Goal: Information Seeking & Learning: Learn about a topic

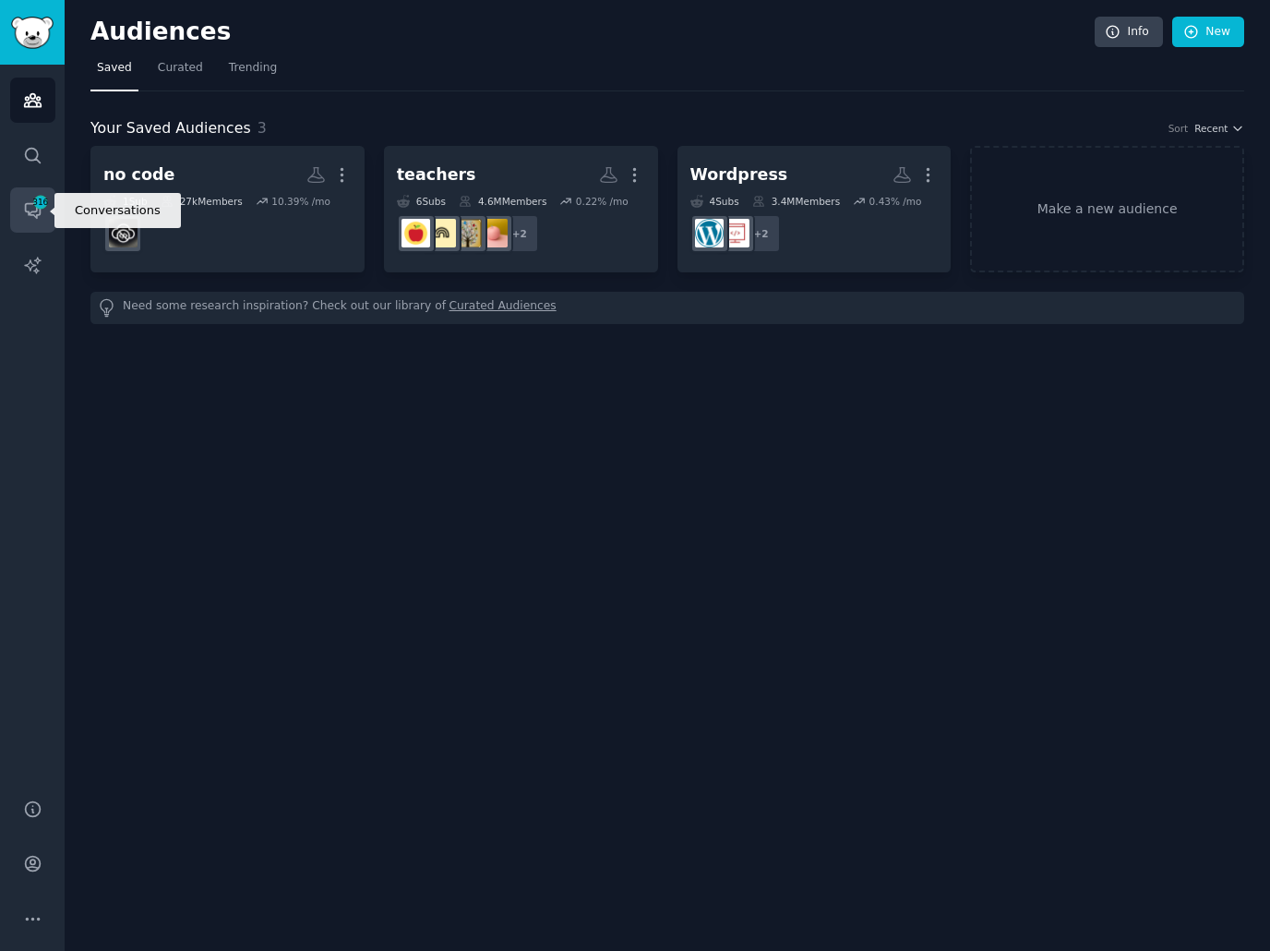
click at [34, 212] on icon "Sidebar" at bounding box center [32, 209] width 19 height 19
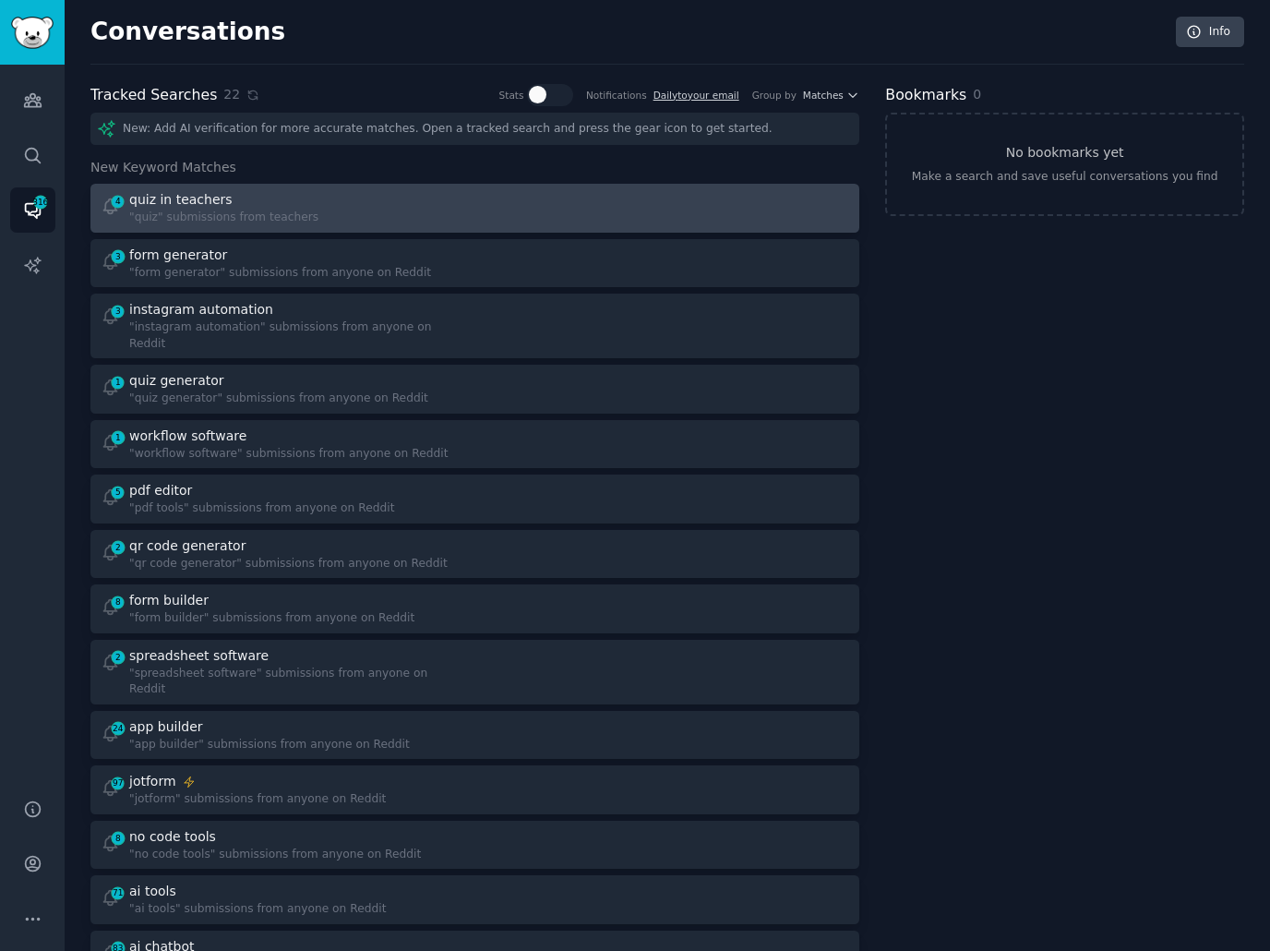
click at [423, 190] on div "4 quiz in teachers "quiz" submissions from teachers" at bounding box center [282, 208] width 362 height 36
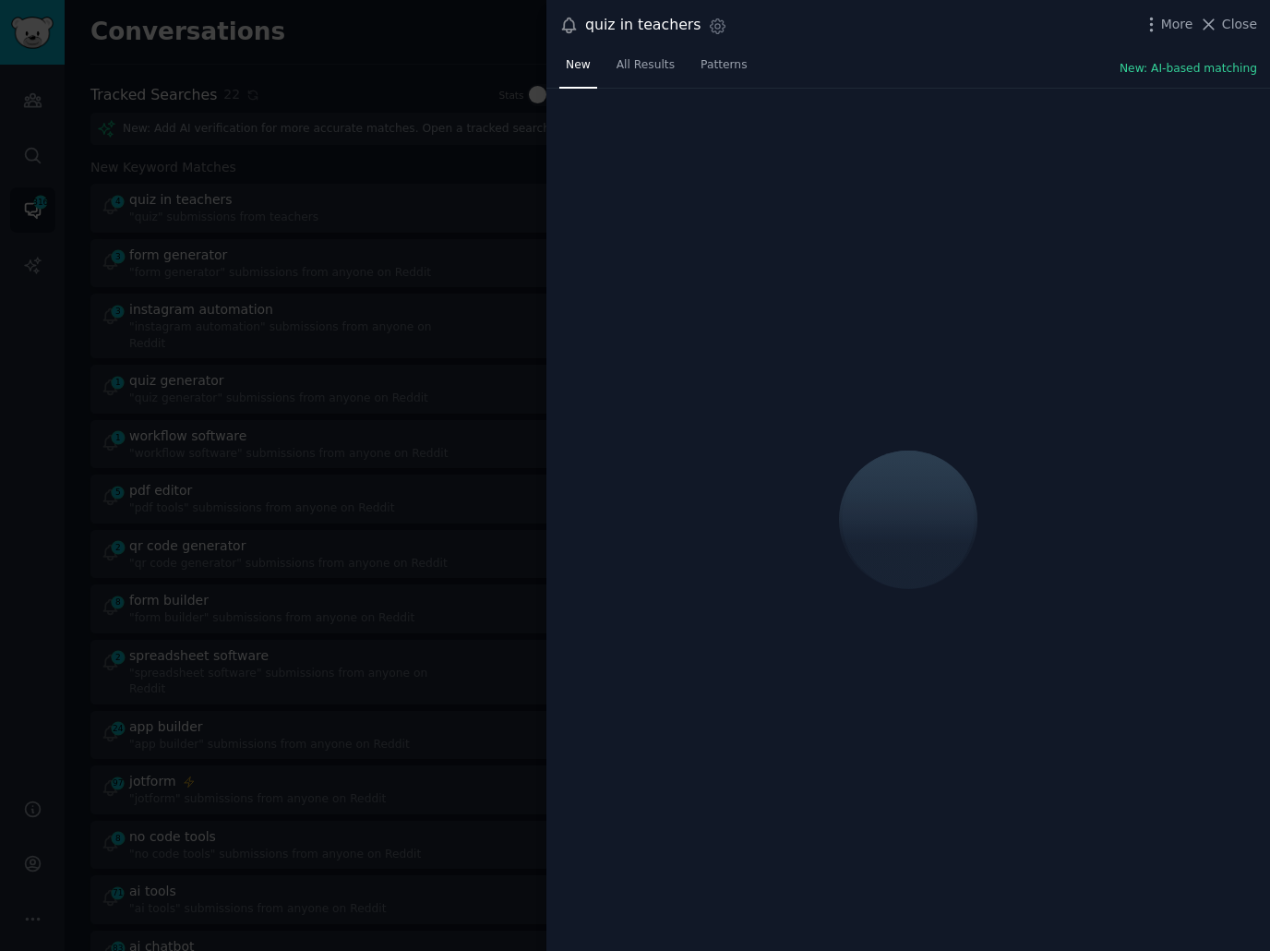
click at [960, 48] on div "quiz in teachers Settings More Close" at bounding box center [908, 25] width 724 height 51
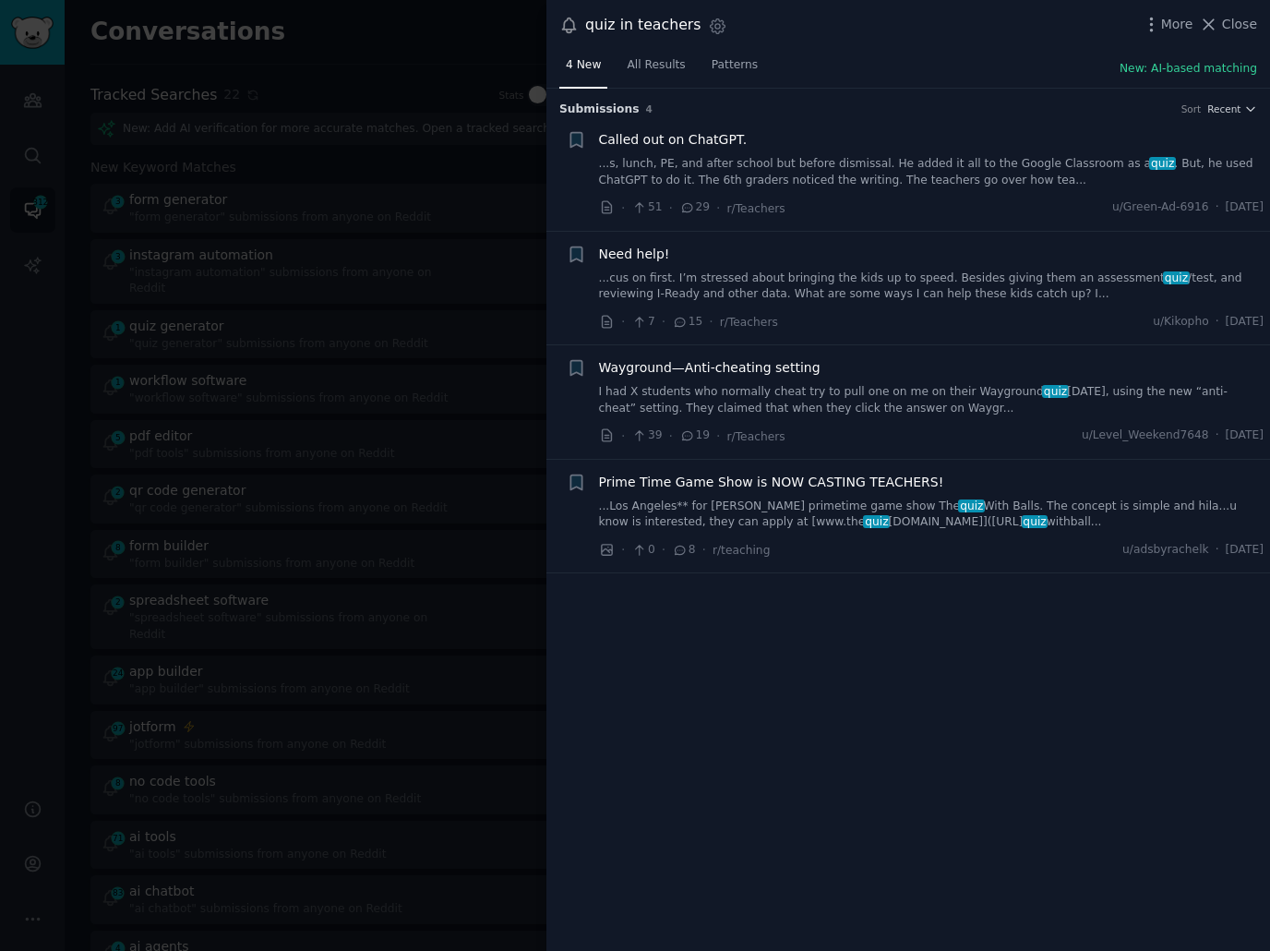
click at [784, 270] on link "...cus on first. I’m stressed about bringing the kids up to speed. Besides givi…" at bounding box center [931, 286] width 665 height 32
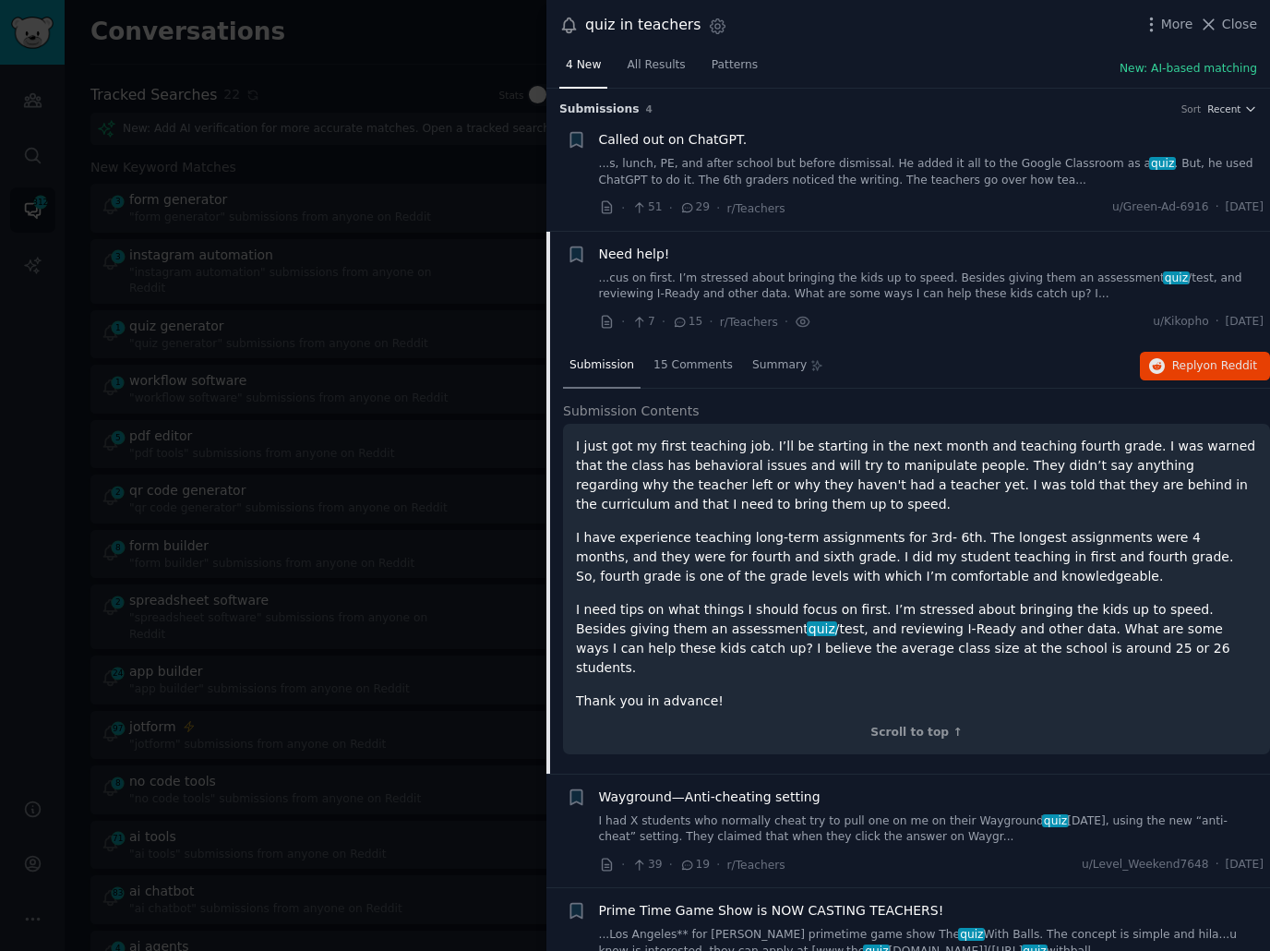
scroll to position [30, 0]
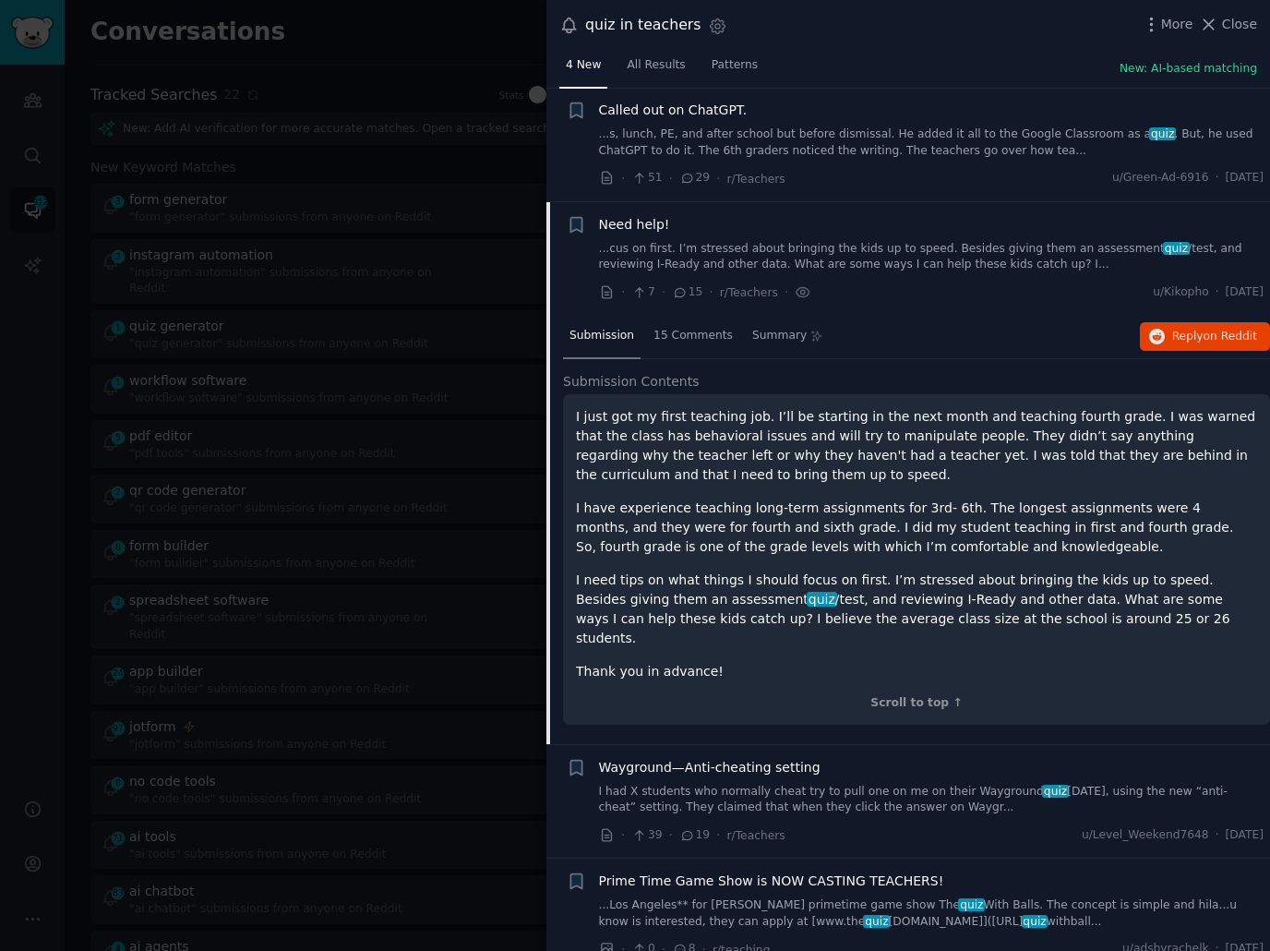
click at [869, 282] on div "· 7 · 15 · r/Teachers · u/Kikopho · Sun 10/5/2025" at bounding box center [931, 291] width 665 height 19
click at [300, 276] on div at bounding box center [635, 475] width 1270 height 951
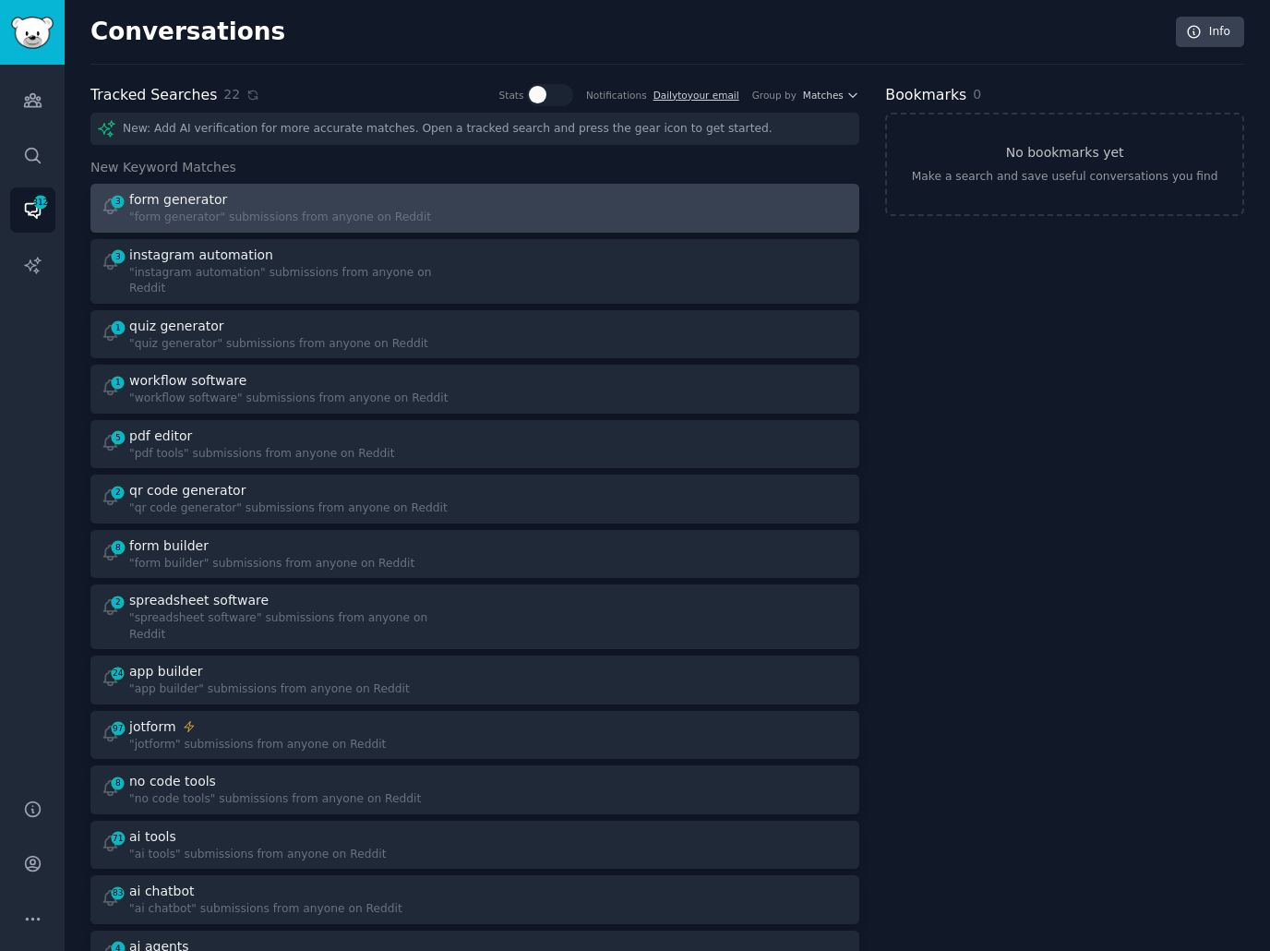
click at [351, 204] on div "form generator" at bounding box center [280, 199] width 302 height 19
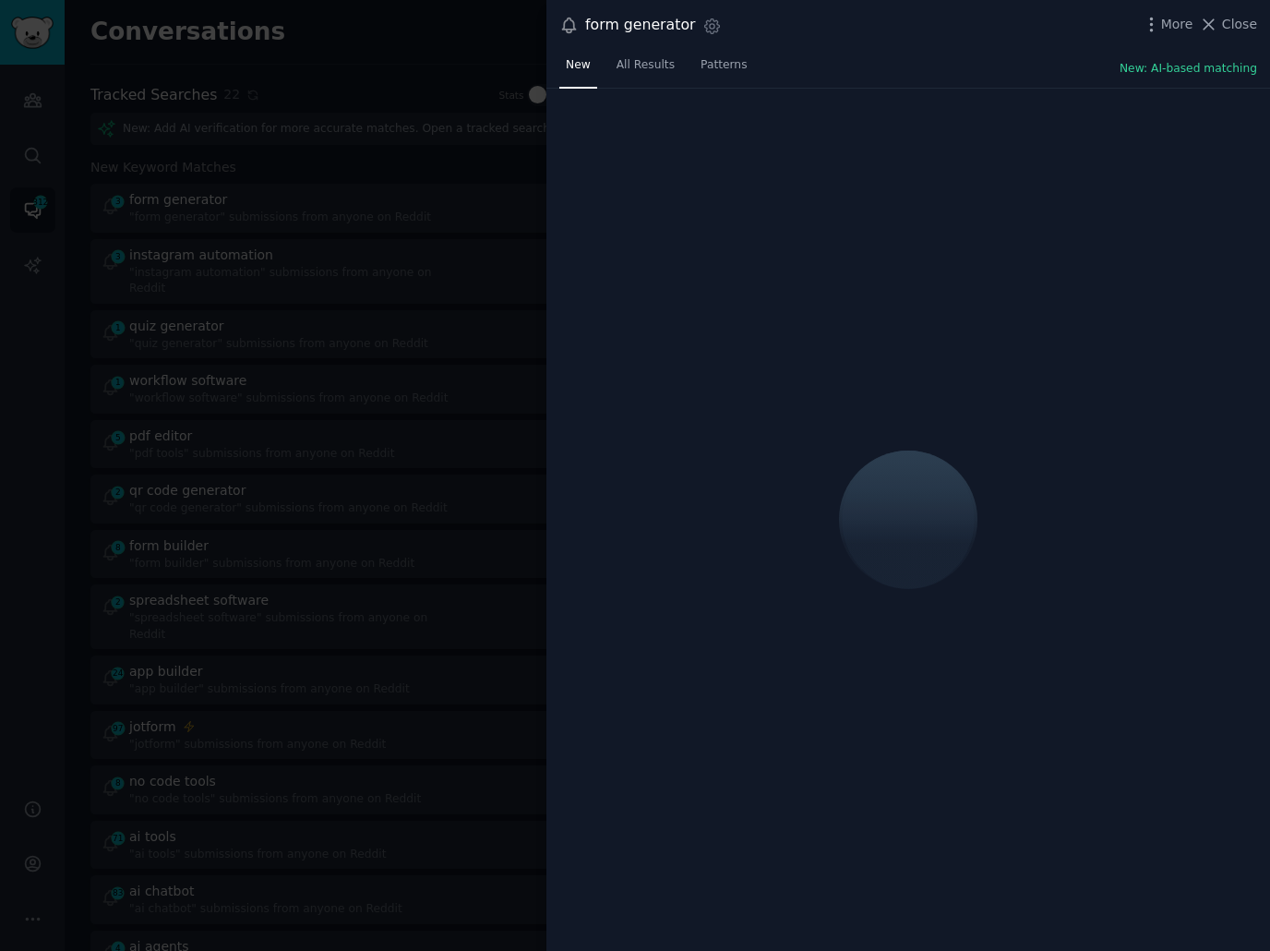
click at [809, 106] on div at bounding box center [908, 520] width 724 height 863
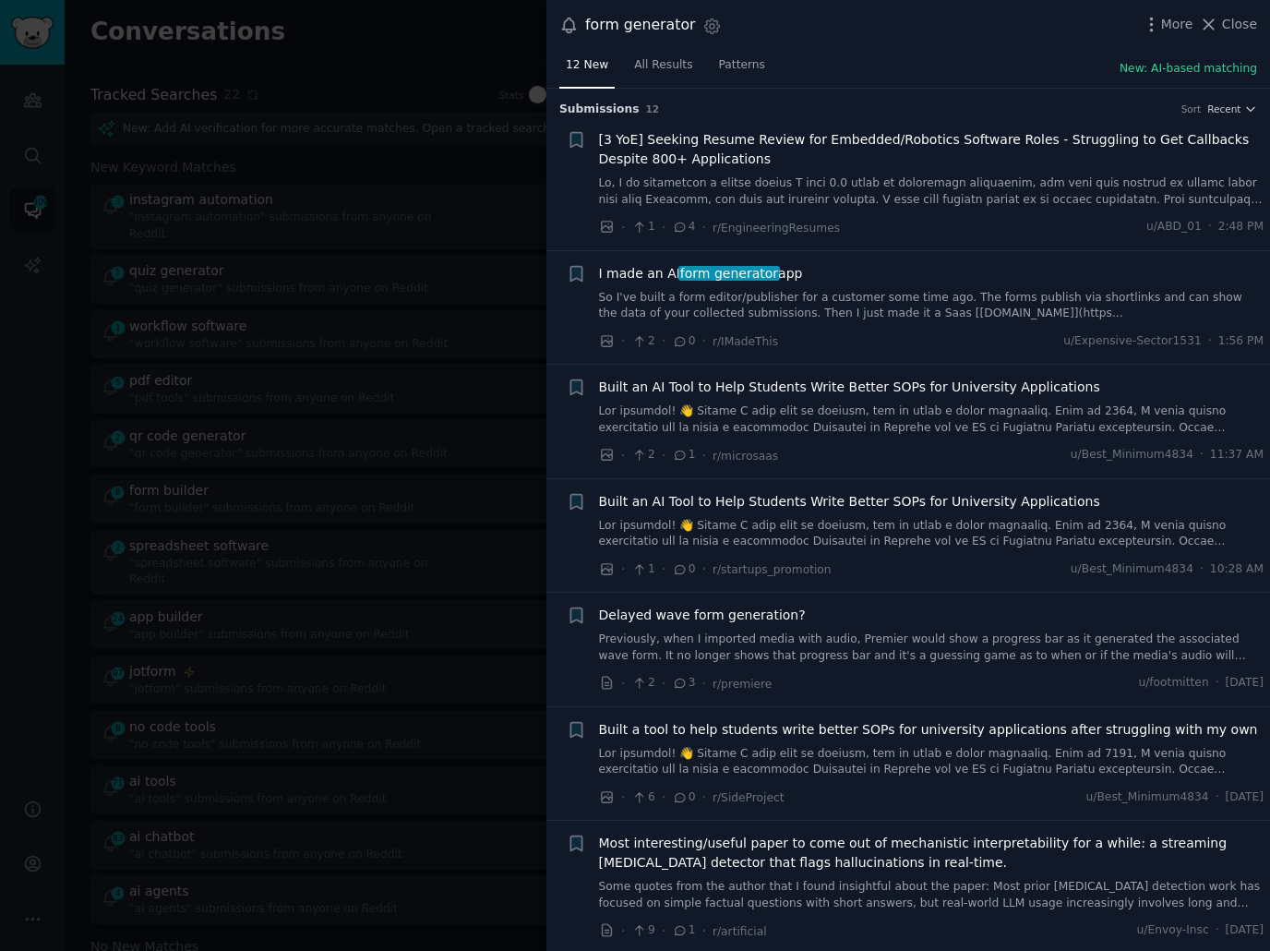
click at [788, 294] on link "So I've built a form editor/publisher for a customer some time ago. The forms p…" at bounding box center [931, 306] width 665 height 32
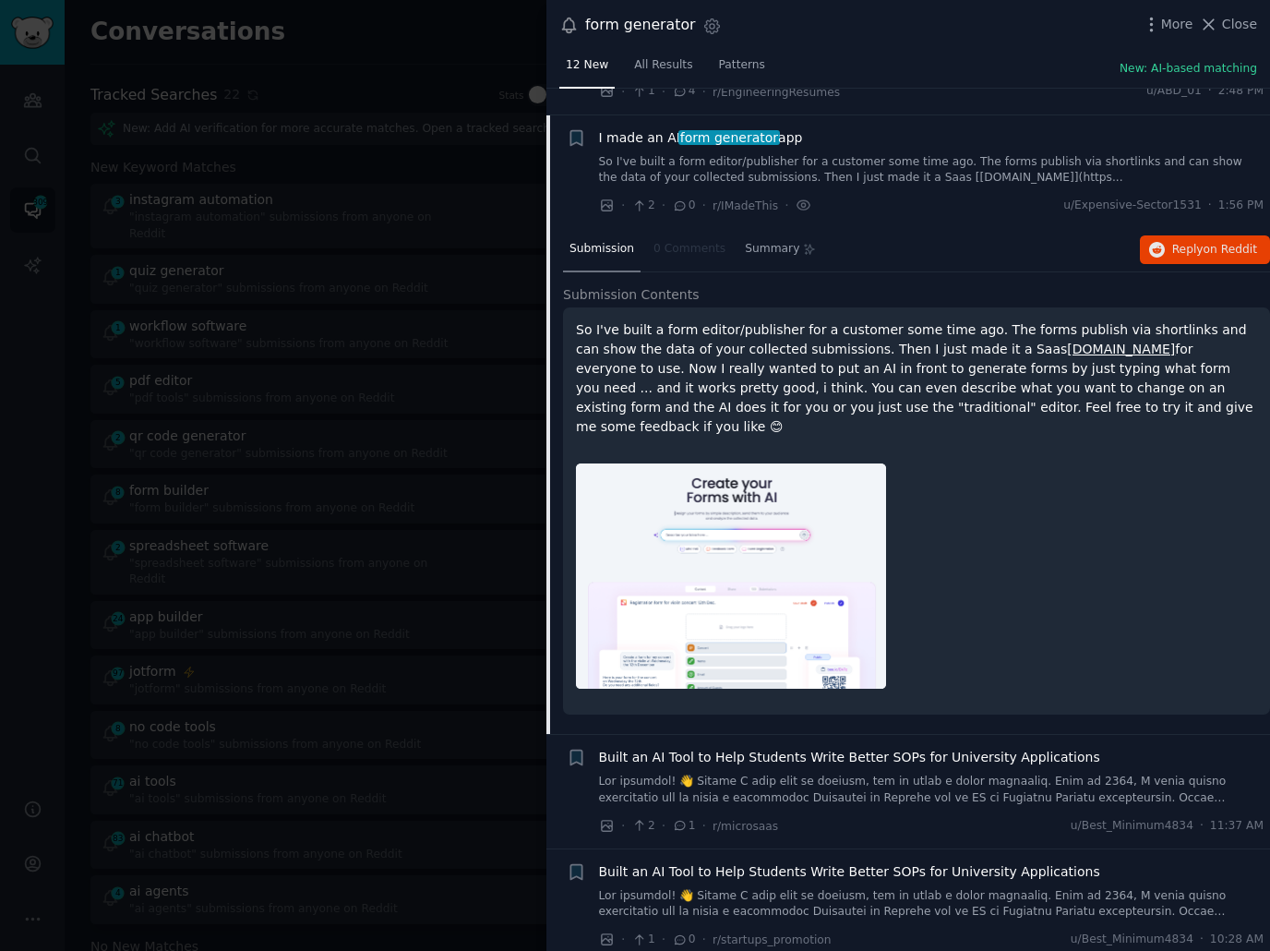
scroll to position [162, 0]
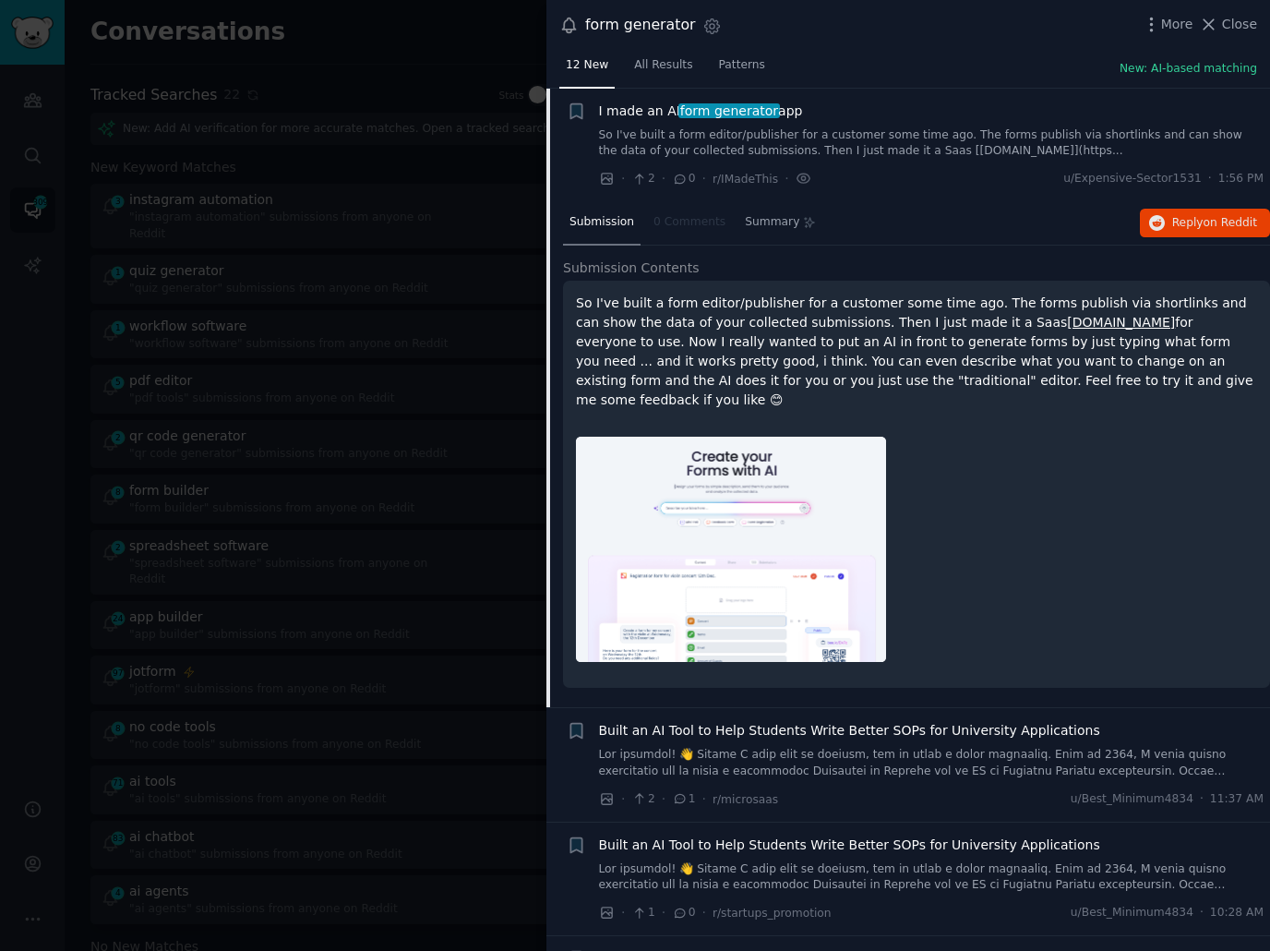
click at [776, 316] on p "So I've built a form editor/publisher for a customer some time ago. The forms p…" at bounding box center [916, 352] width 681 height 116
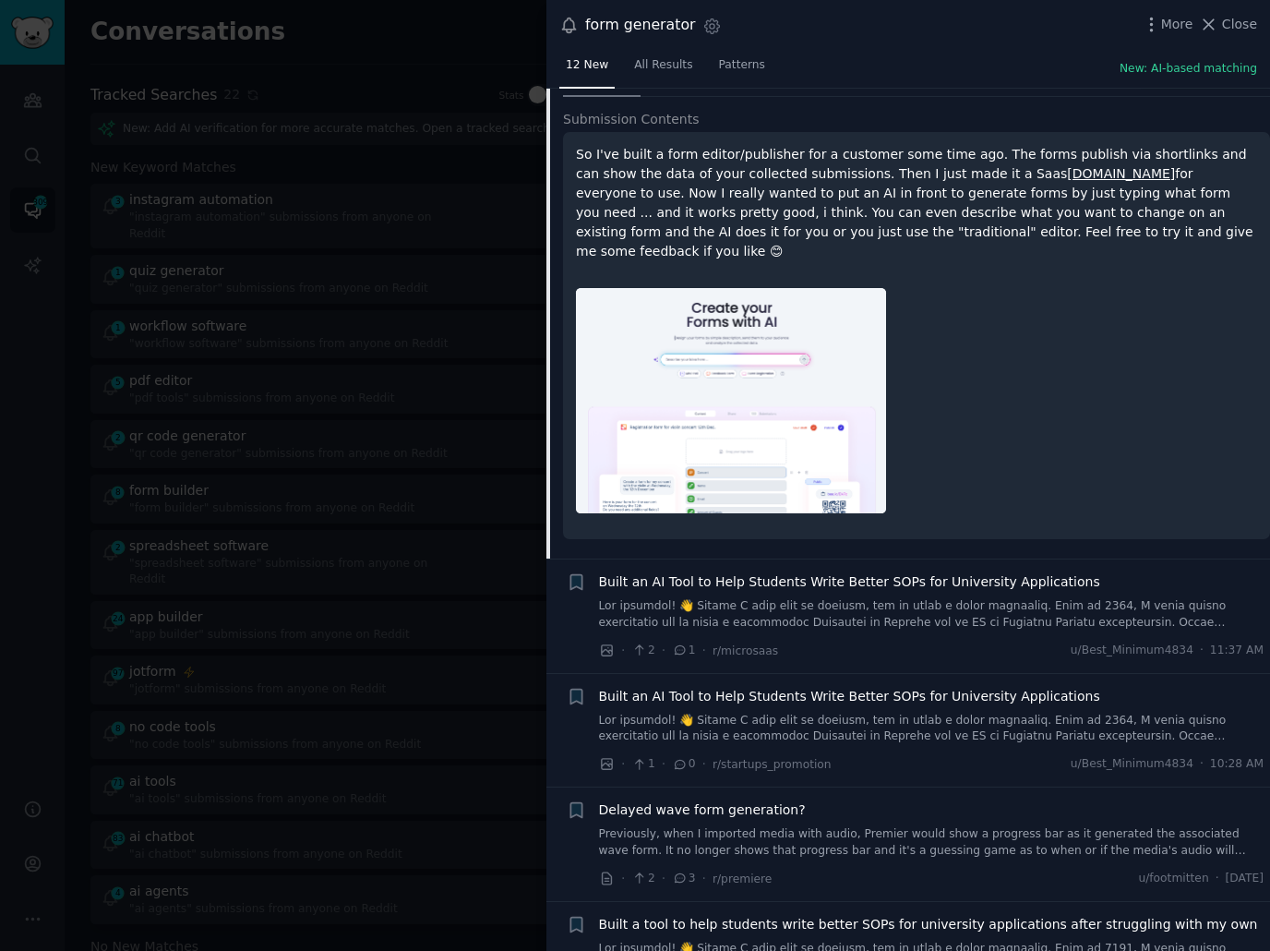
scroll to position [336, 0]
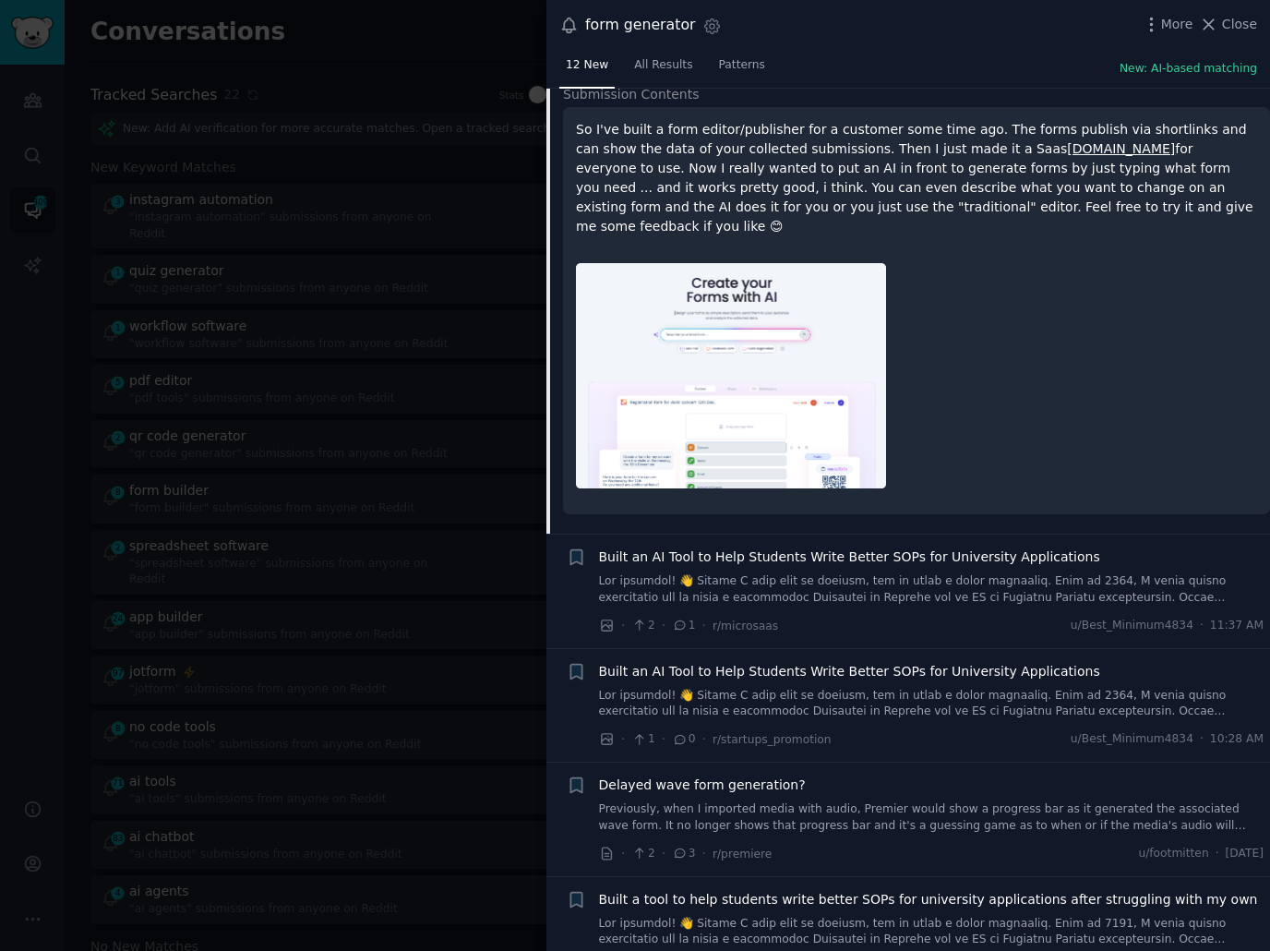
click at [995, 352] on div at bounding box center [916, 375] width 681 height 251
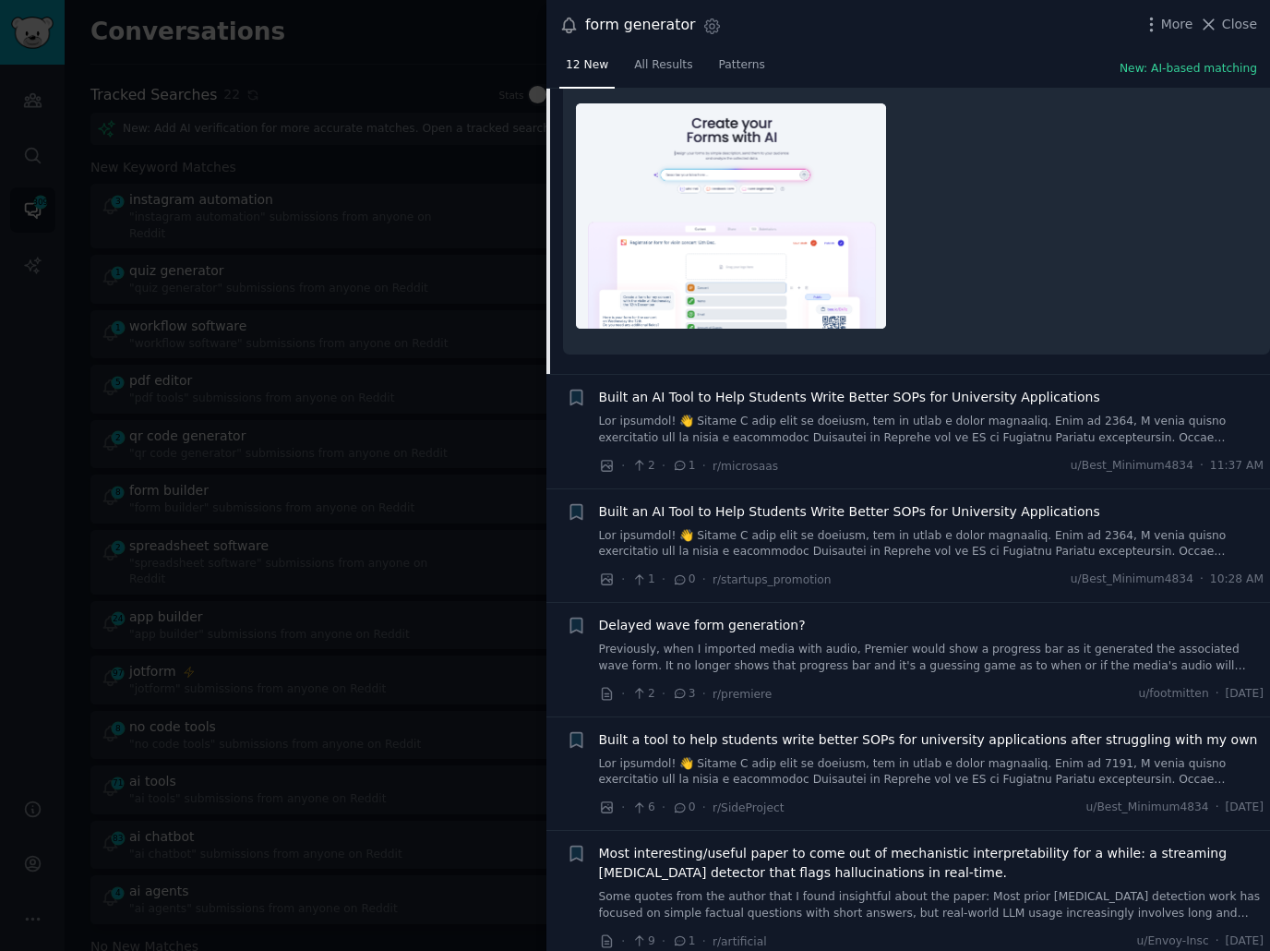
scroll to position [497, 0]
click at [1087, 261] on div at bounding box center [916, 215] width 681 height 251
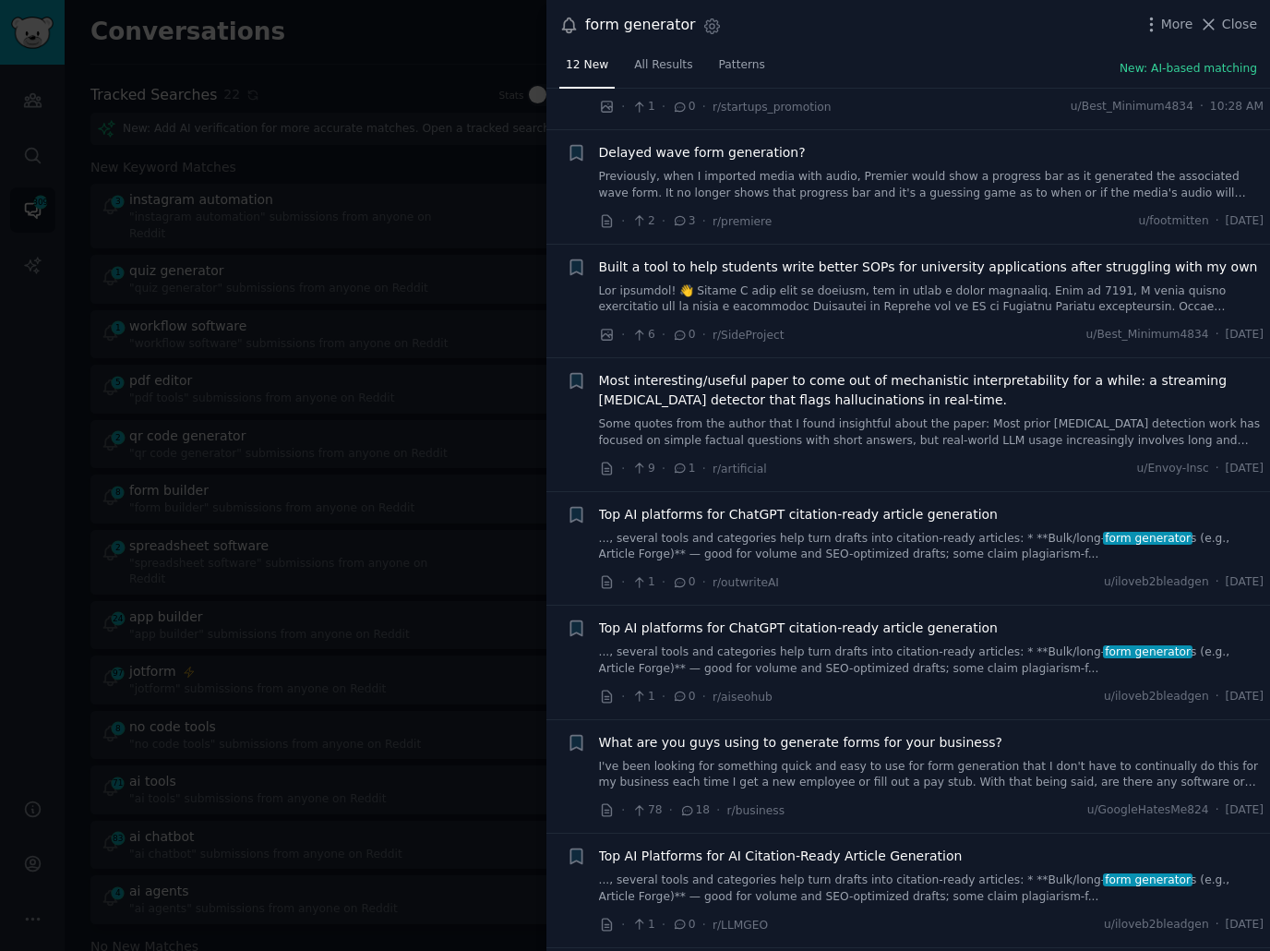
scroll to position [972, 0]
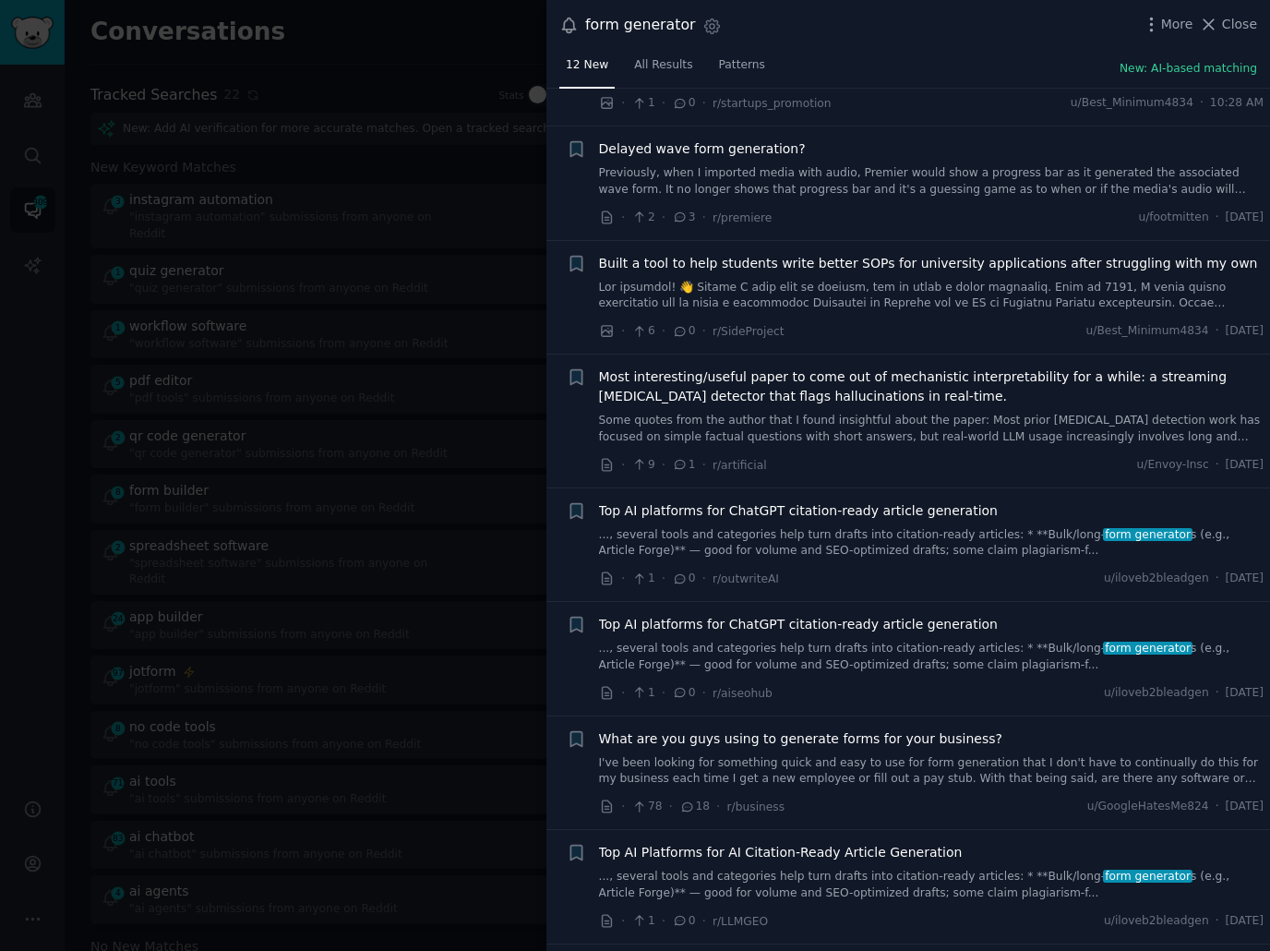
click at [946, 454] on li "+ Most interesting/useful paper to come out of mechanistic interpretability for…" at bounding box center [908, 420] width 724 height 133
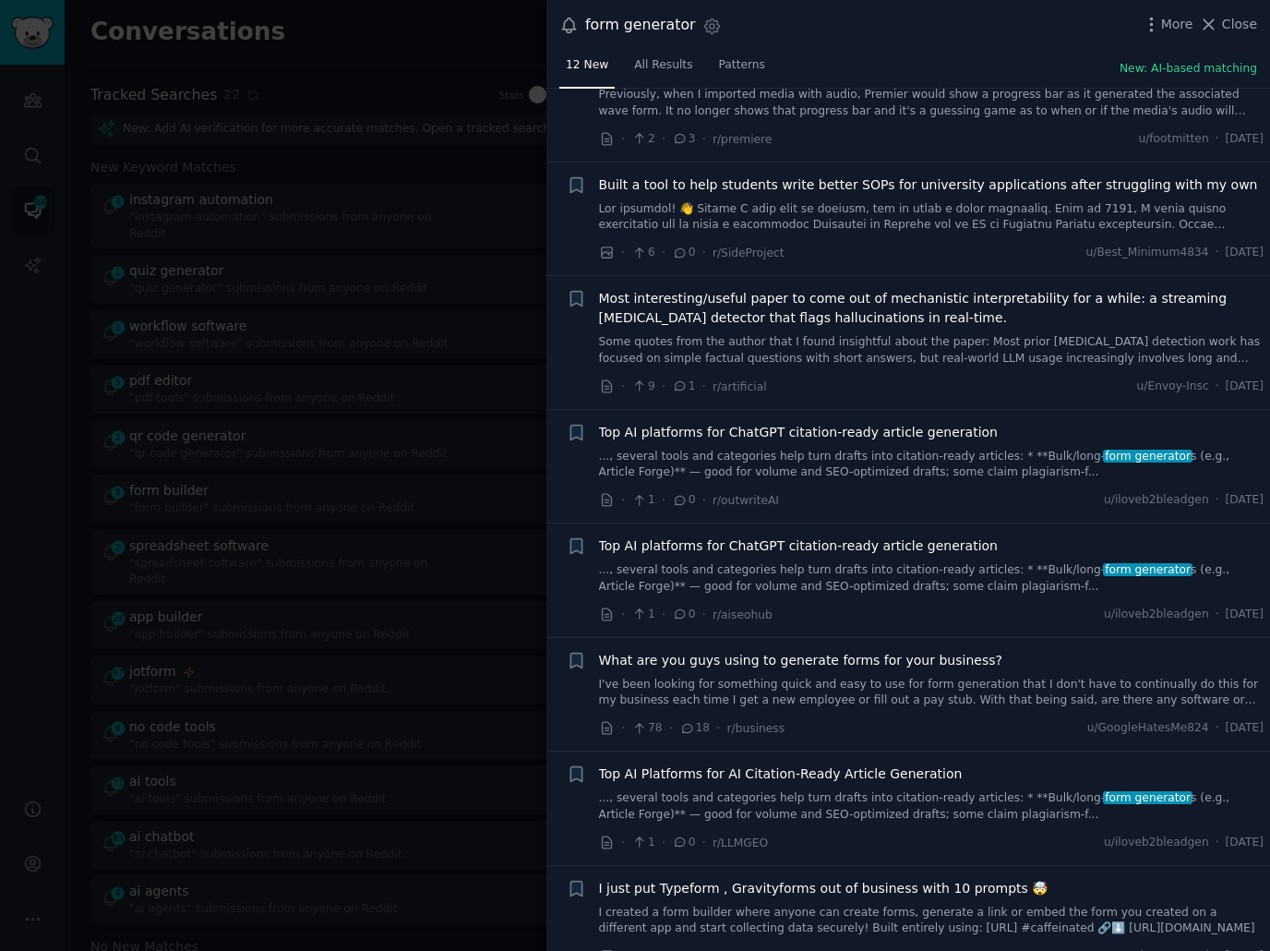
scroll to position [1056, 0]
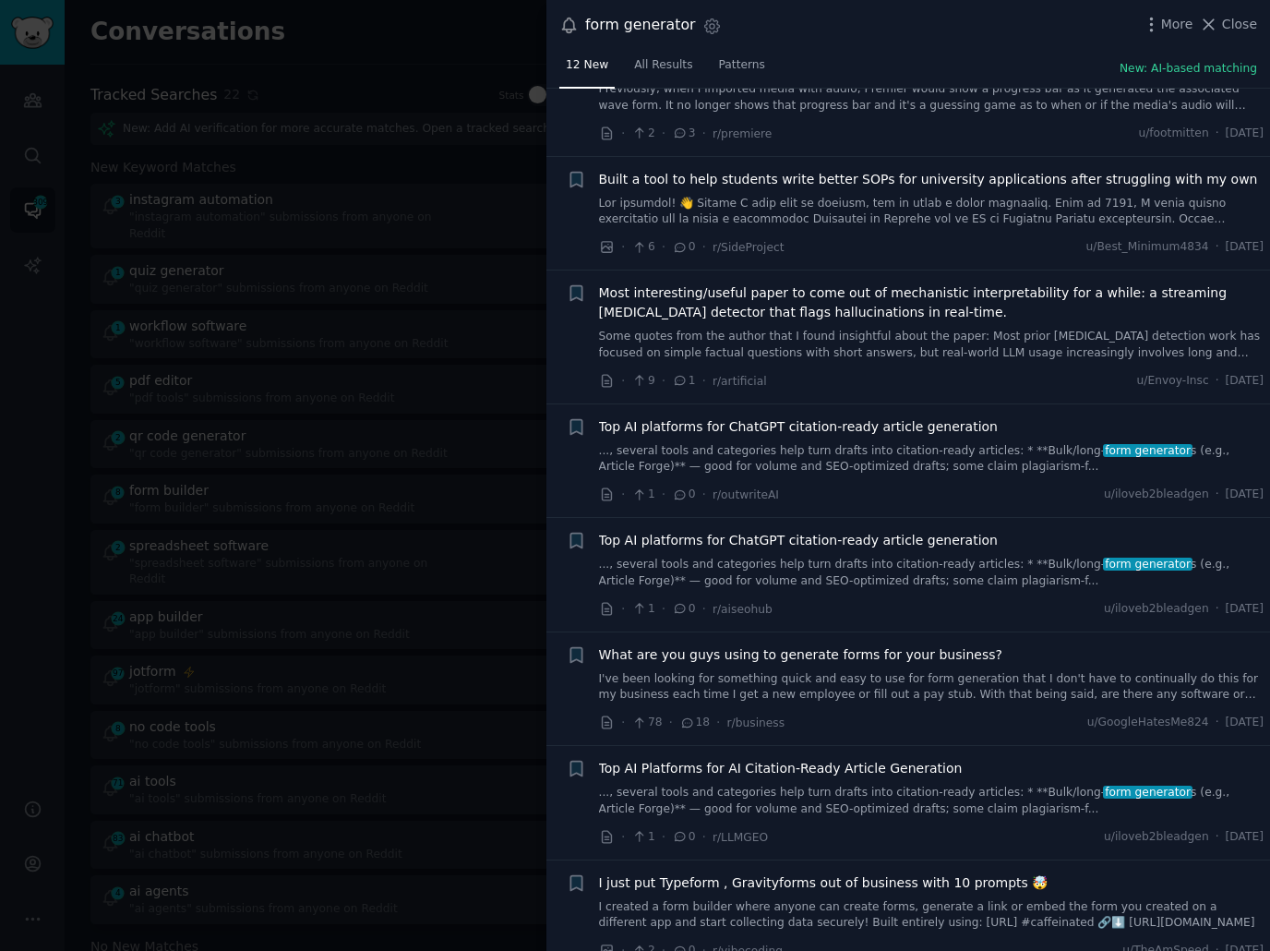
click at [869, 899] on link "I created a form builder where anyone can create forms, generate a link or embe…" at bounding box center [931, 915] width 665 height 32
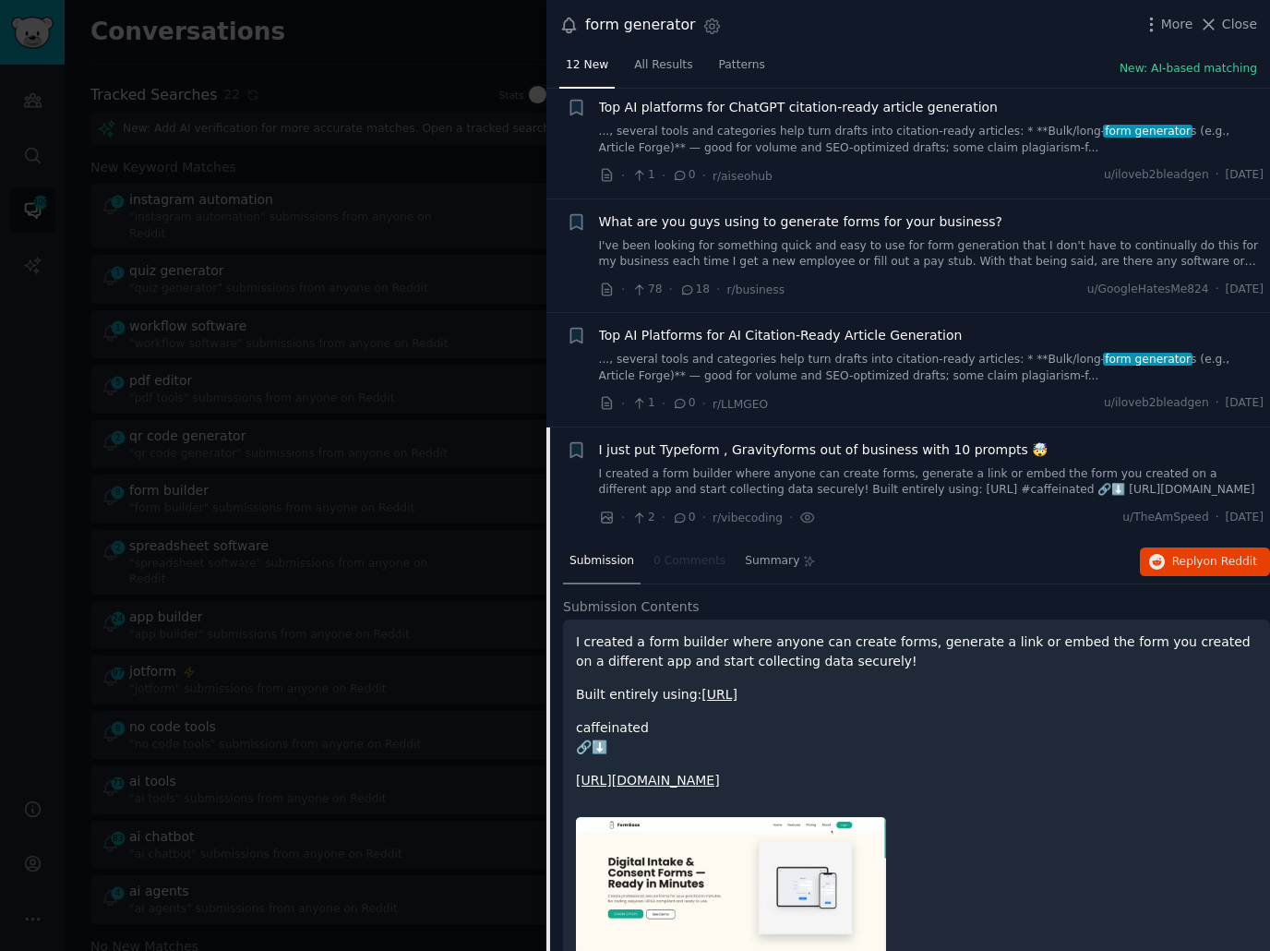
scroll to position [1070, 0]
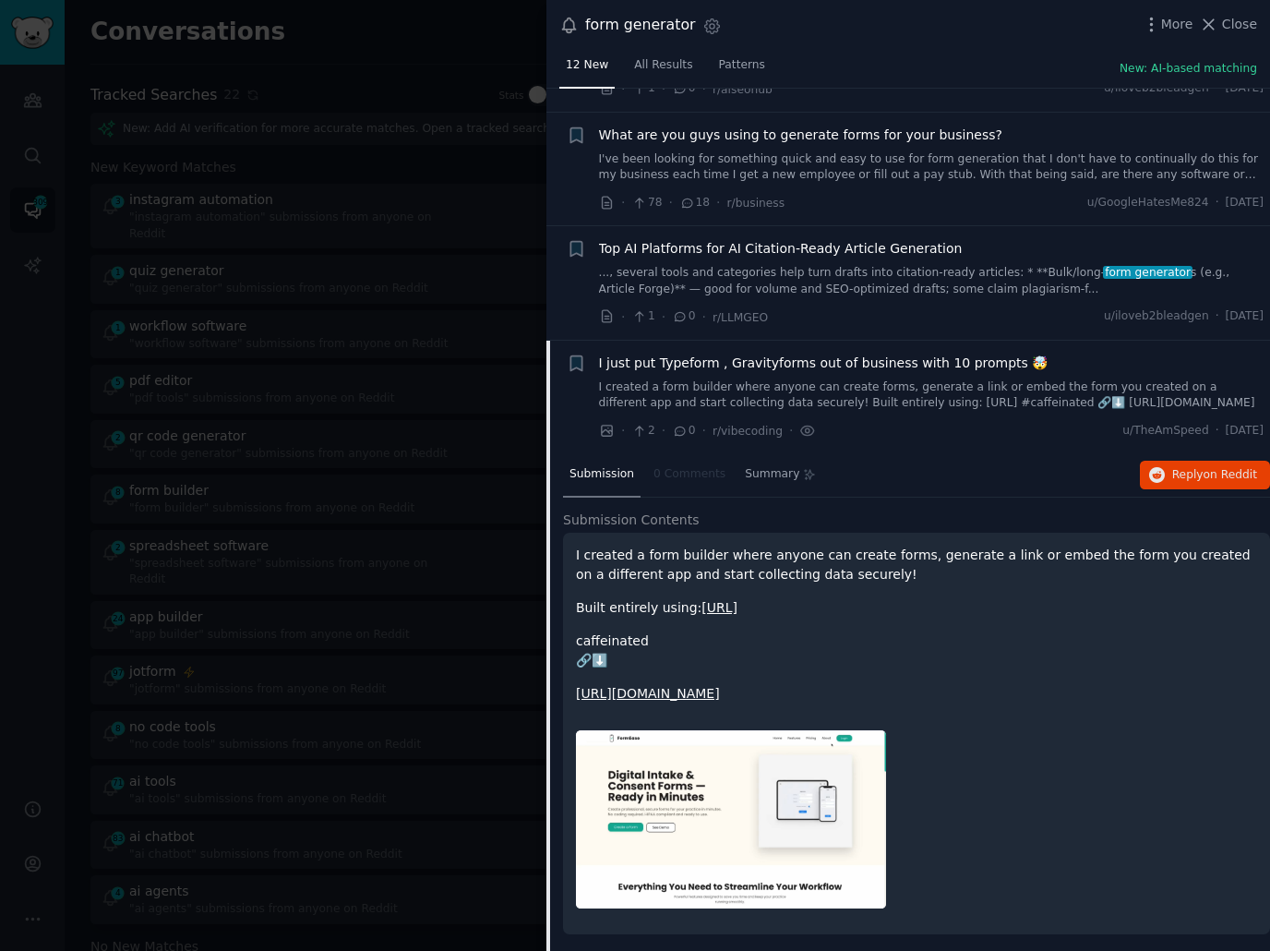
click at [372, 537] on div at bounding box center [635, 475] width 1270 height 951
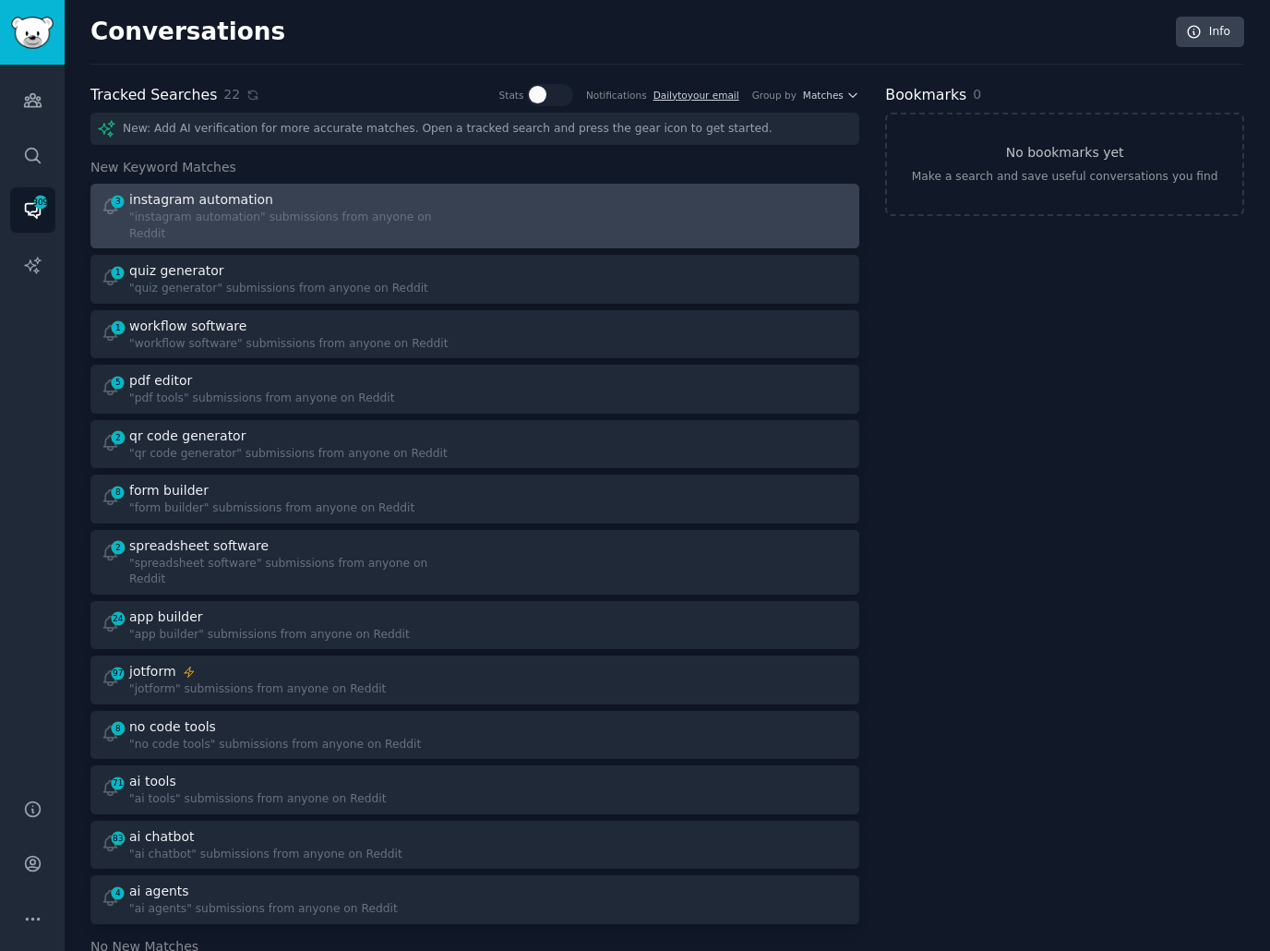
click at [581, 218] on div at bounding box center [669, 216] width 362 height 52
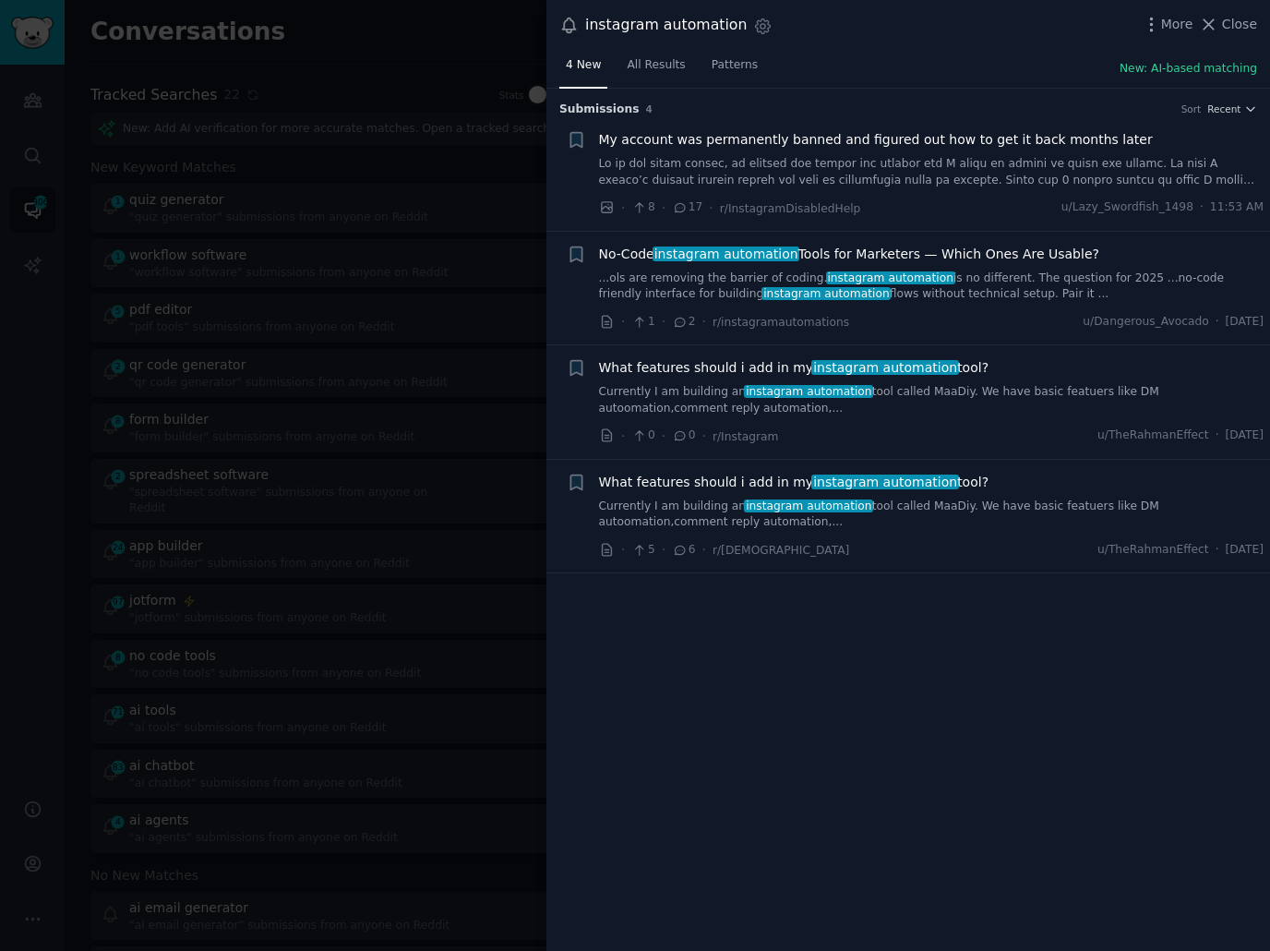
click at [960, 288] on link "...ols are removing the barrier of coding. instagram automation is no different…" at bounding box center [931, 286] width 665 height 32
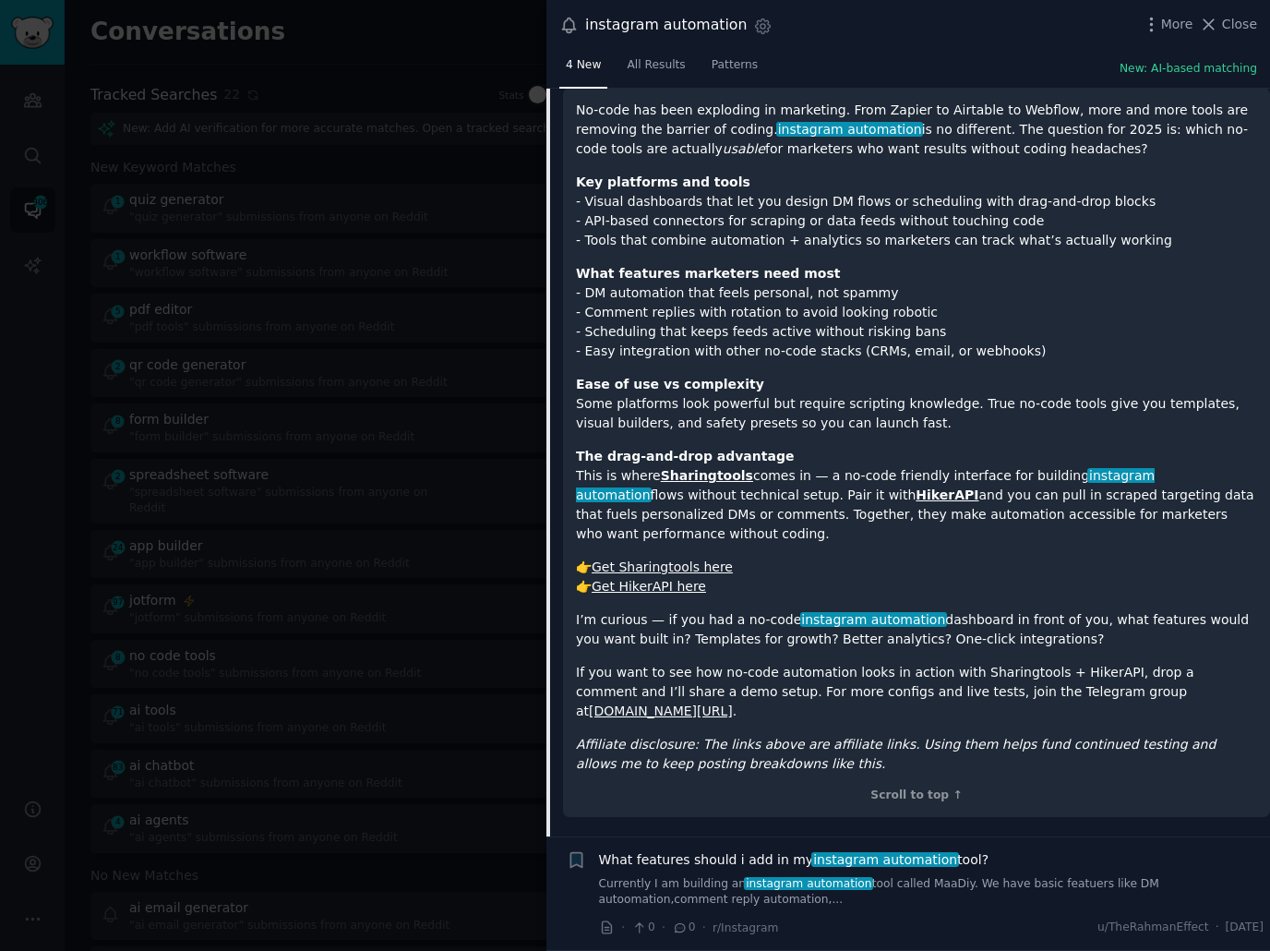
scroll to position [428, 0]
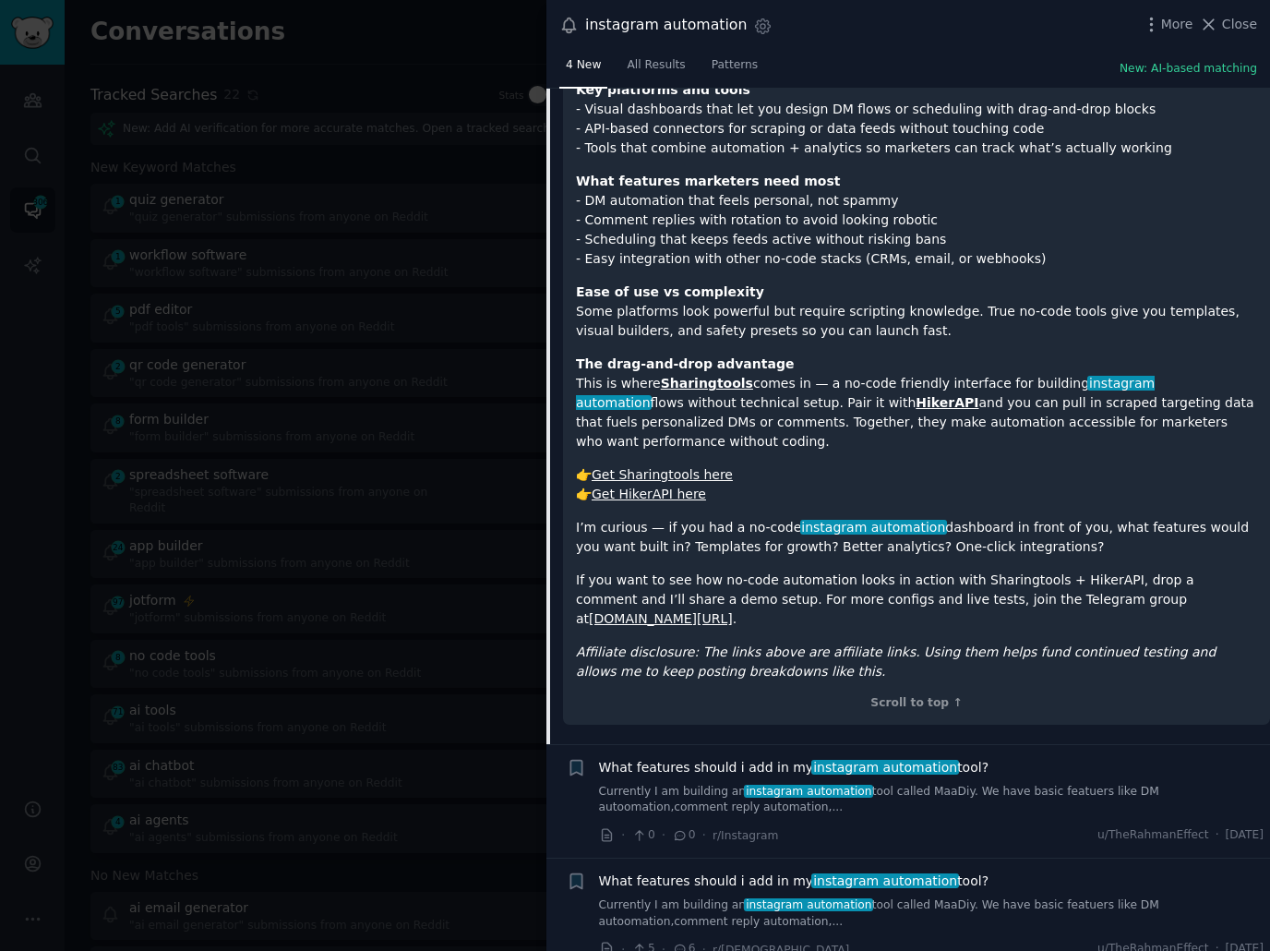
click at [1026, 426] on p "The drag-and-drop advantage This is where Sharingtools comes in — a no-code fri…" at bounding box center [916, 402] width 681 height 97
click at [992, 784] on link "Currently I am building an instagram automation tool called MaaDiy. We have bas…" at bounding box center [931, 800] width 665 height 32
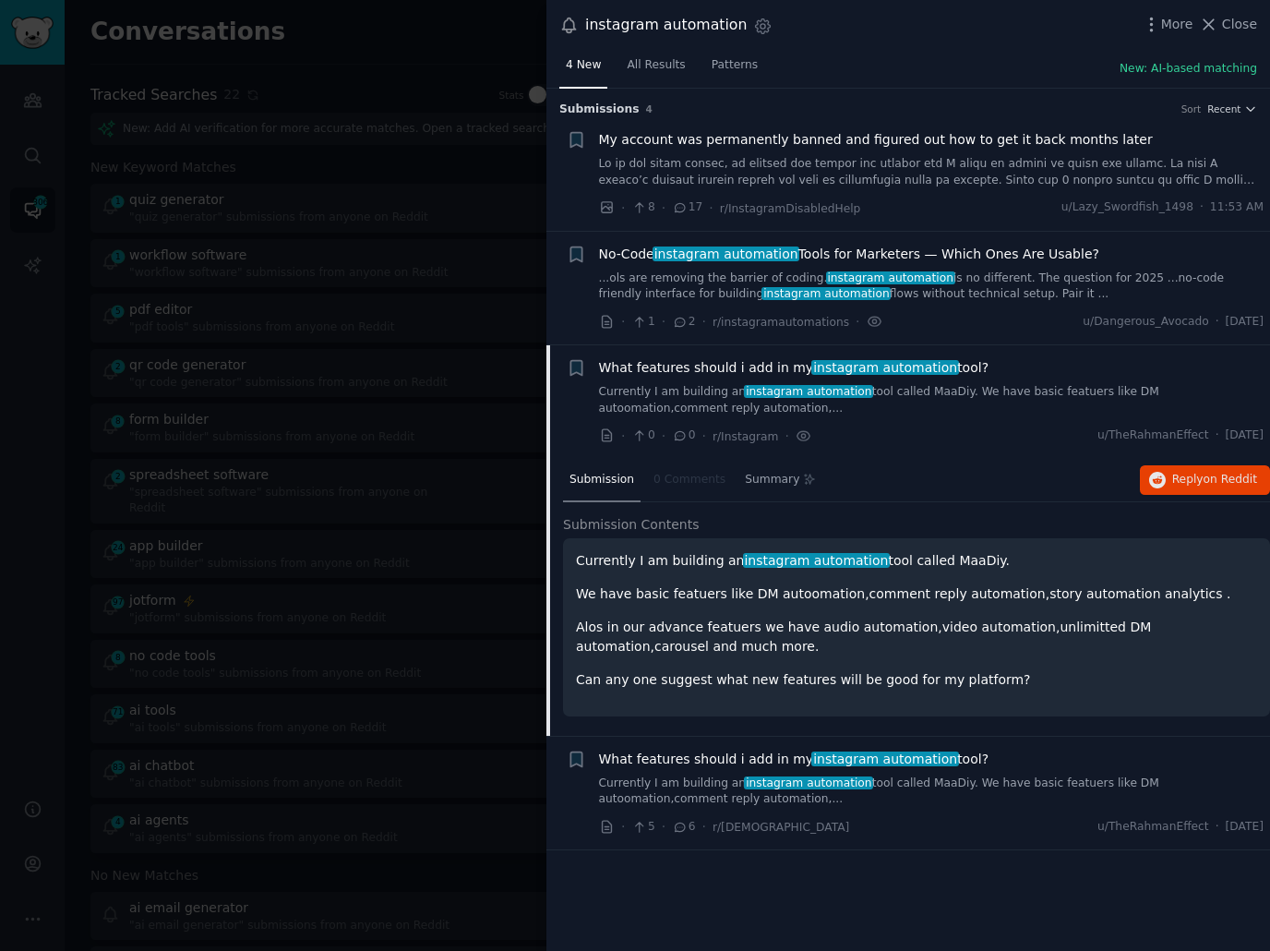
click at [375, 481] on div at bounding box center [635, 475] width 1270 height 951
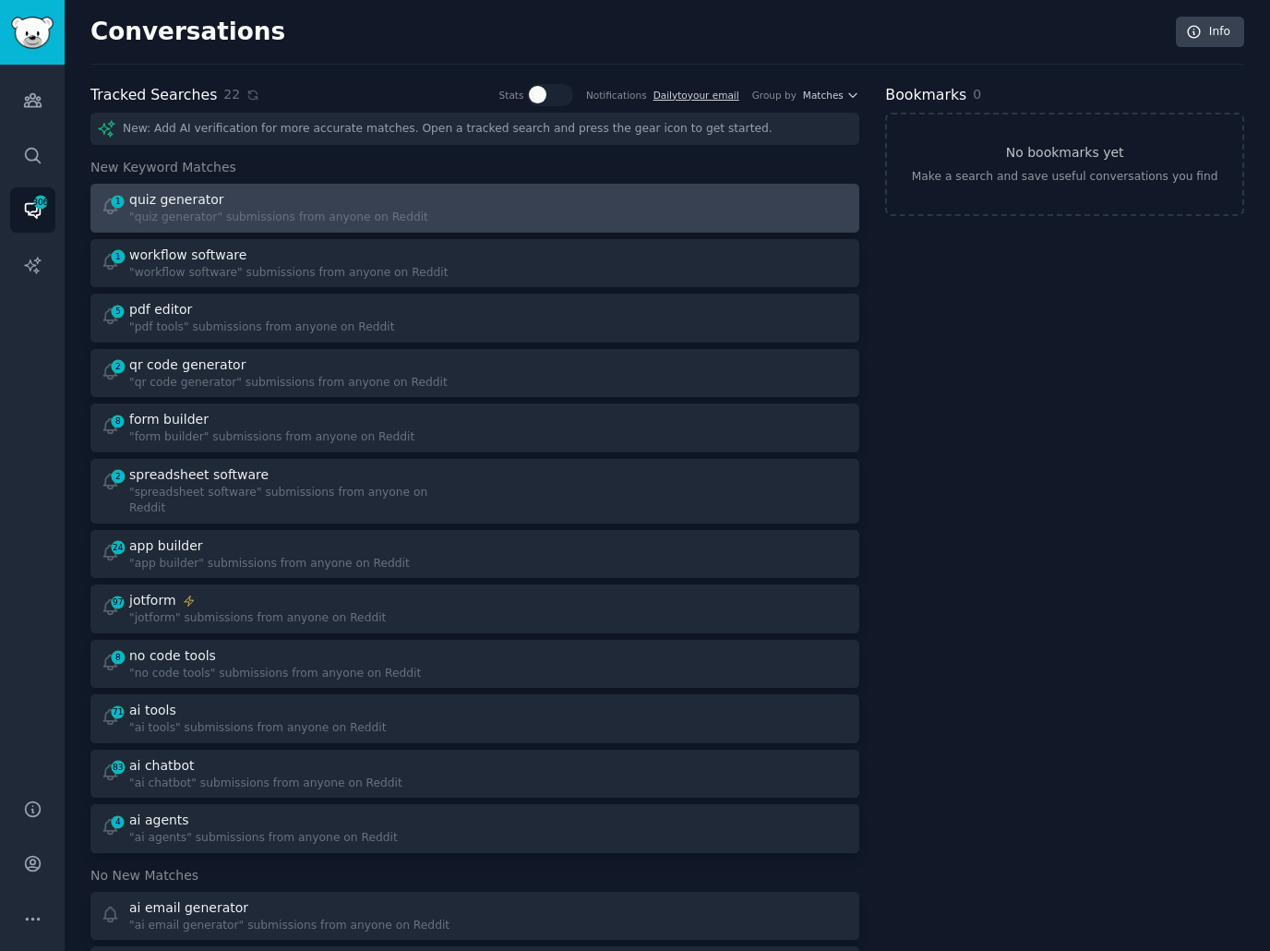
click at [557, 206] on div at bounding box center [669, 208] width 362 height 36
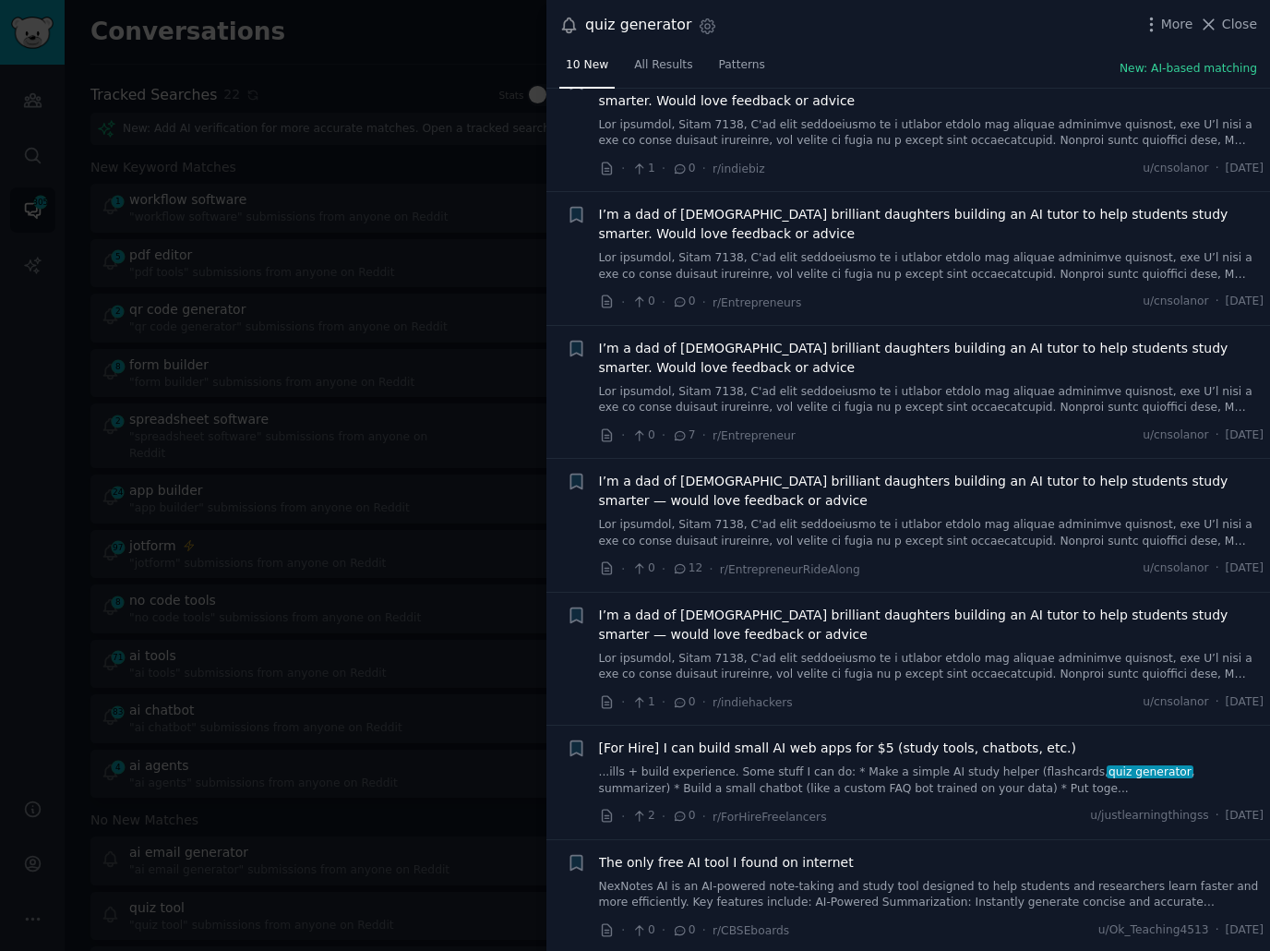
scroll to position [310, 0]
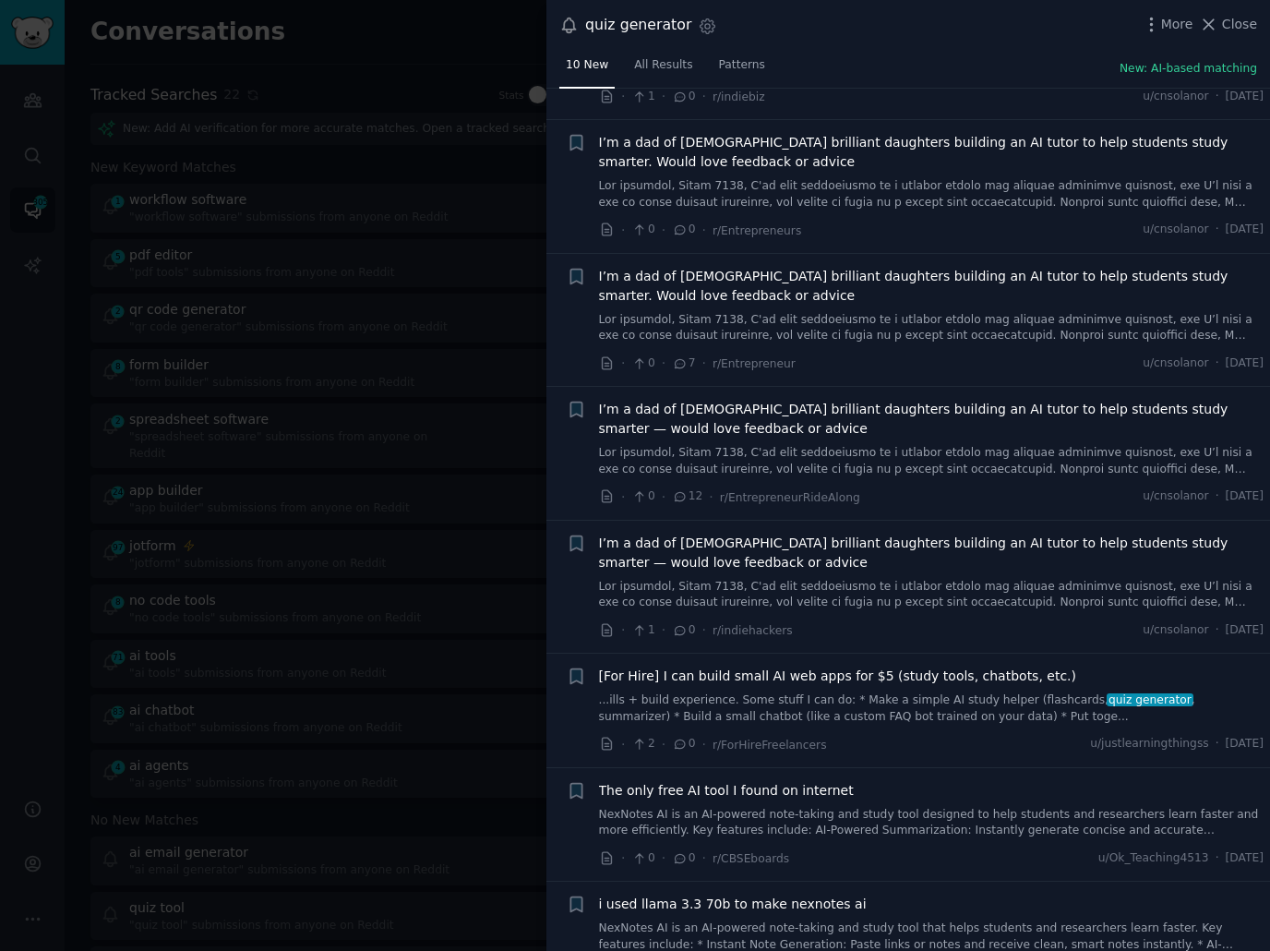
click at [864, 350] on div "I’m a dad of 3 brilliant daughters building an AI tutor to help students study …" at bounding box center [931, 320] width 665 height 107
click at [855, 325] on link at bounding box center [931, 328] width 665 height 32
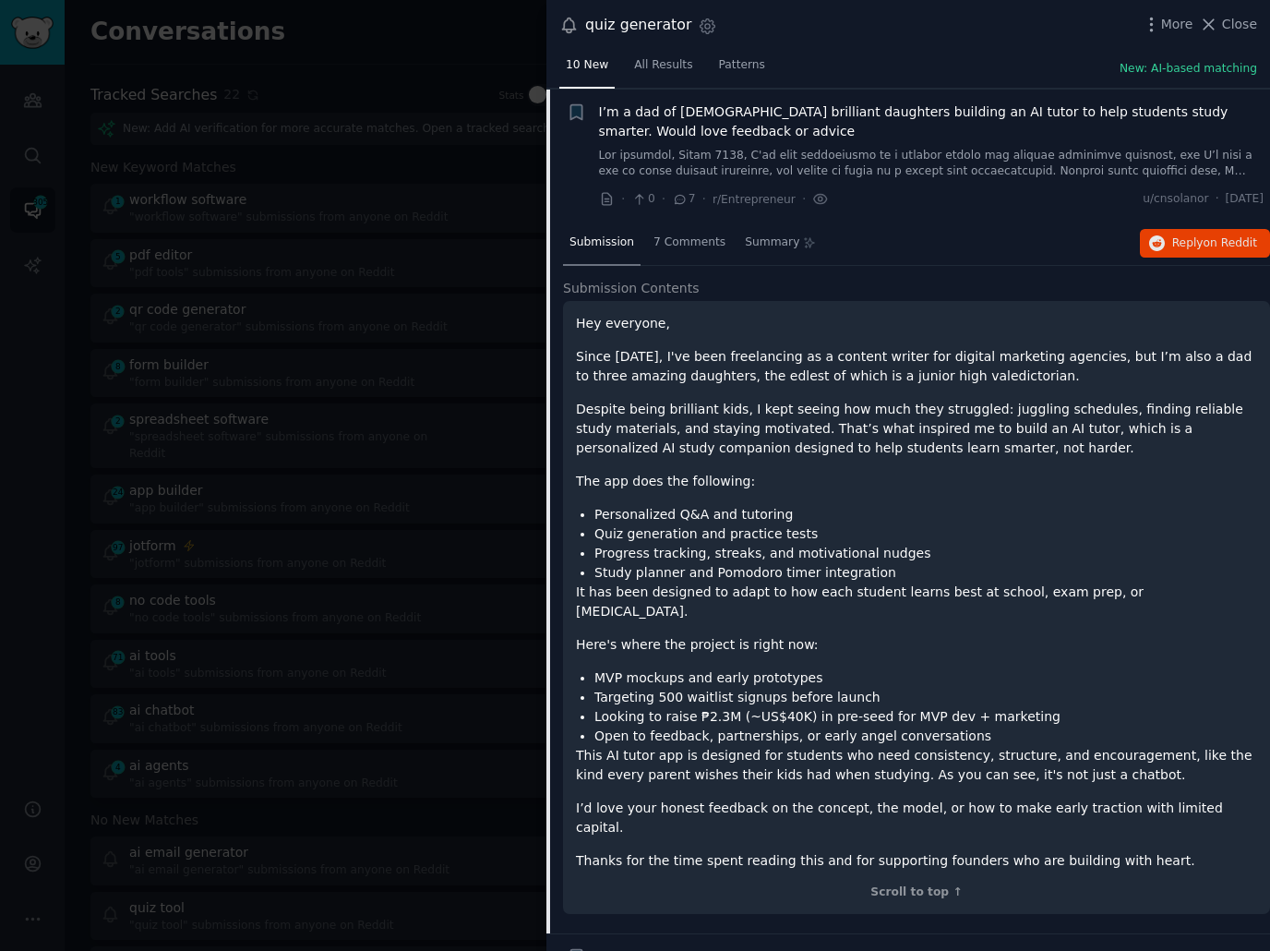
scroll to position [1023, 0]
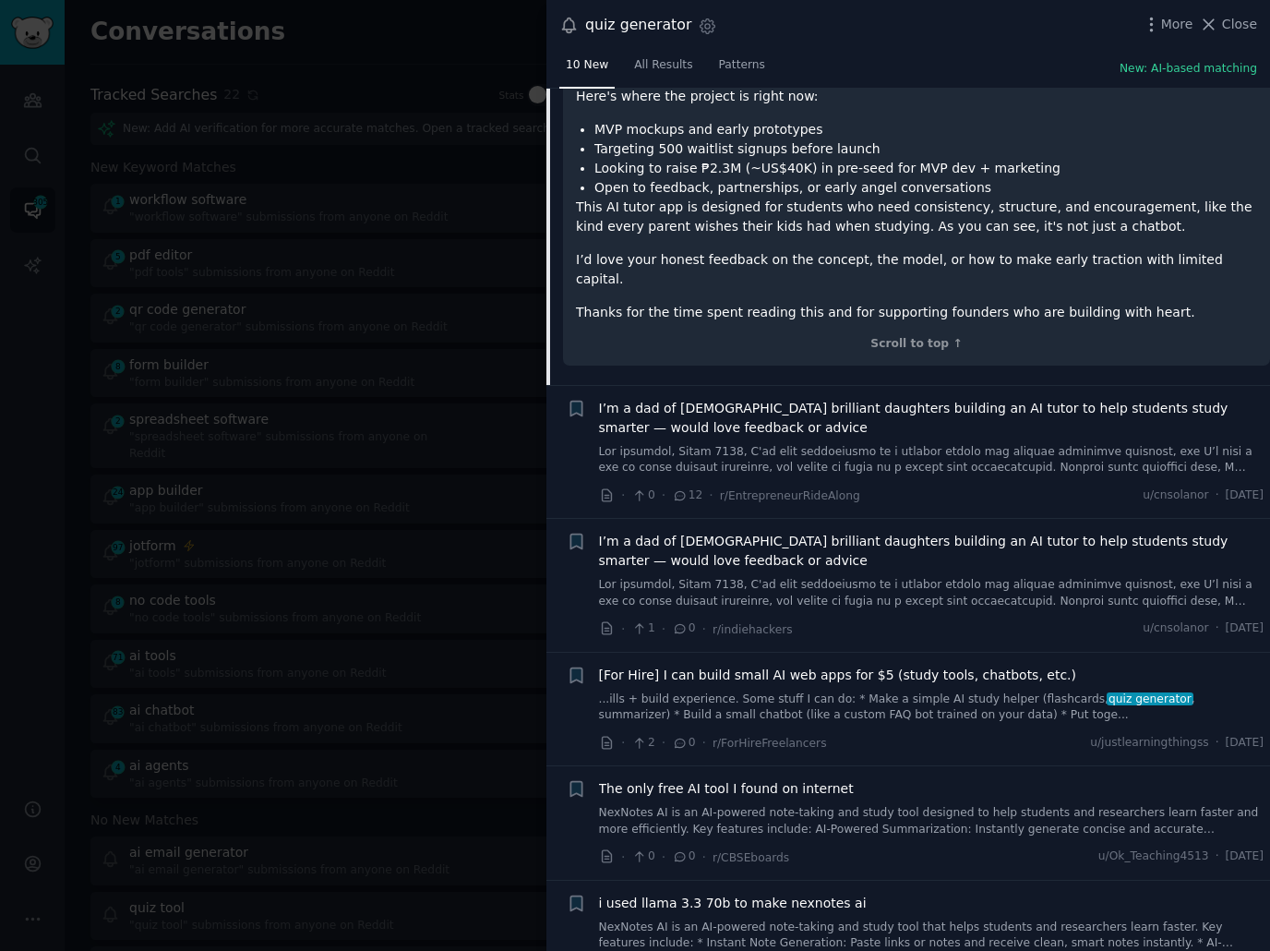
click at [838, 805] on link "NexNotes AI is an AI-powered note-taking and study tool designed to help studen…" at bounding box center [931, 821] width 665 height 32
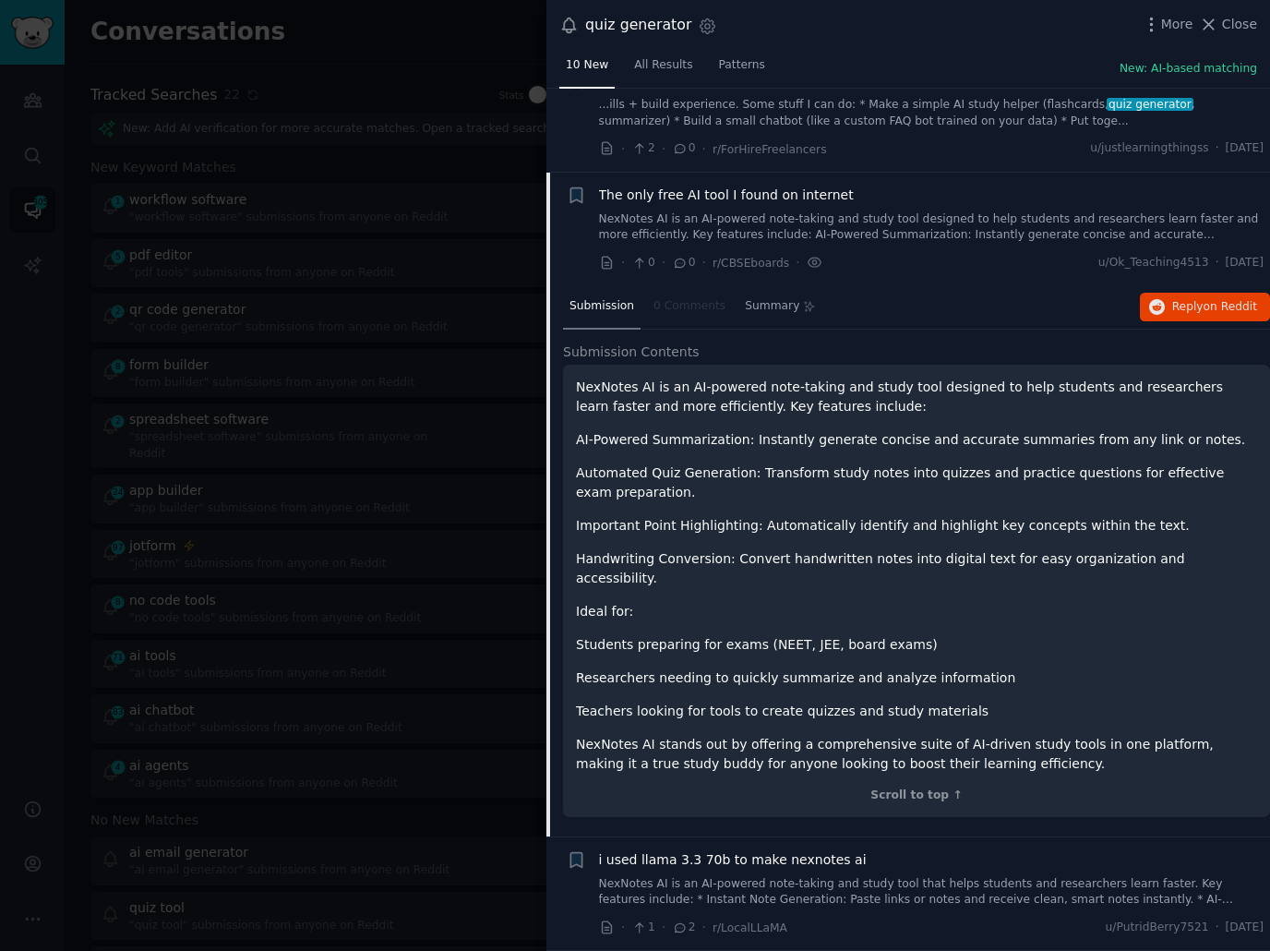
scroll to position [882, 0]
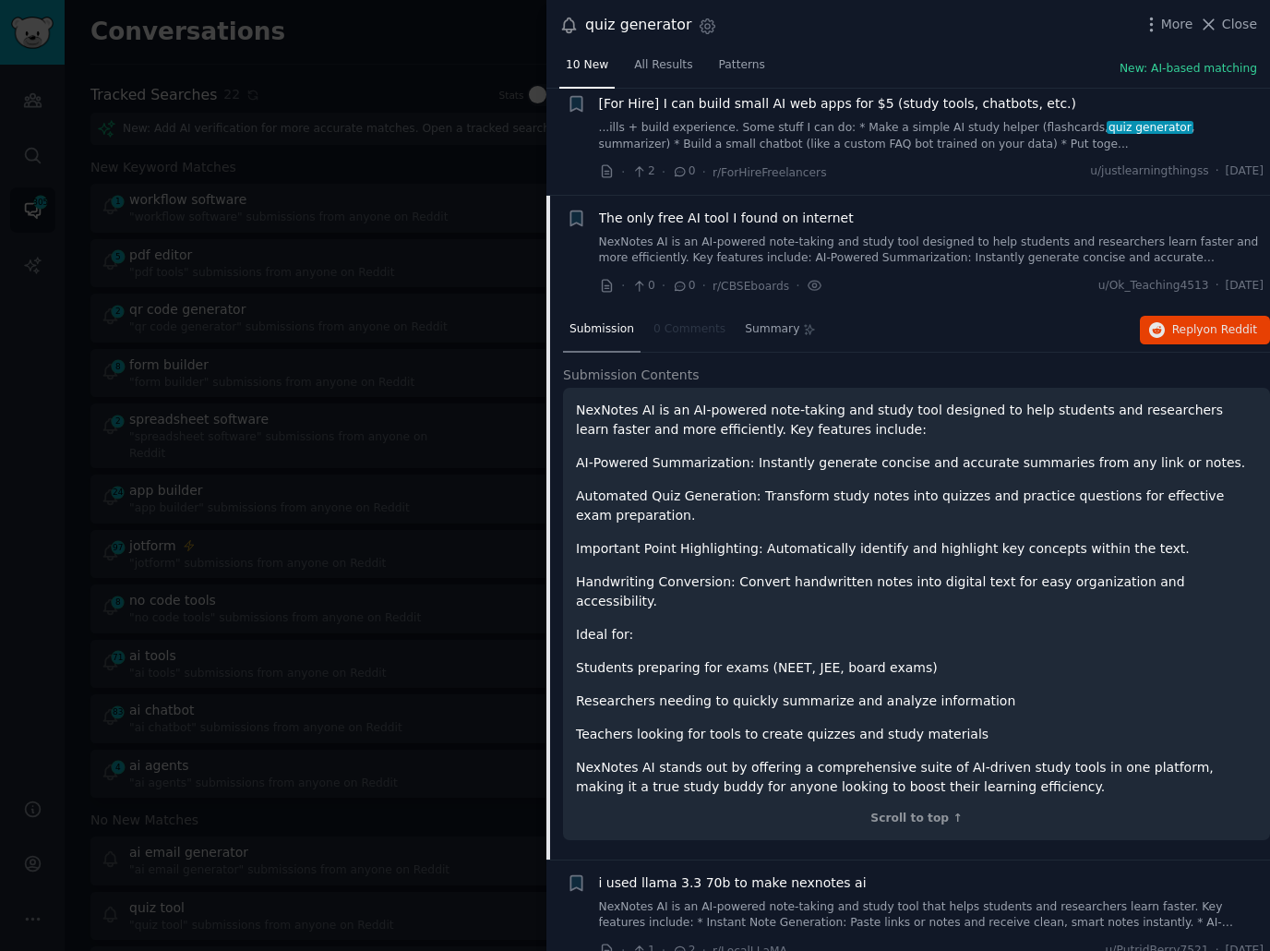
click at [707, 658] on p "Students preparing for exams (NEET, JEE, board exams)" at bounding box center [916, 667] width 681 height 19
click at [1166, 318] on button "Reply on Reddit" at bounding box center [1205, 331] width 130 height 30
click at [378, 225] on div at bounding box center [635, 475] width 1270 height 951
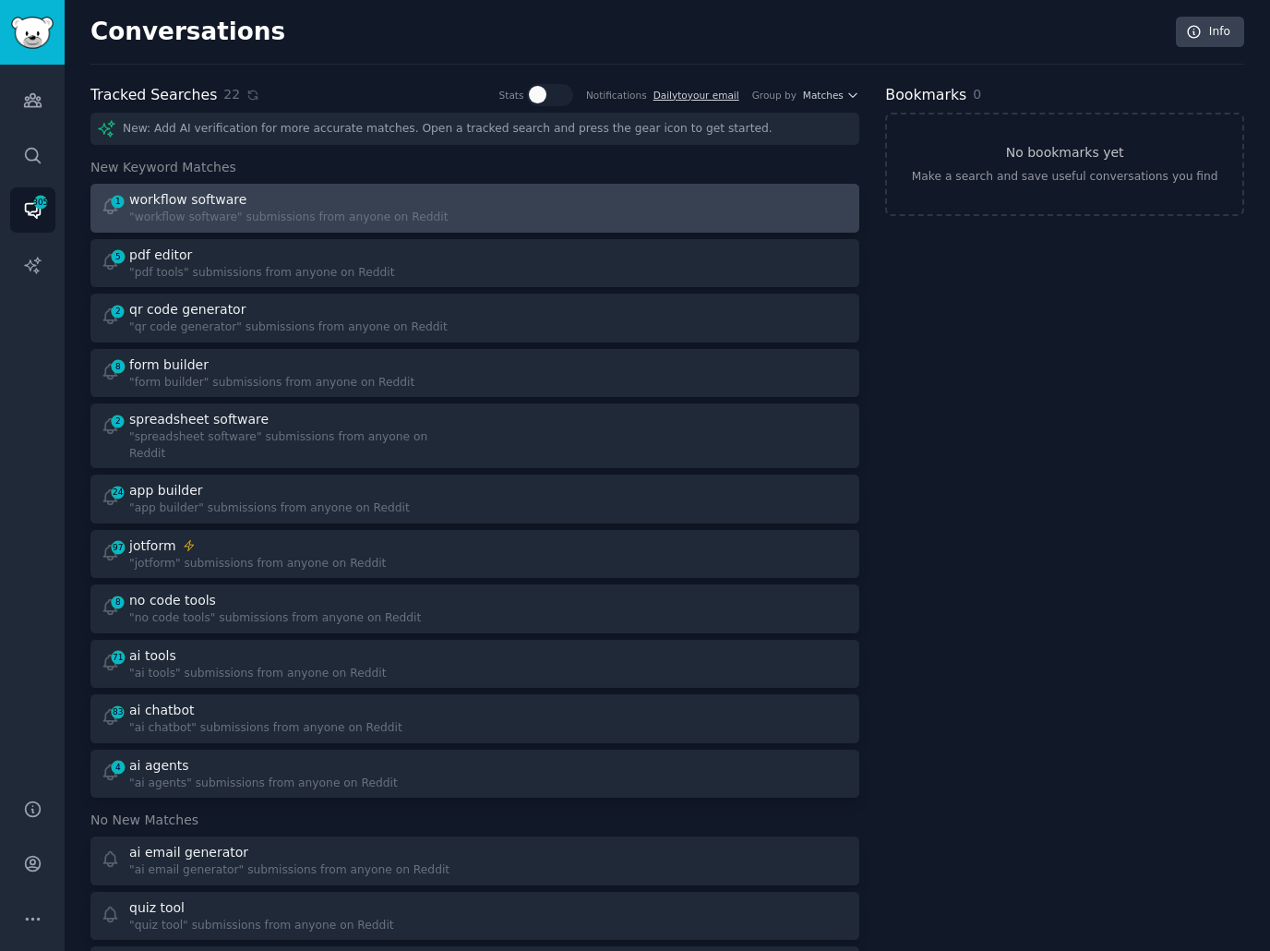
click at [495, 204] on div at bounding box center [669, 208] width 362 height 36
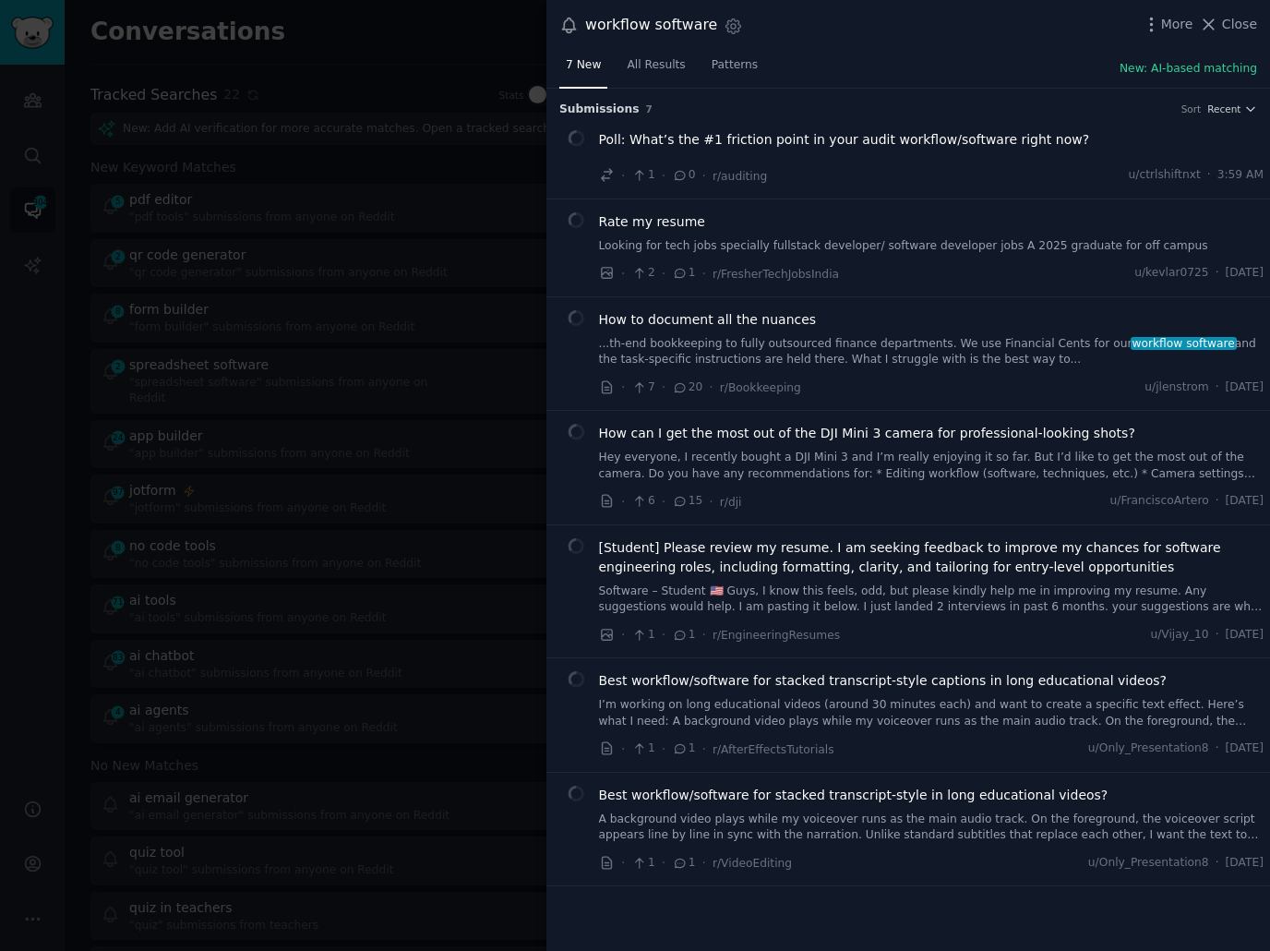
click at [999, 46] on div "workflow software Settings More Close" at bounding box center [908, 25] width 724 height 51
click at [833, 689] on div "Best workflow/software for stacked transcript-style captions in long educationa…" at bounding box center [931, 700] width 665 height 58
click at [842, 708] on link "I’m working on long educational videos (around 30 minutes each) and want to cre…" at bounding box center [931, 713] width 665 height 32
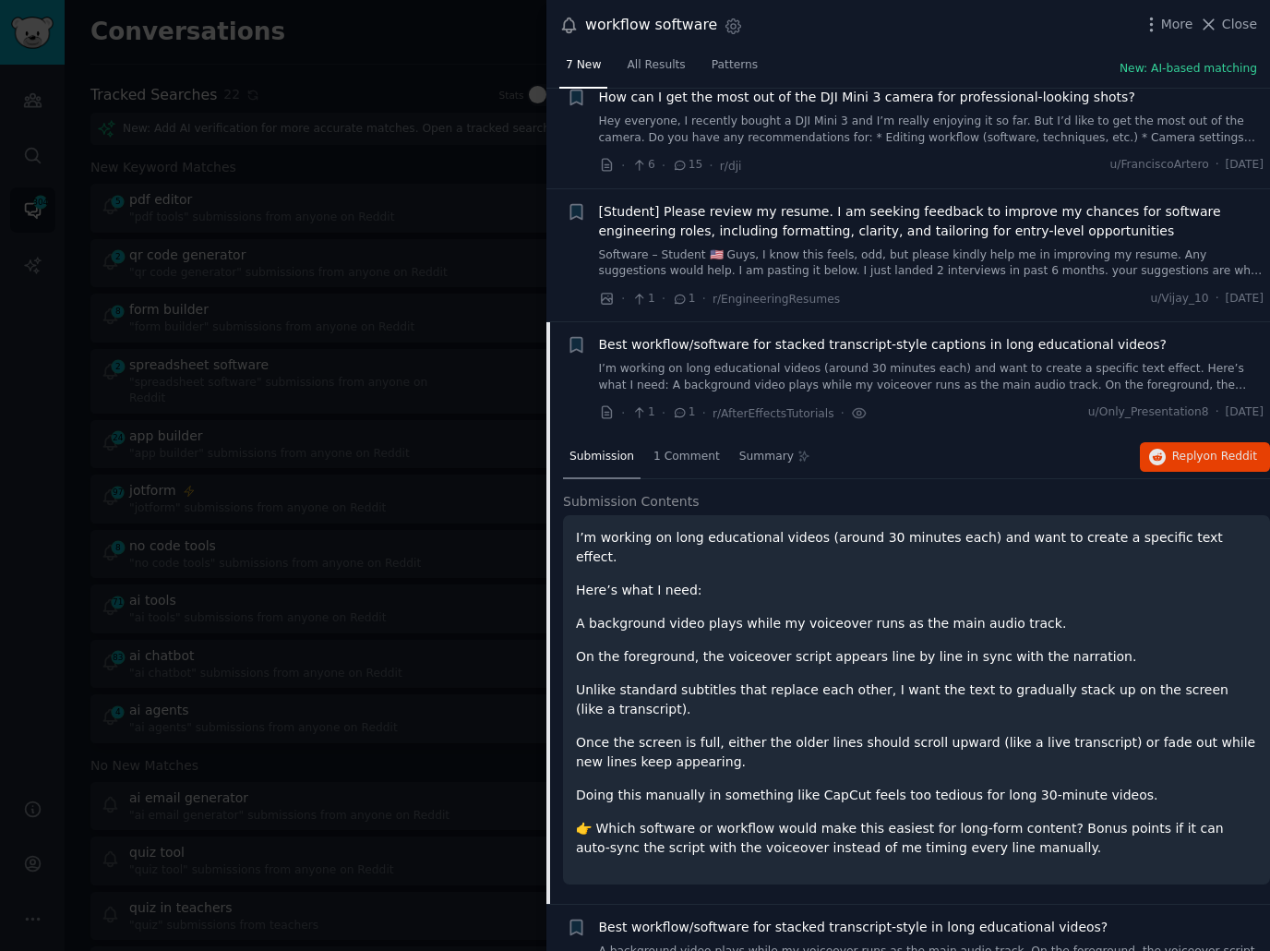
scroll to position [380, 0]
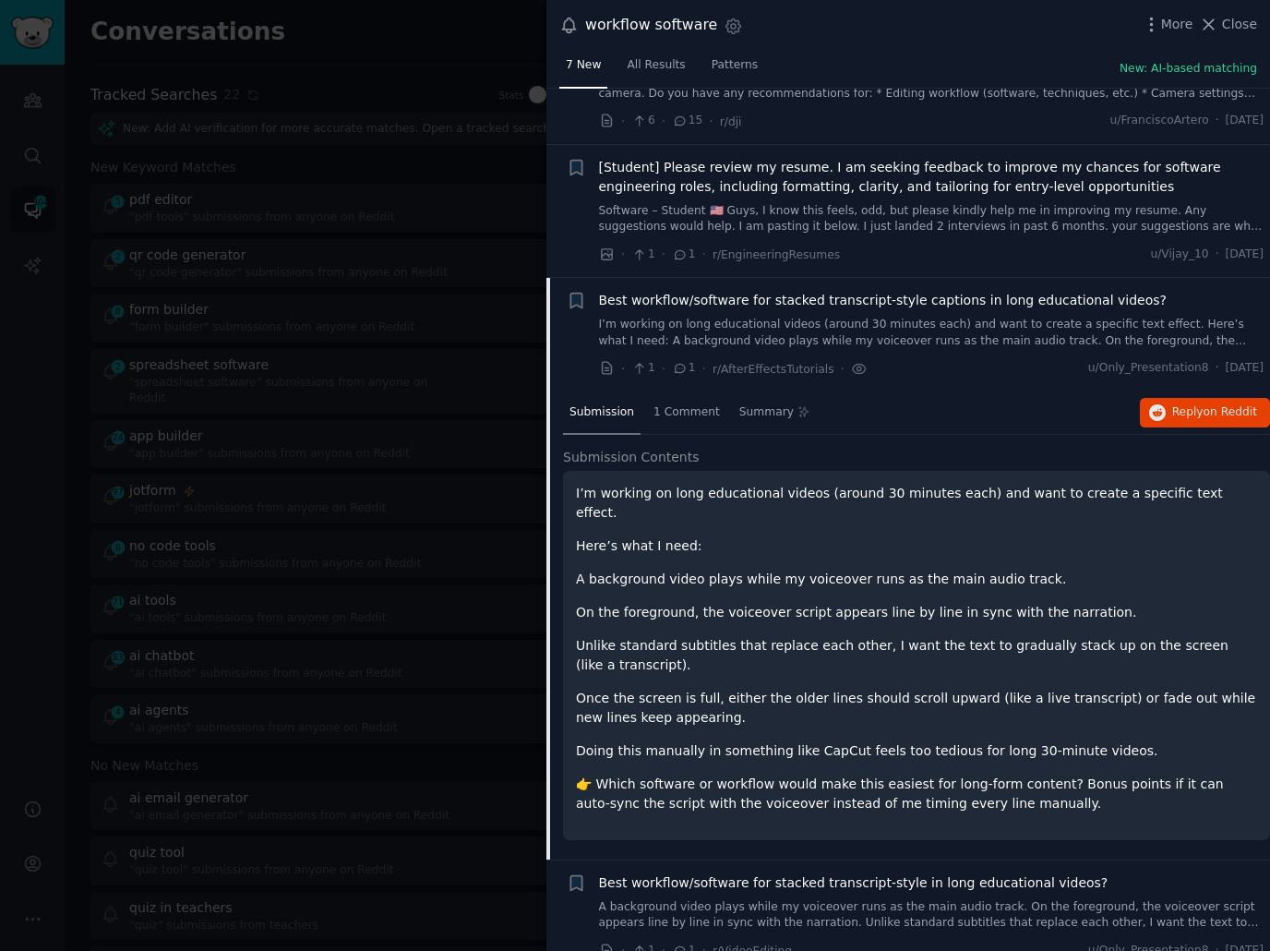
drag, startPoint x: 378, startPoint y: 528, endPoint x: 357, endPoint y: 492, distance: 41.8
click at [378, 527] on div at bounding box center [635, 475] width 1270 height 951
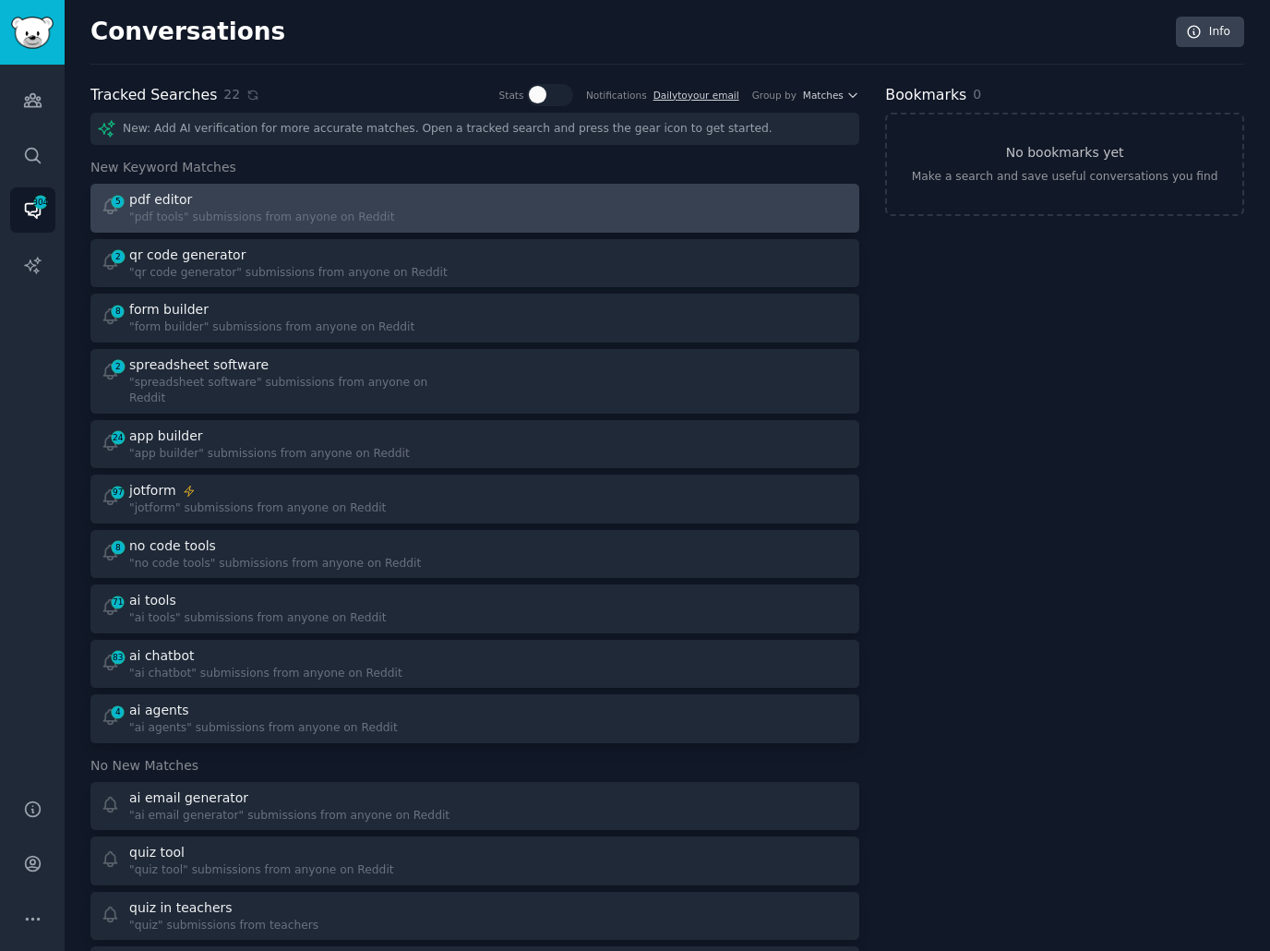
click at [534, 191] on div at bounding box center [669, 208] width 362 height 36
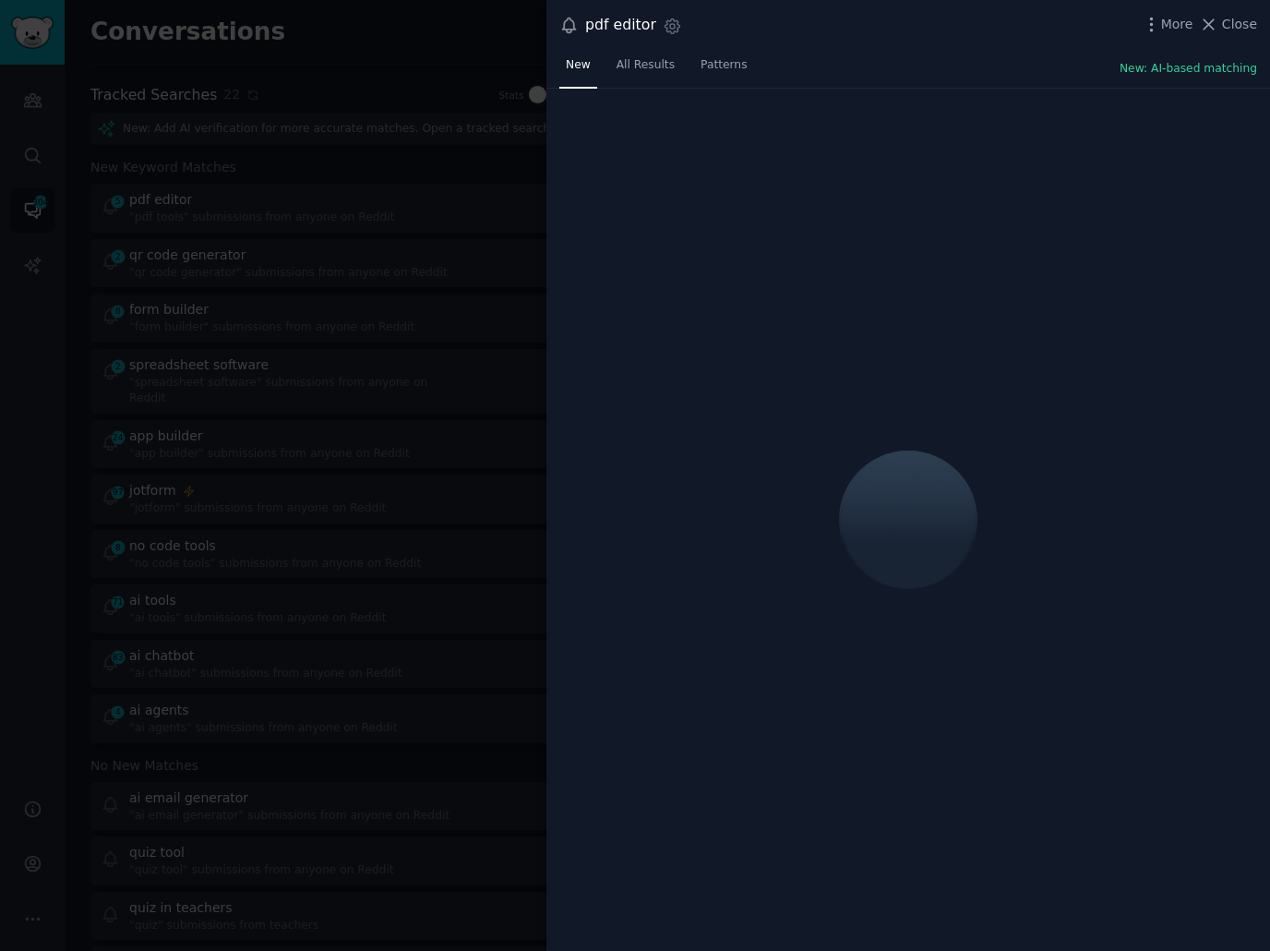
click at [898, 65] on div "New All Results Patterns New: AI-based matching" at bounding box center [908, 70] width 724 height 38
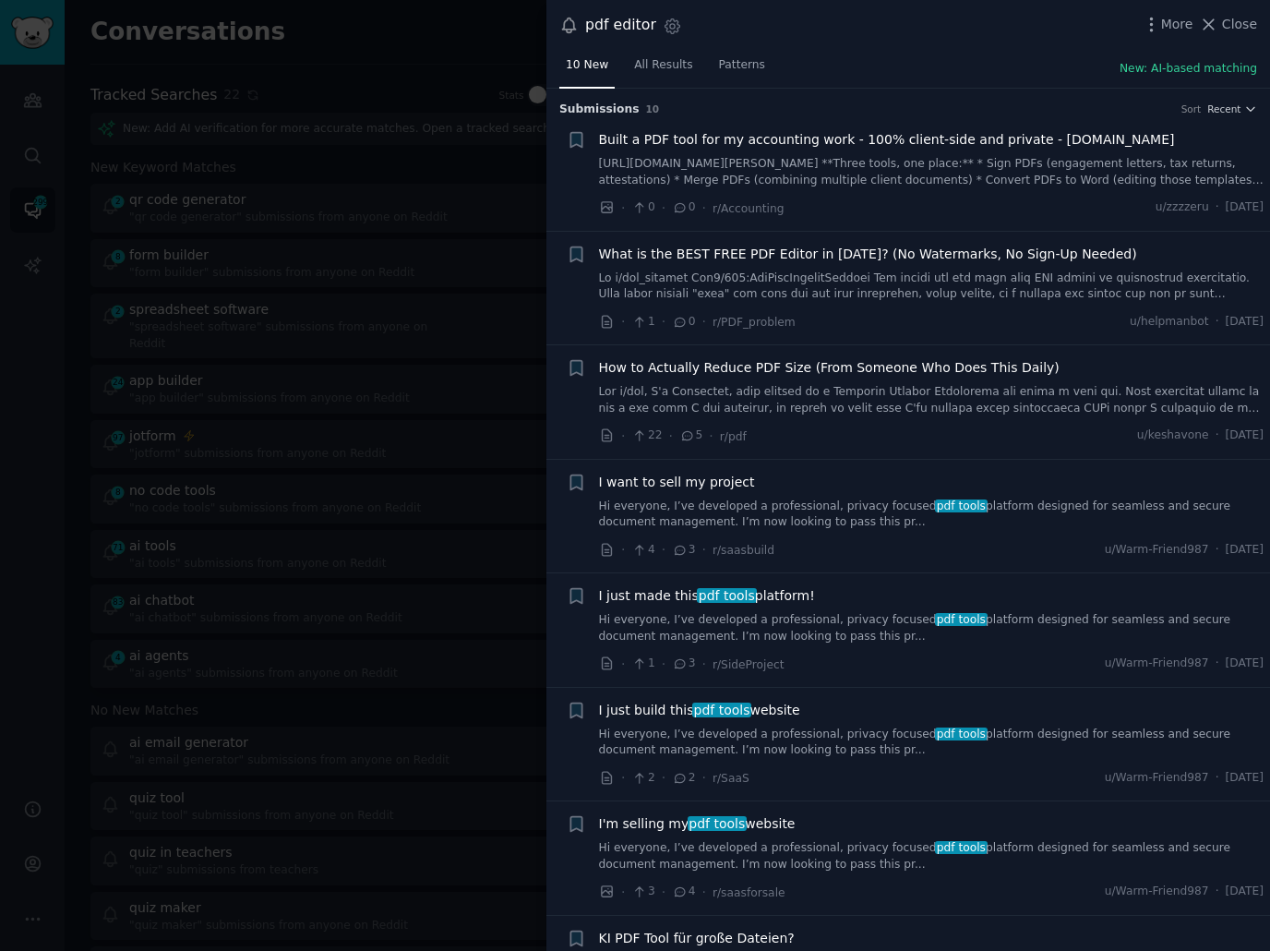
click at [306, 304] on div at bounding box center [635, 475] width 1270 height 951
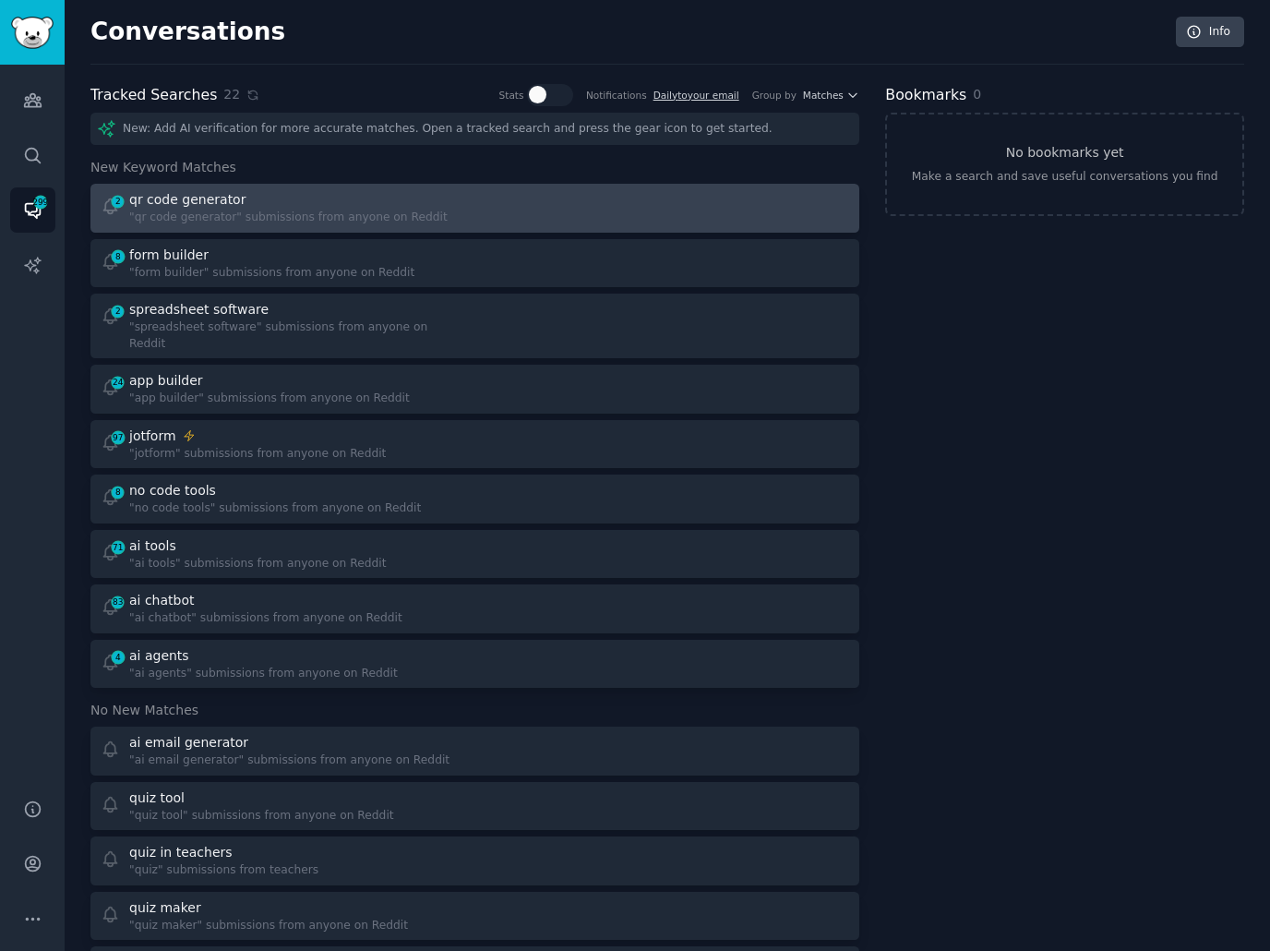
click at [553, 195] on div at bounding box center [669, 208] width 362 height 36
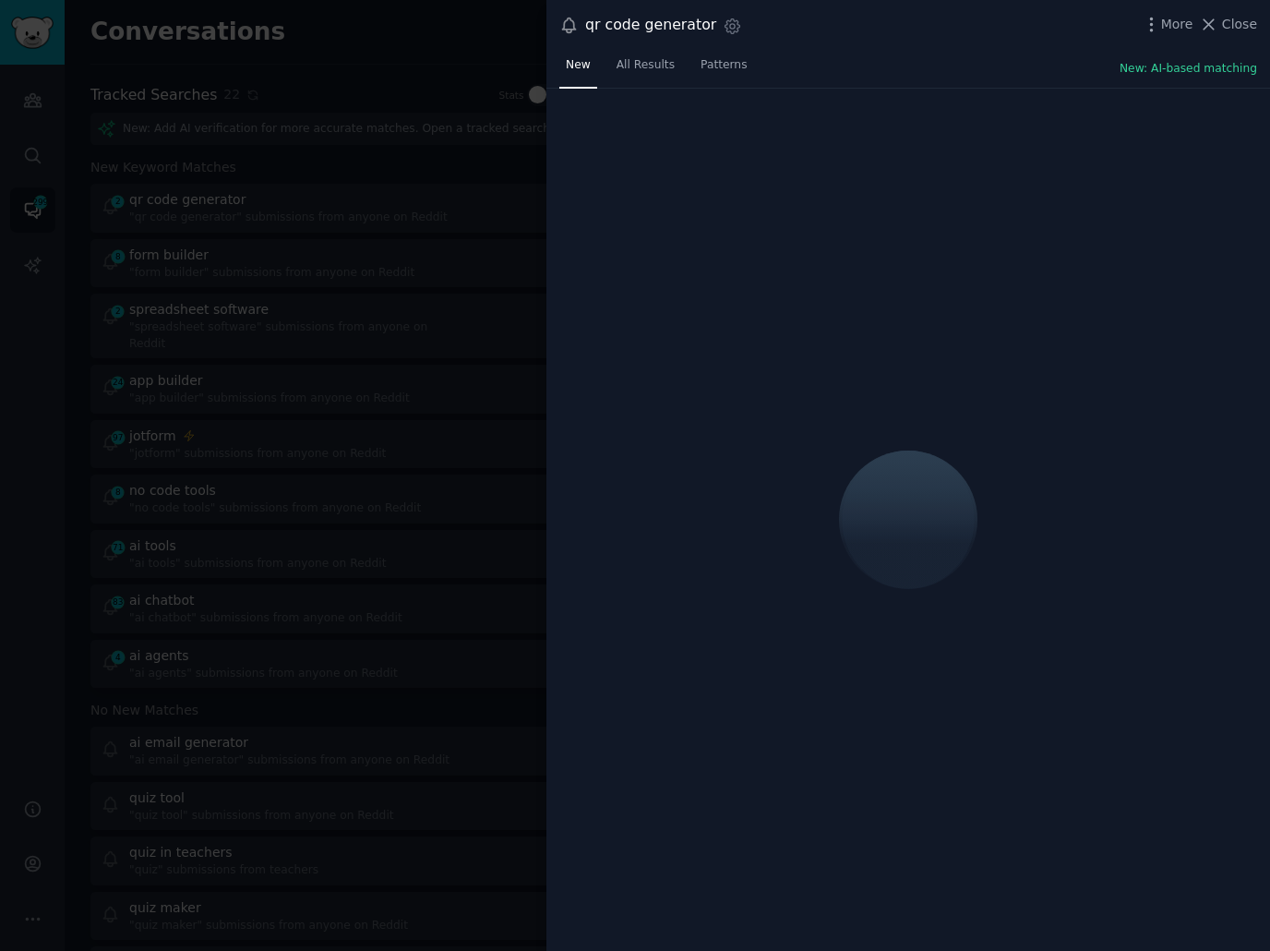
click at [846, 73] on div "New All Results Patterns New: AI-based matching" at bounding box center [908, 70] width 724 height 38
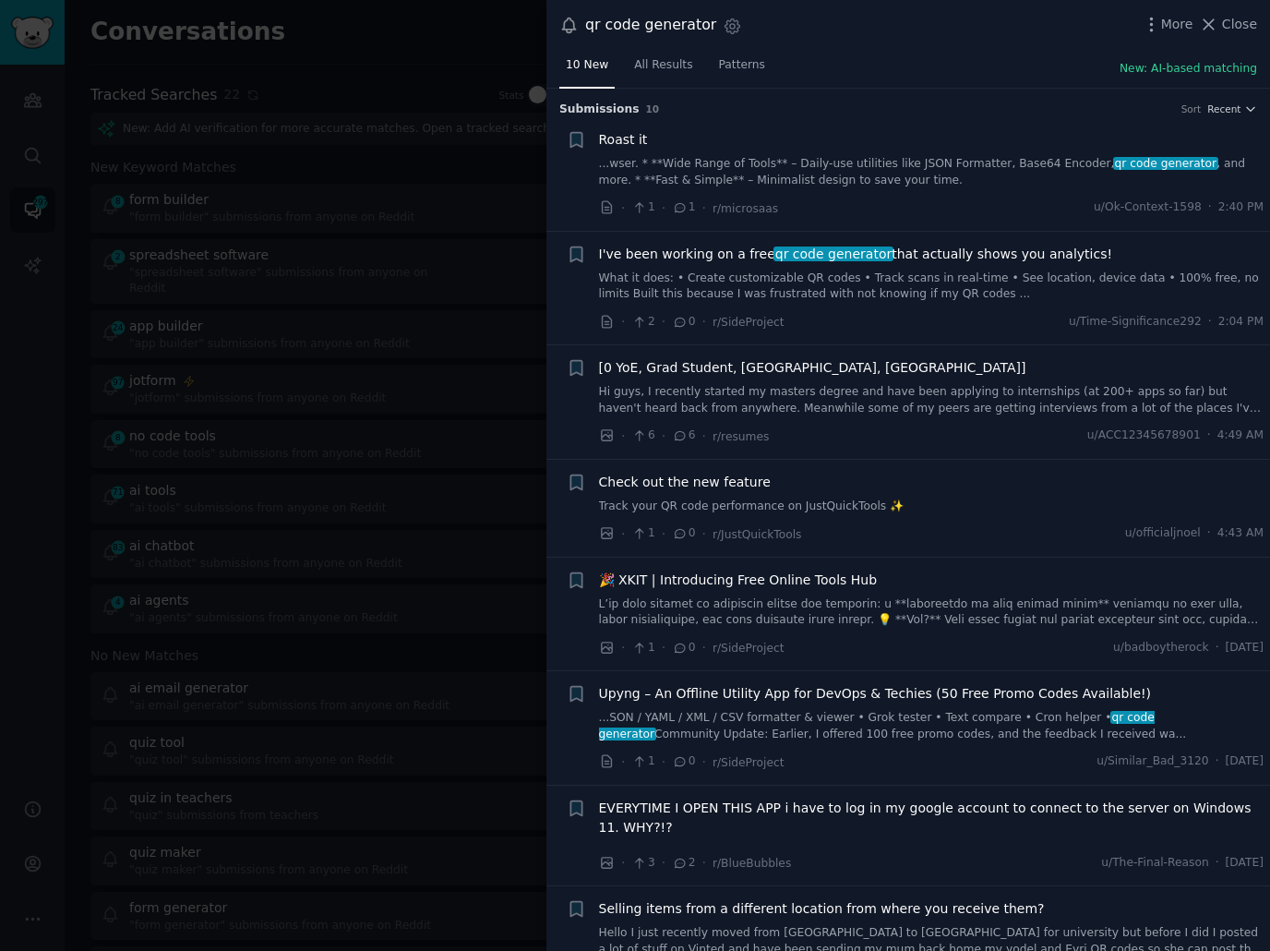
click at [846, 73] on div "10 New All Results Patterns New: AI-based matching" at bounding box center [908, 70] width 724 height 38
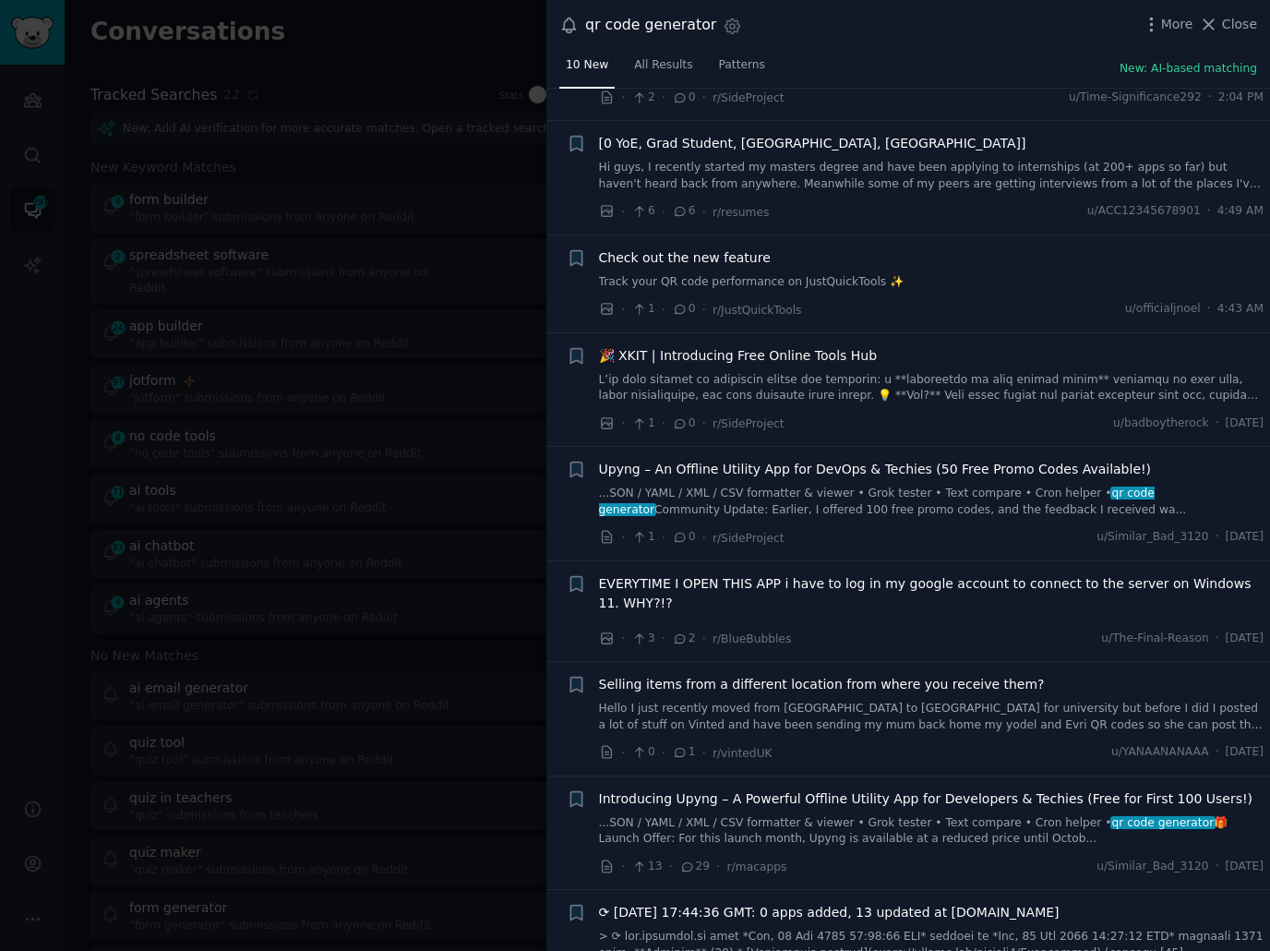
scroll to position [273, 0]
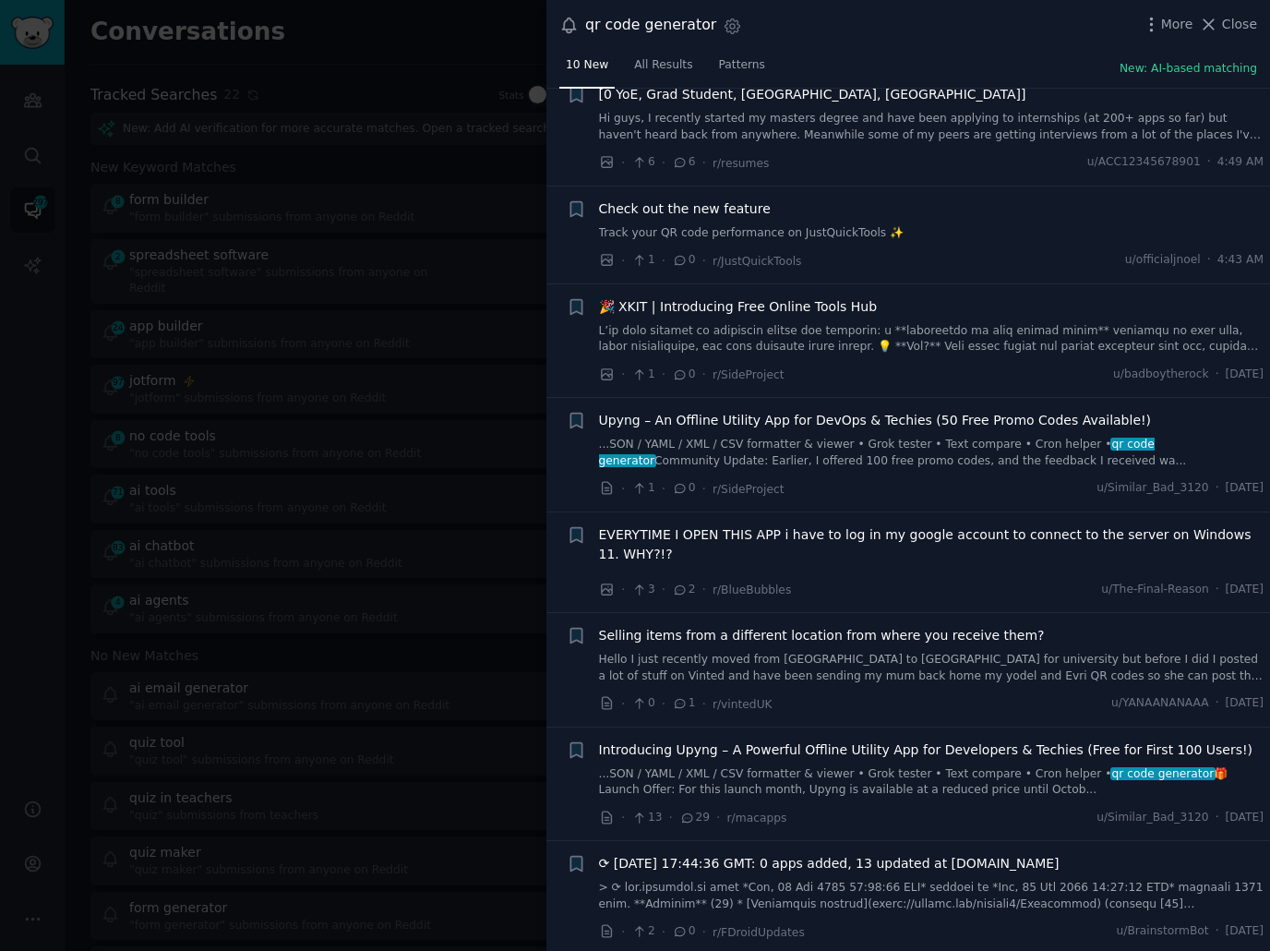
click at [255, 152] on div at bounding box center [635, 475] width 1270 height 951
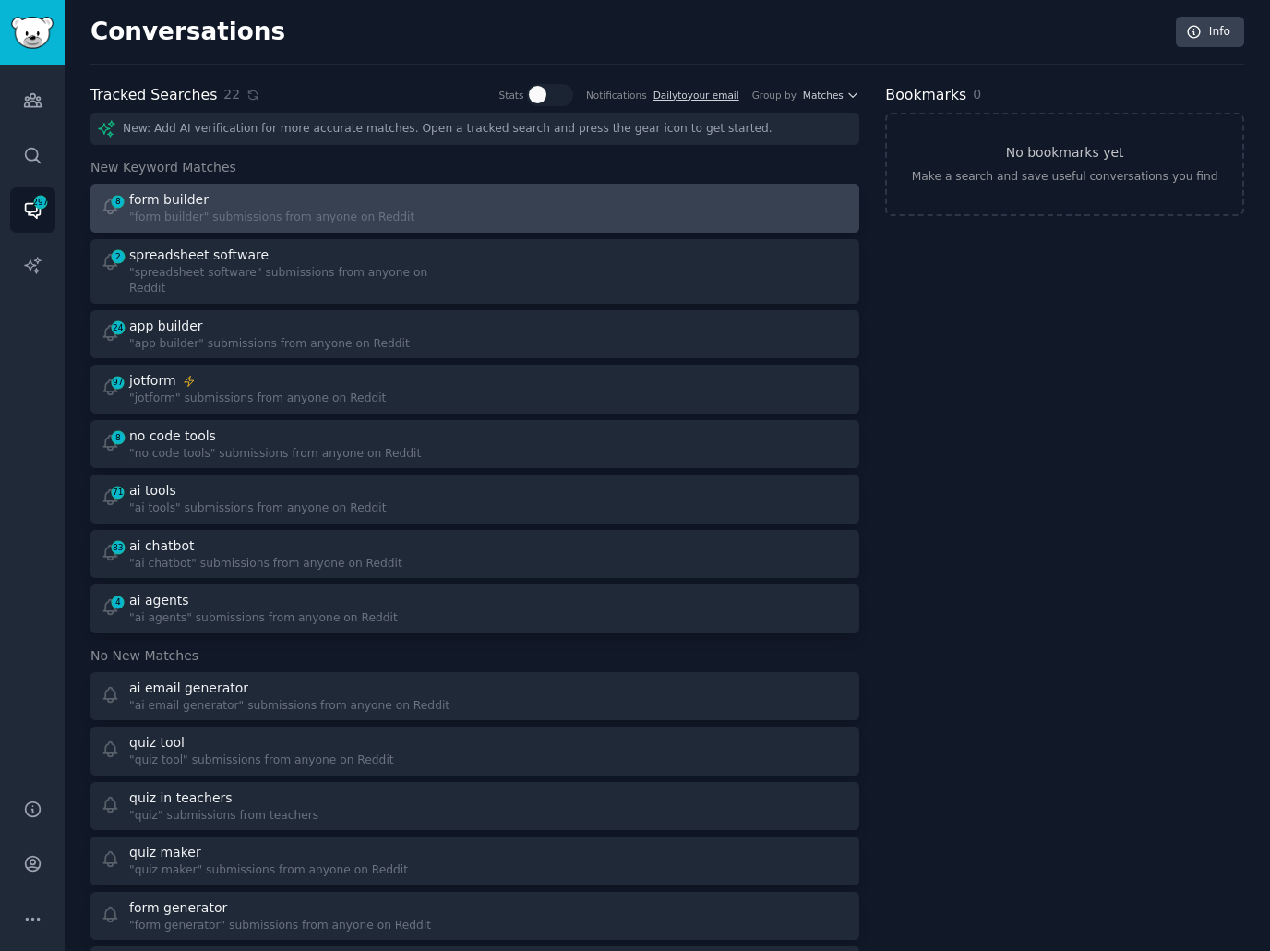
click at [505, 209] on div at bounding box center [669, 208] width 362 height 36
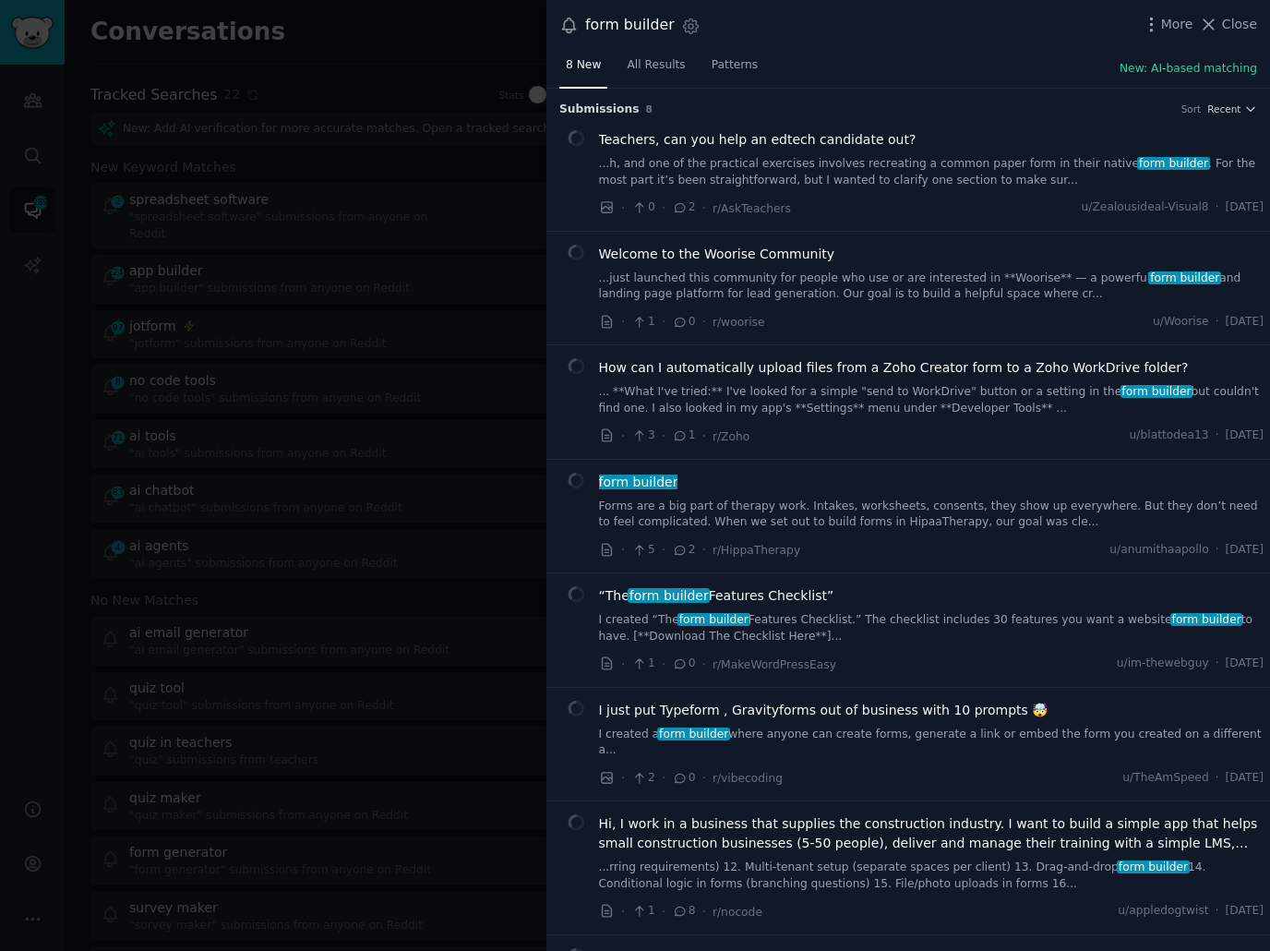
click at [870, 64] on div "8 New All Results Patterns New: AI-based matching" at bounding box center [908, 70] width 724 height 38
click at [858, 61] on div "8 New All Results Patterns New: AI-based matching" at bounding box center [908, 70] width 724 height 38
click at [844, 159] on link "...h, and one of the practical exercises involves recreating a common paper for…" at bounding box center [931, 172] width 665 height 32
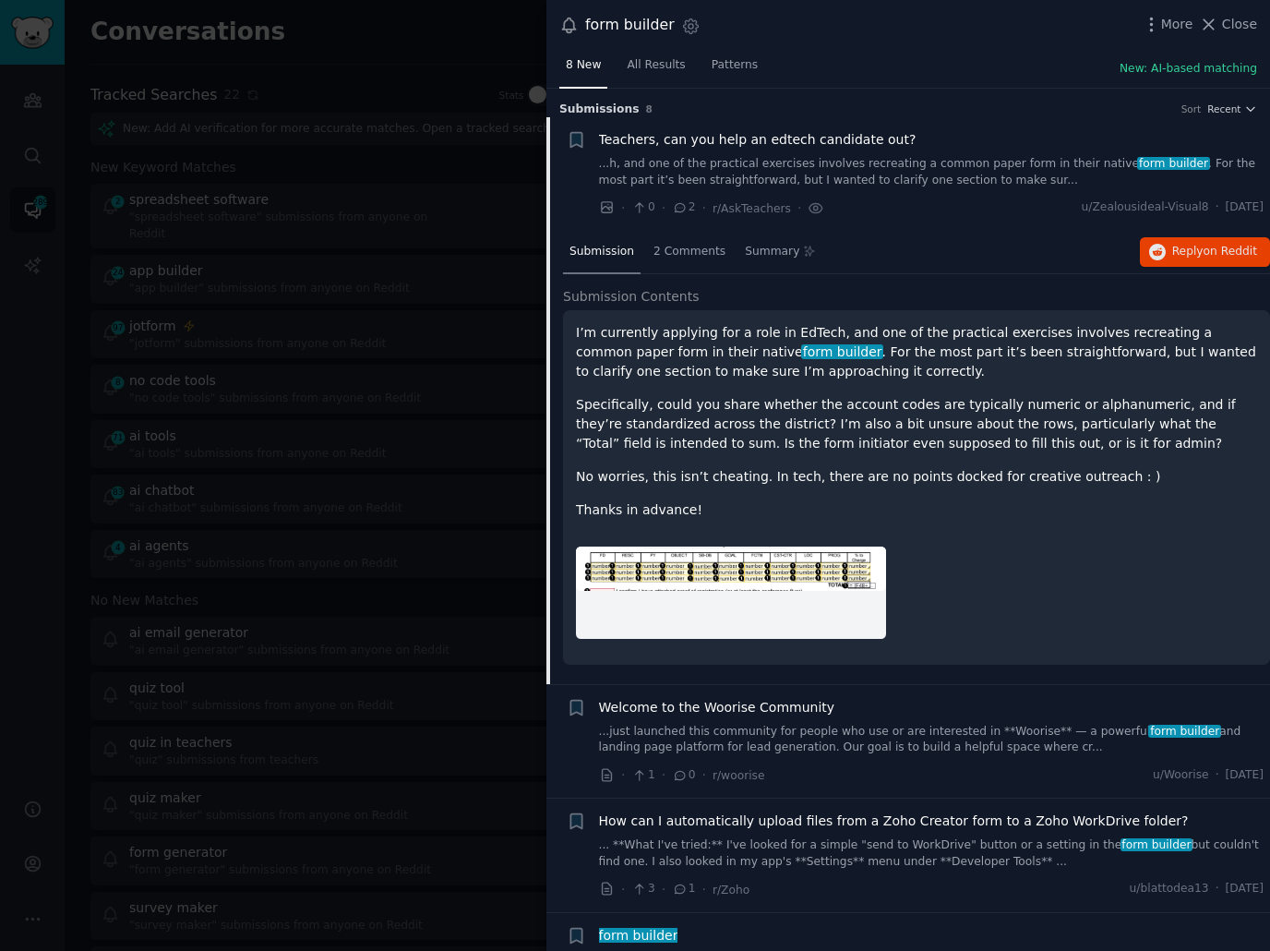
scroll to position [29, 0]
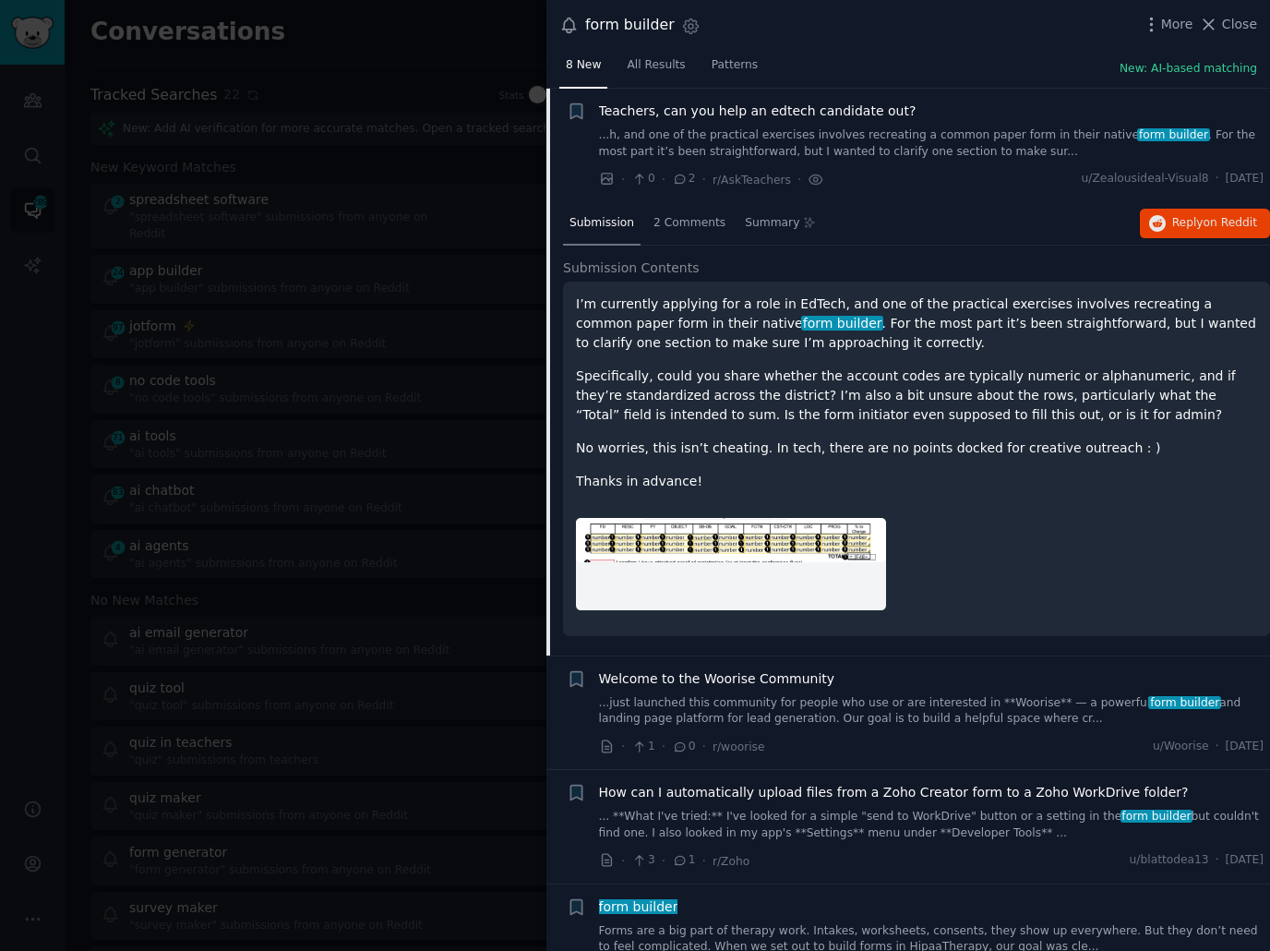
click at [880, 282] on div "I’m currently applying for a role in EdTech, and one of the practical exercises…" at bounding box center [916, 459] width 707 height 354
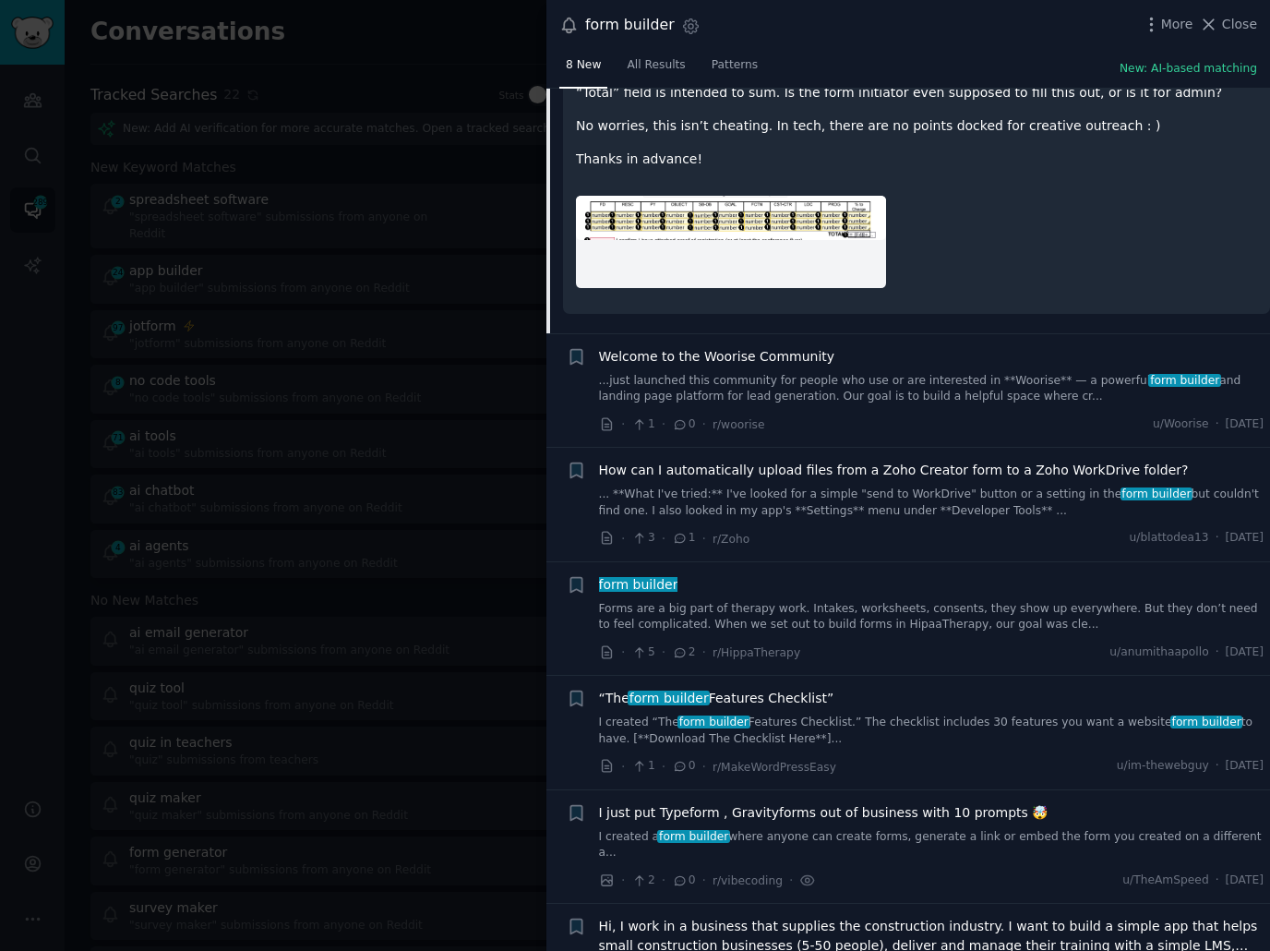
scroll to position [354, 0]
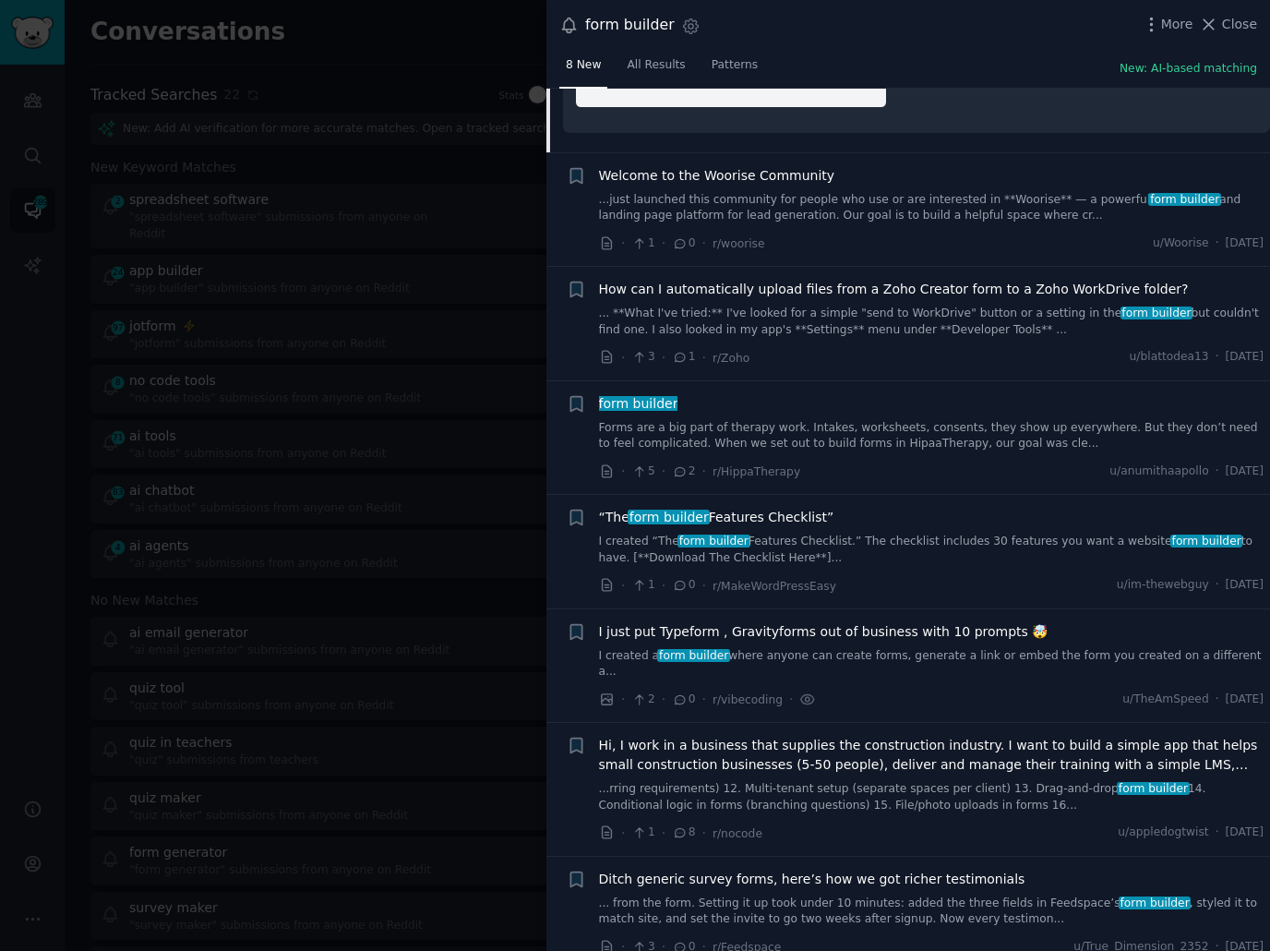
click at [862, 398] on div "form builder" at bounding box center [931, 403] width 665 height 19
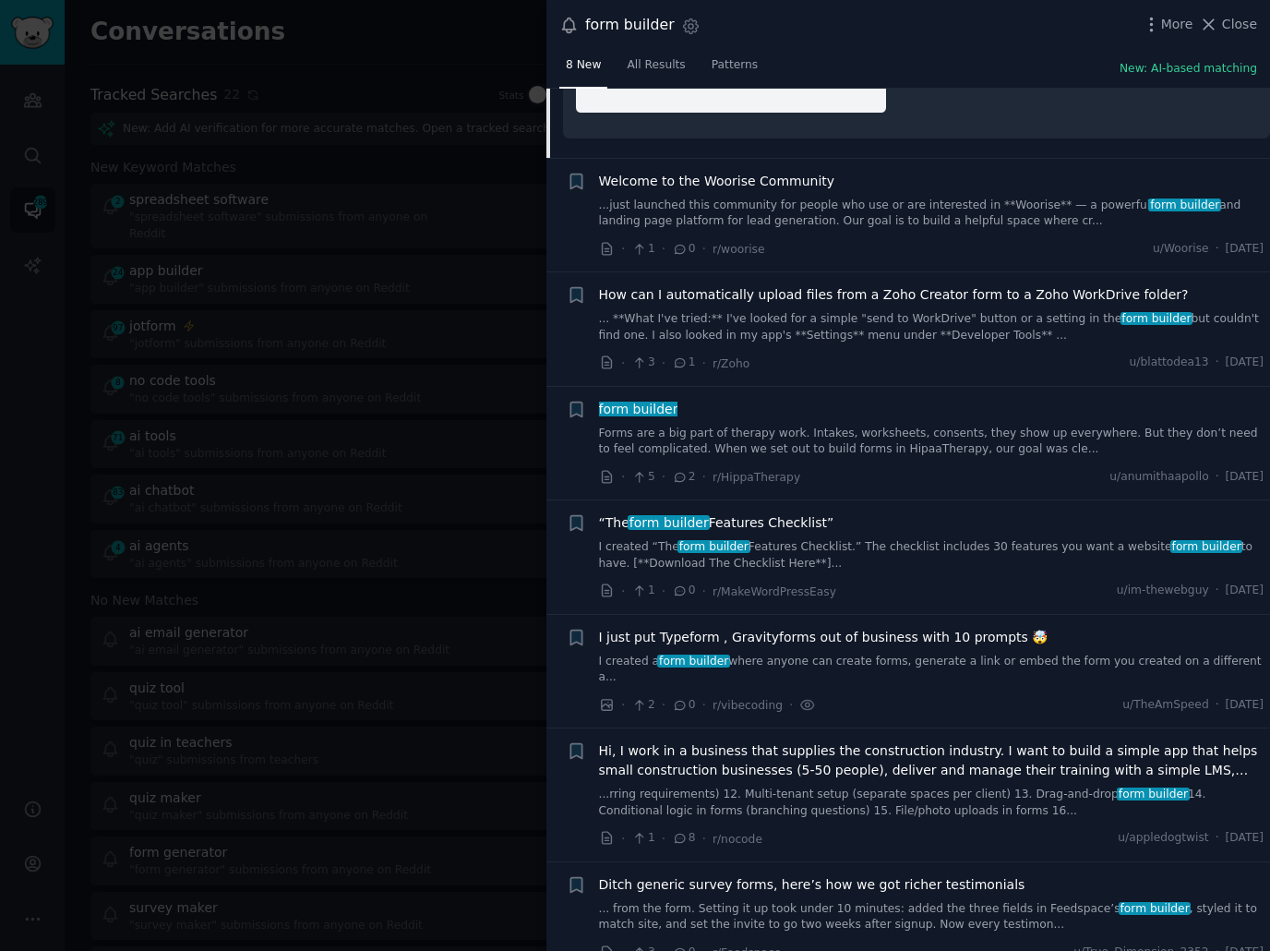
click at [852, 431] on link "Forms are a big part of therapy work. Intakes, worksheets, consents, they show …" at bounding box center [931, 442] width 665 height 32
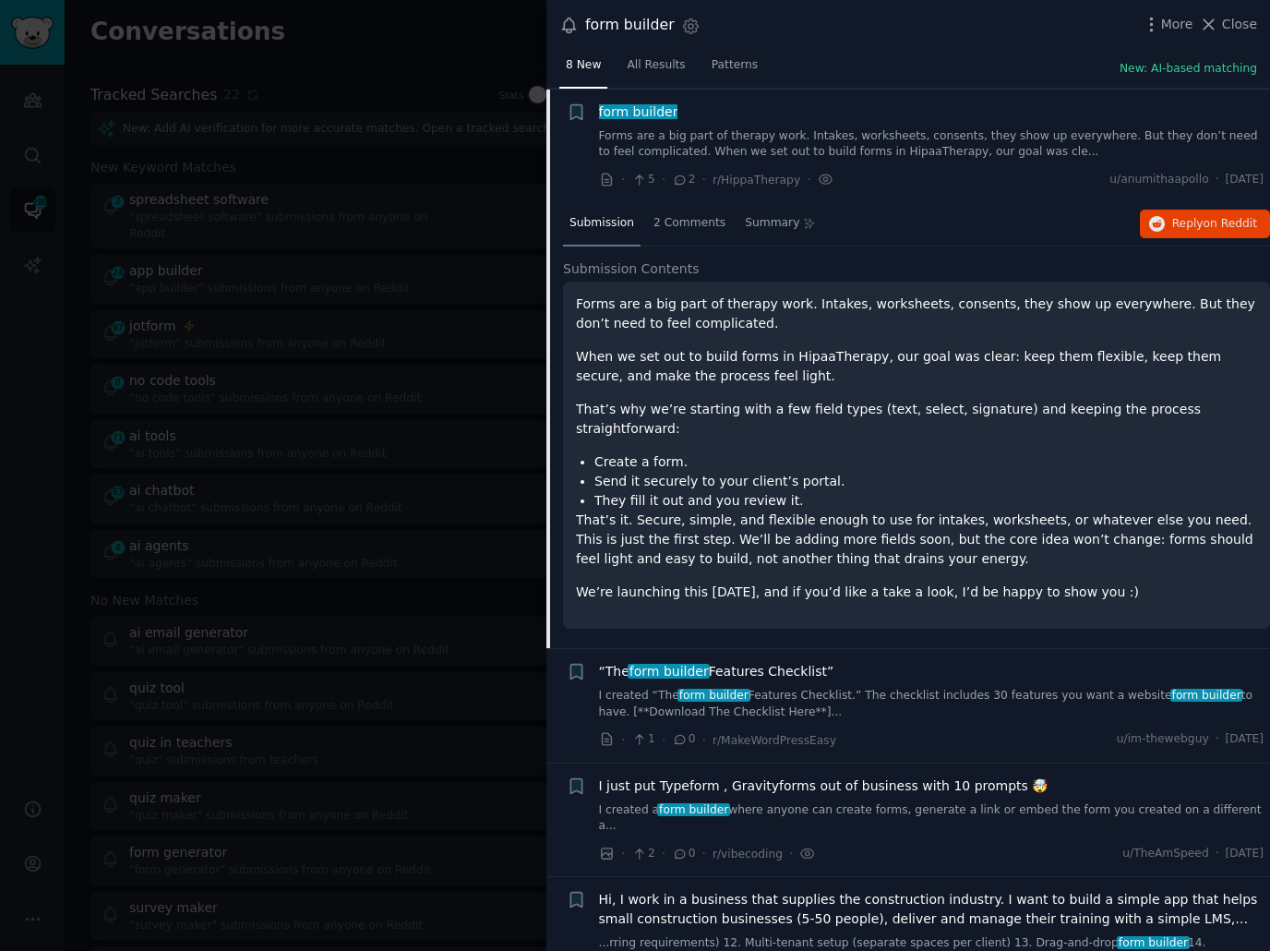
scroll to position [505, 0]
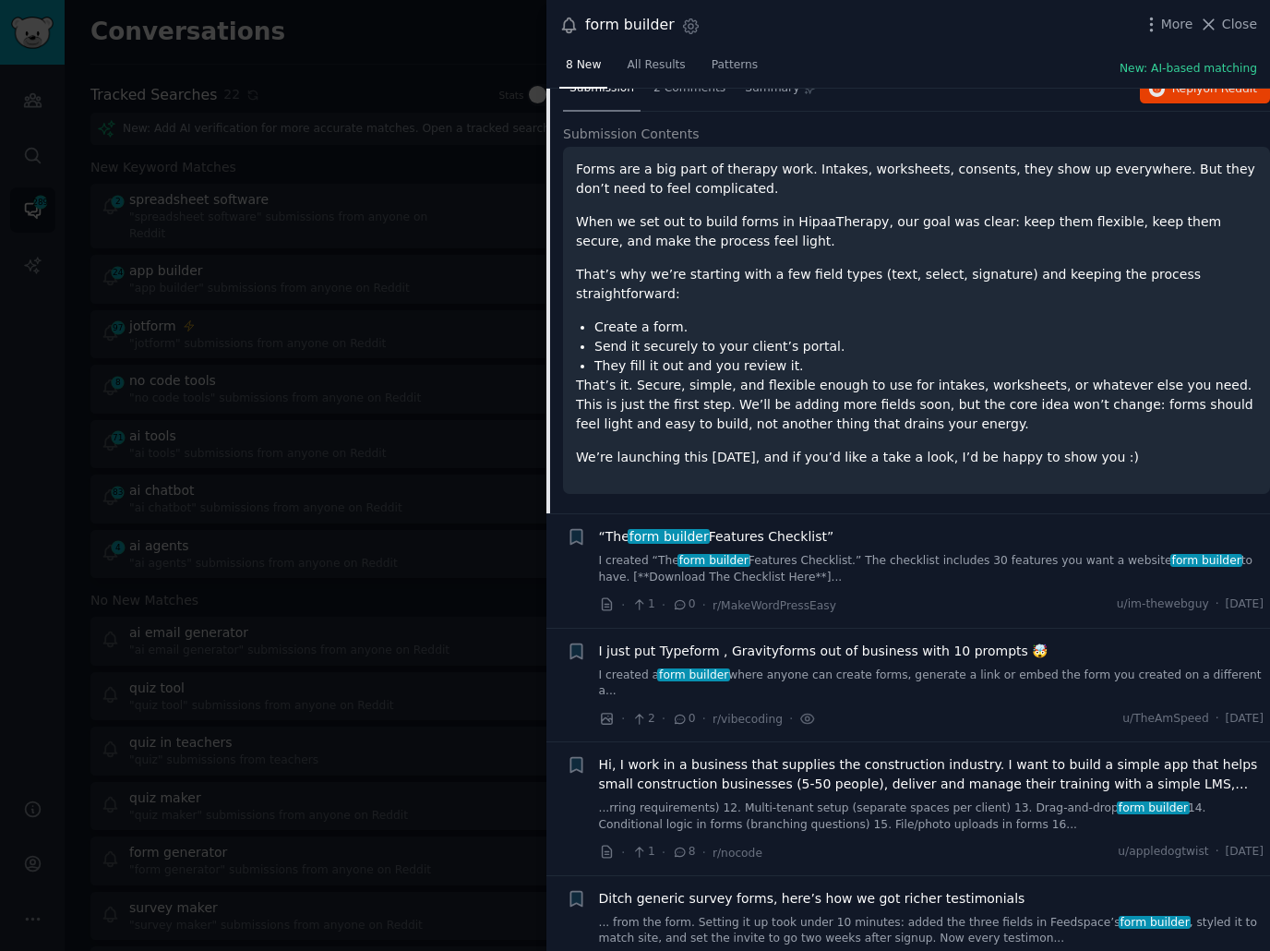
click at [390, 432] on div at bounding box center [635, 475] width 1270 height 951
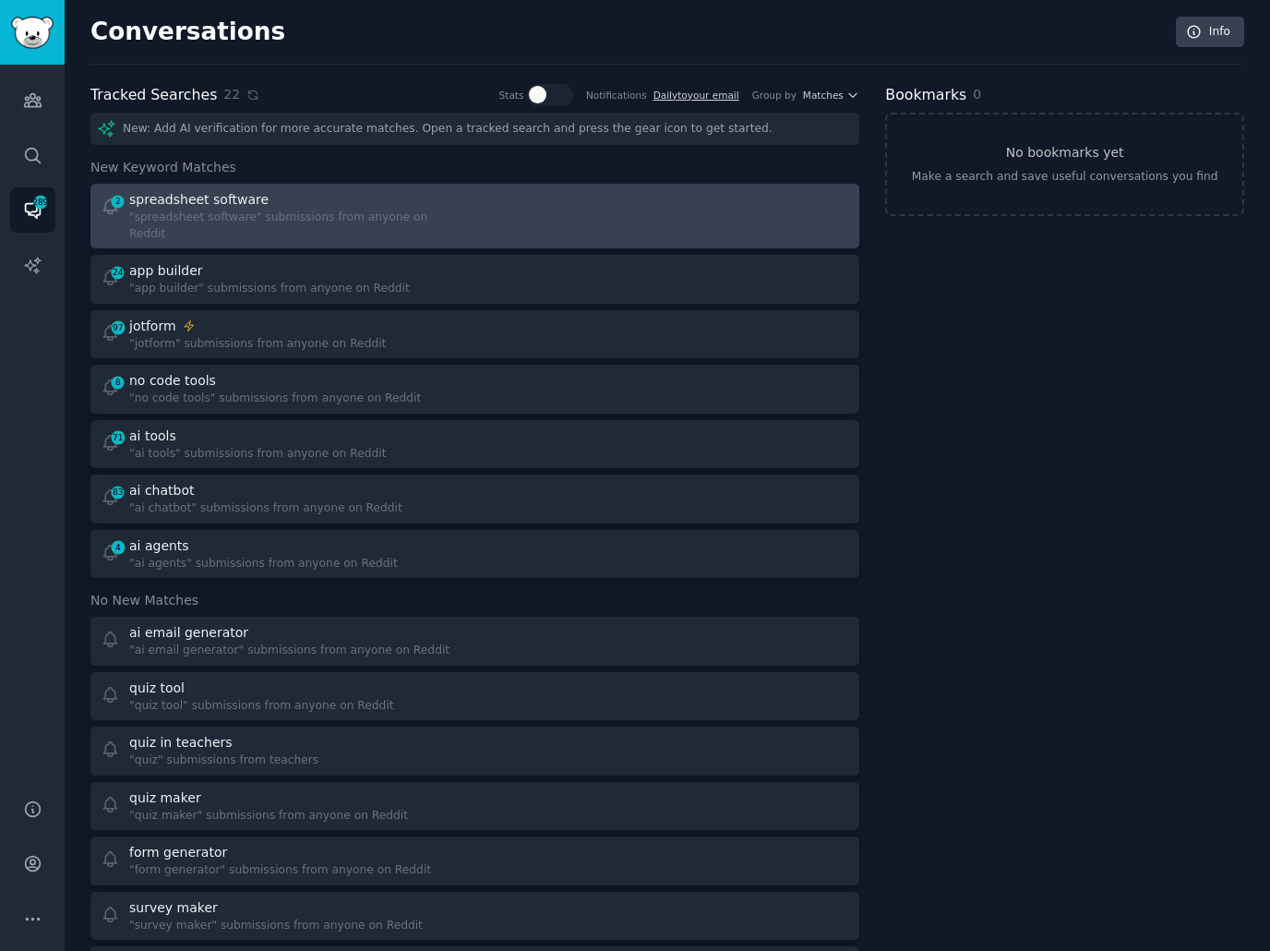
click at [510, 208] on div at bounding box center [669, 216] width 362 height 52
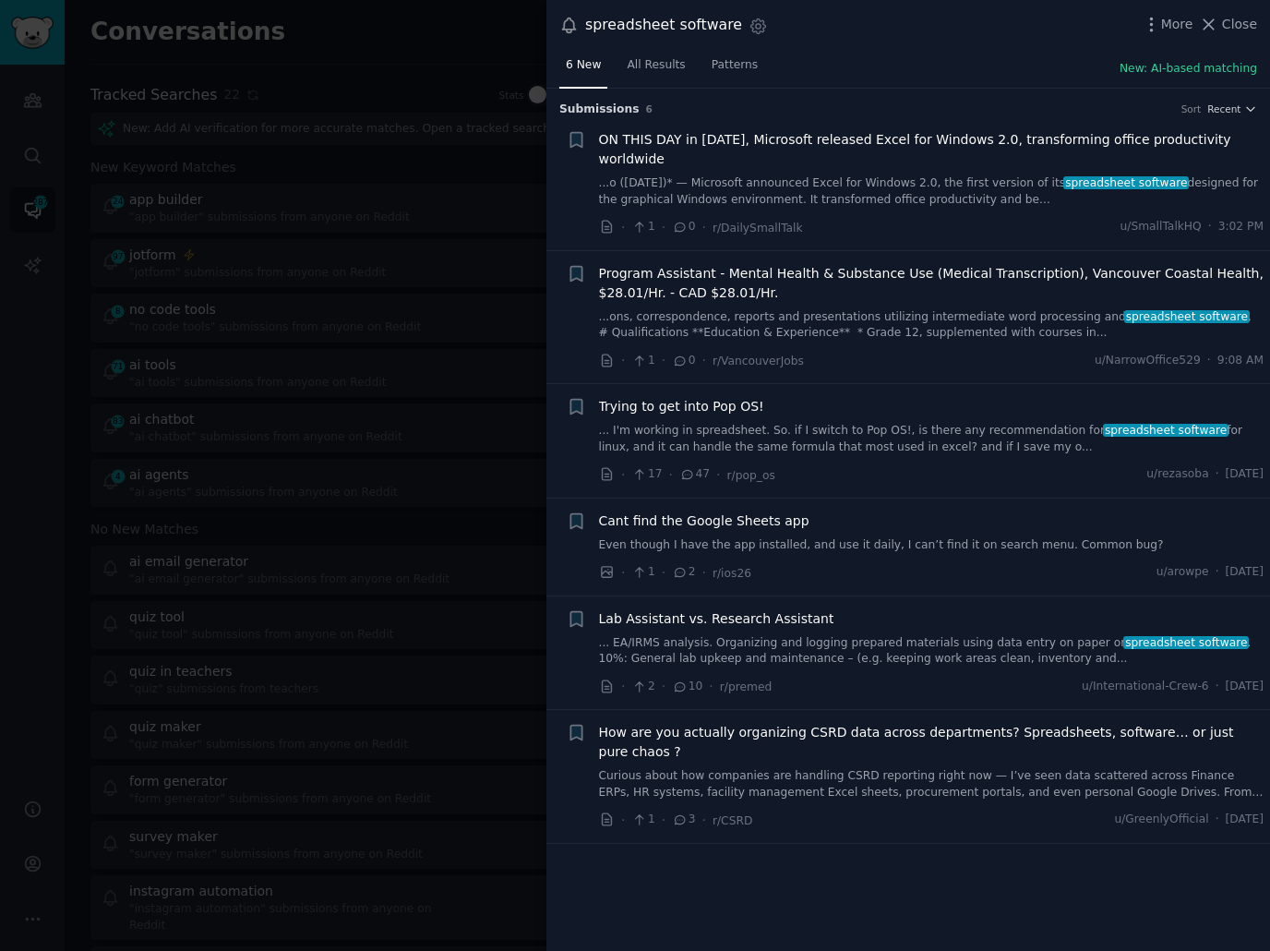
click at [889, 36] on div "spreadsheet software Settings More Close" at bounding box center [908, 25] width 698 height 25
click at [177, 355] on div at bounding box center [635, 475] width 1270 height 951
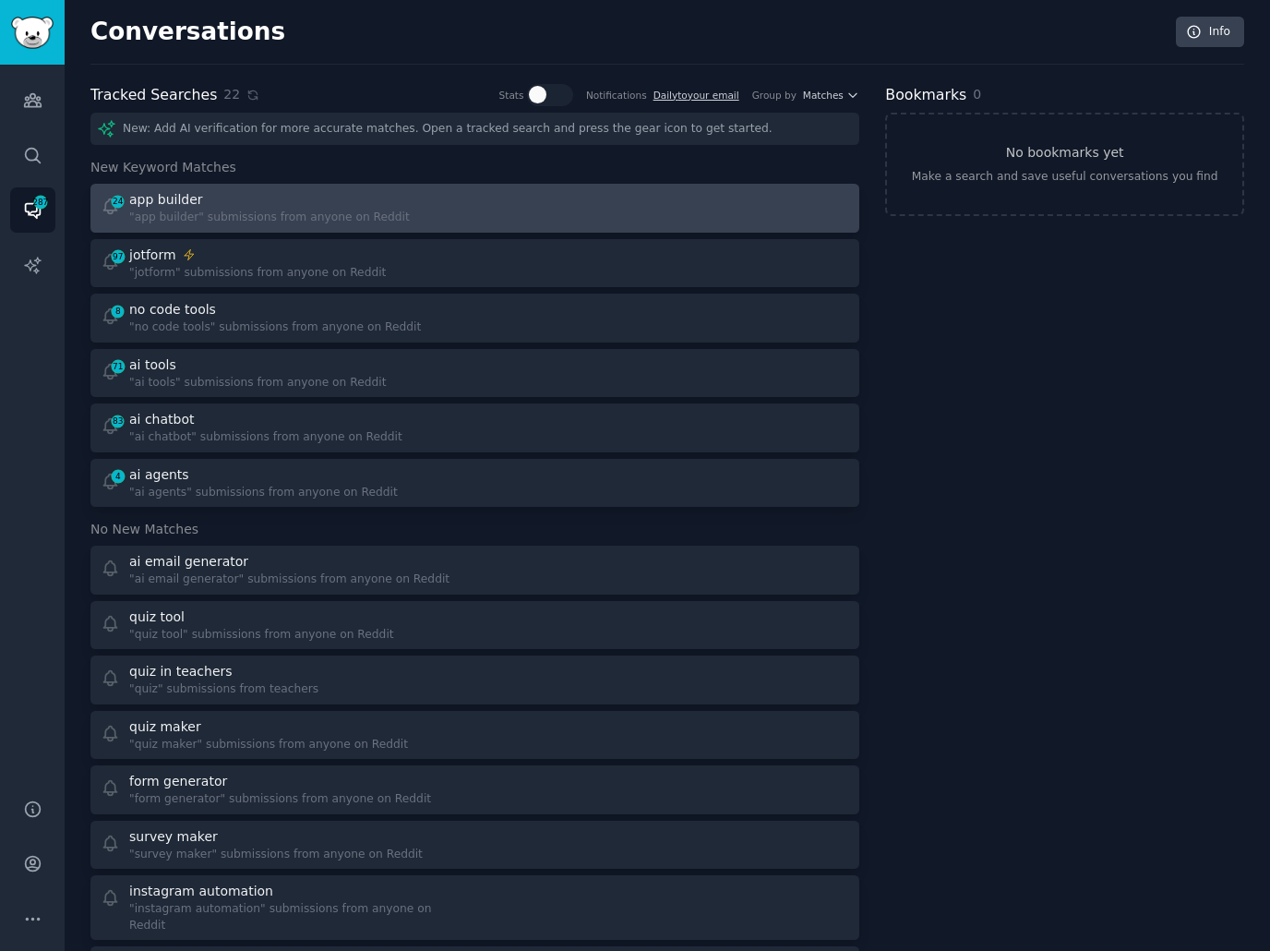
click at [575, 208] on div at bounding box center [669, 208] width 362 height 36
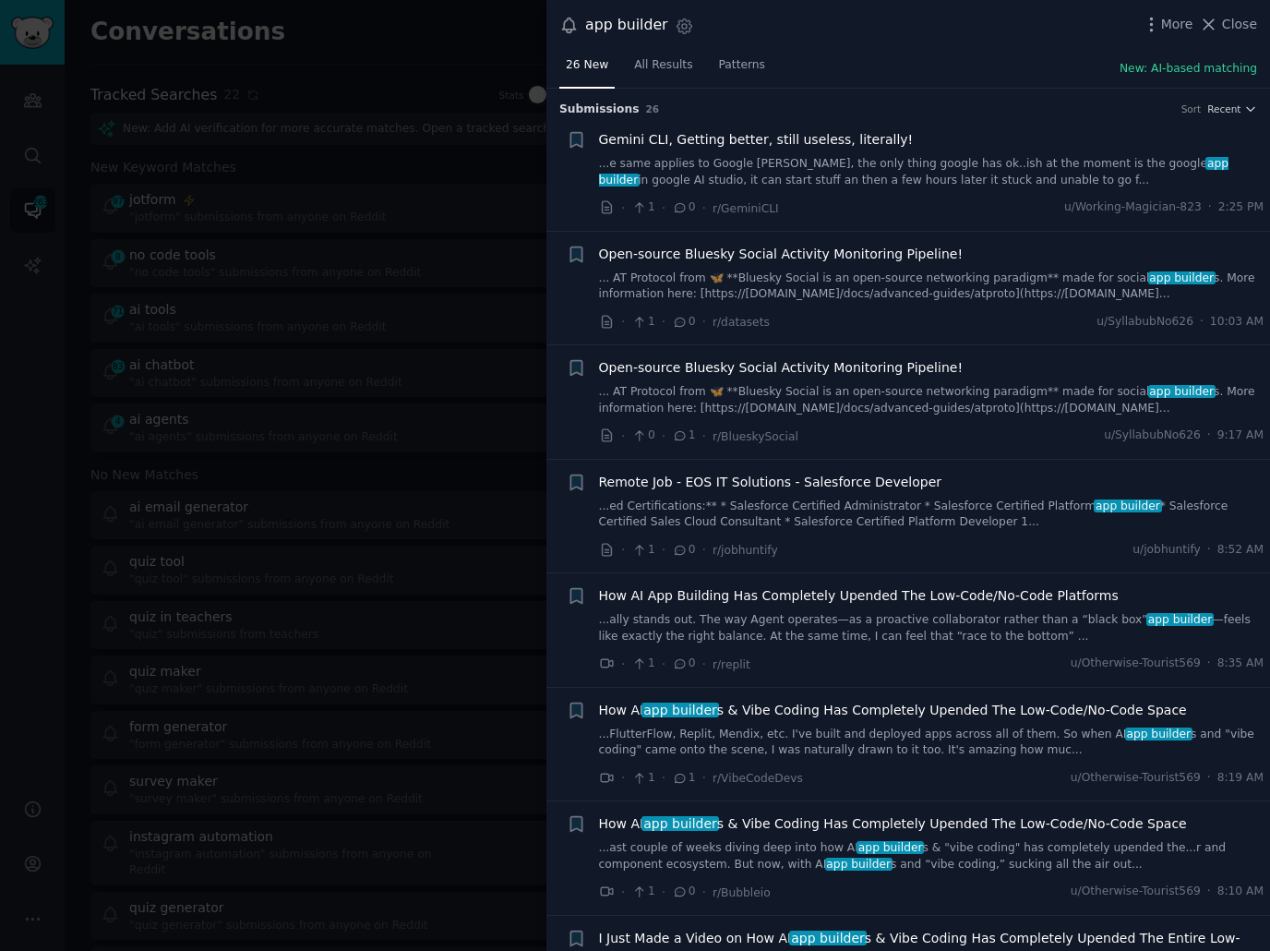
click at [881, 61] on div "26 New All Results Patterns New: AI-based matching" at bounding box center [908, 70] width 724 height 38
drag, startPoint x: 881, startPoint y: 44, endPoint x: 884, endPoint y: 55, distance: 11.4
click at [884, 55] on div "app builder Settings More Close 26 New All Results Patterns New: AI-based match…" at bounding box center [908, 475] width 724 height 951
click at [870, 57] on div "26 New All Results Patterns New: AI-based matching" at bounding box center [908, 70] width 724 height 38
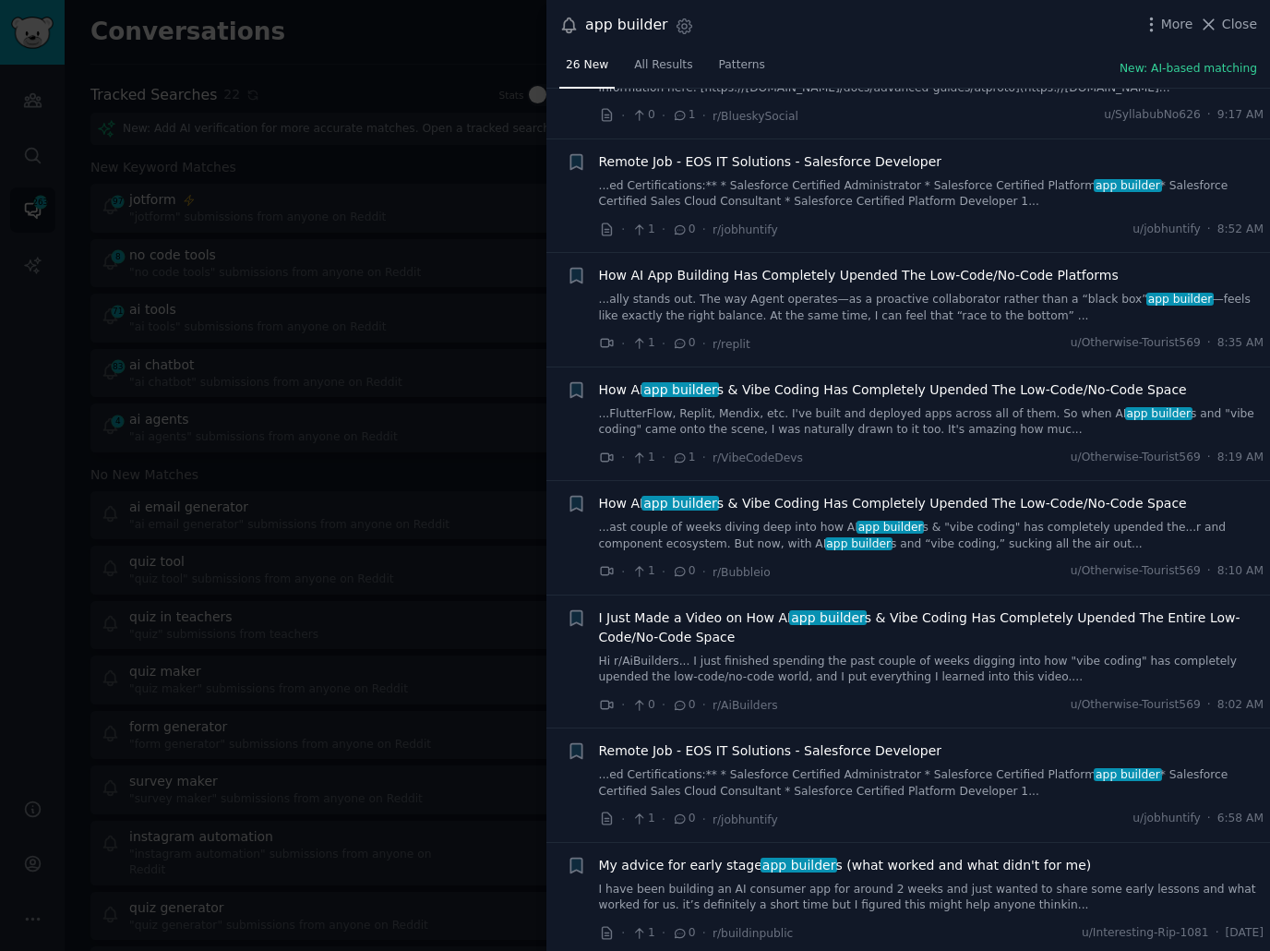
scroll to position [328, 0]
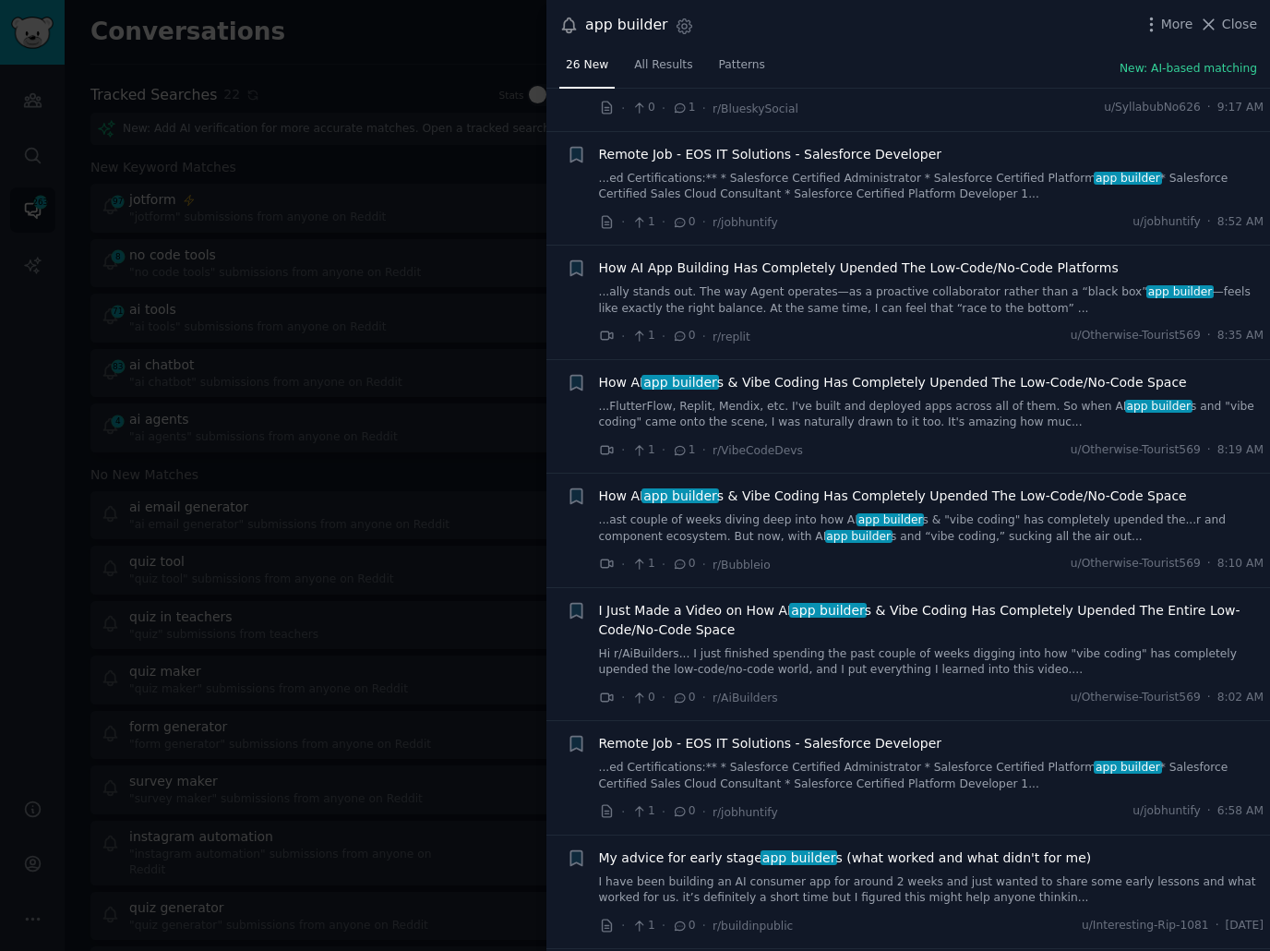
click at [951, 51] on div "26 New All Results Patterns New: AI-based matching" at bounding box center [908, 70] width 724 height 38
click at [974, 693] on div "· 0 · 0 · r/AiBuilders u/Otherwise-Tourist569 · 8:02 AM" at bounding box center [931, 697] width 665 height 19
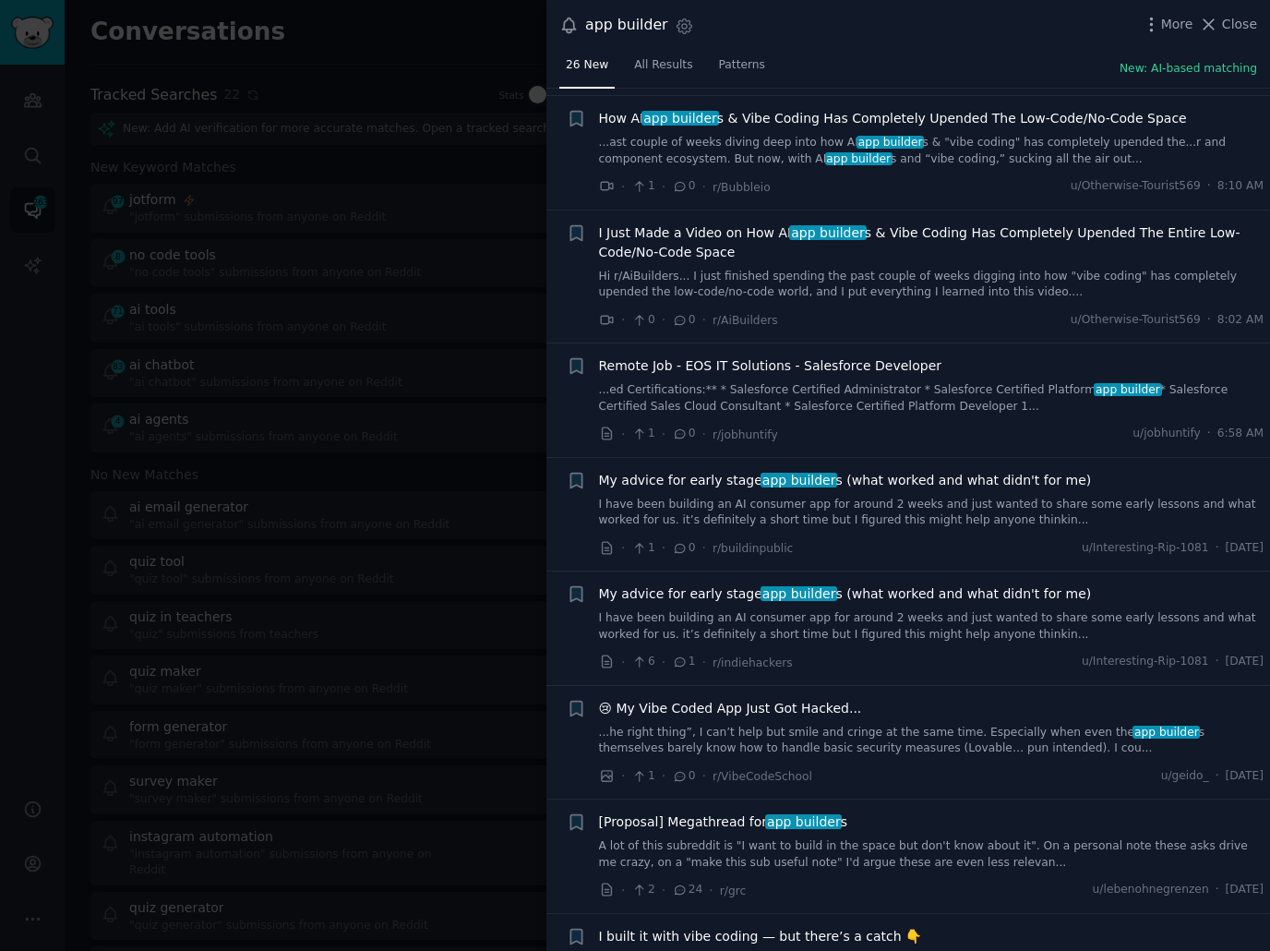
scroll to position [716, 0]
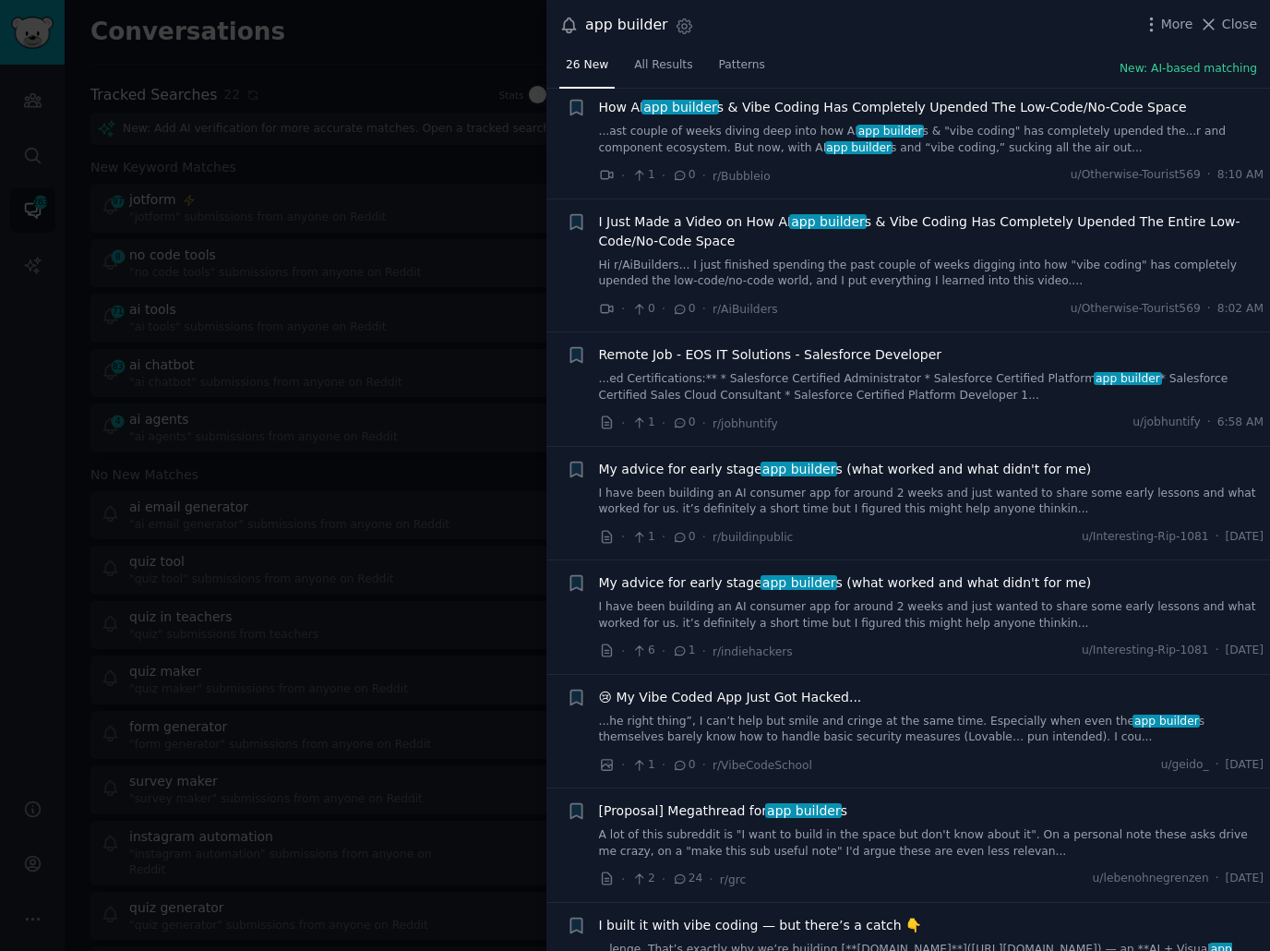
click at [997, 664] on li "+ My advice for early stage app builder s (what worked and what didn't for me) …" at bounding box center [908, 617] width 724 height 114
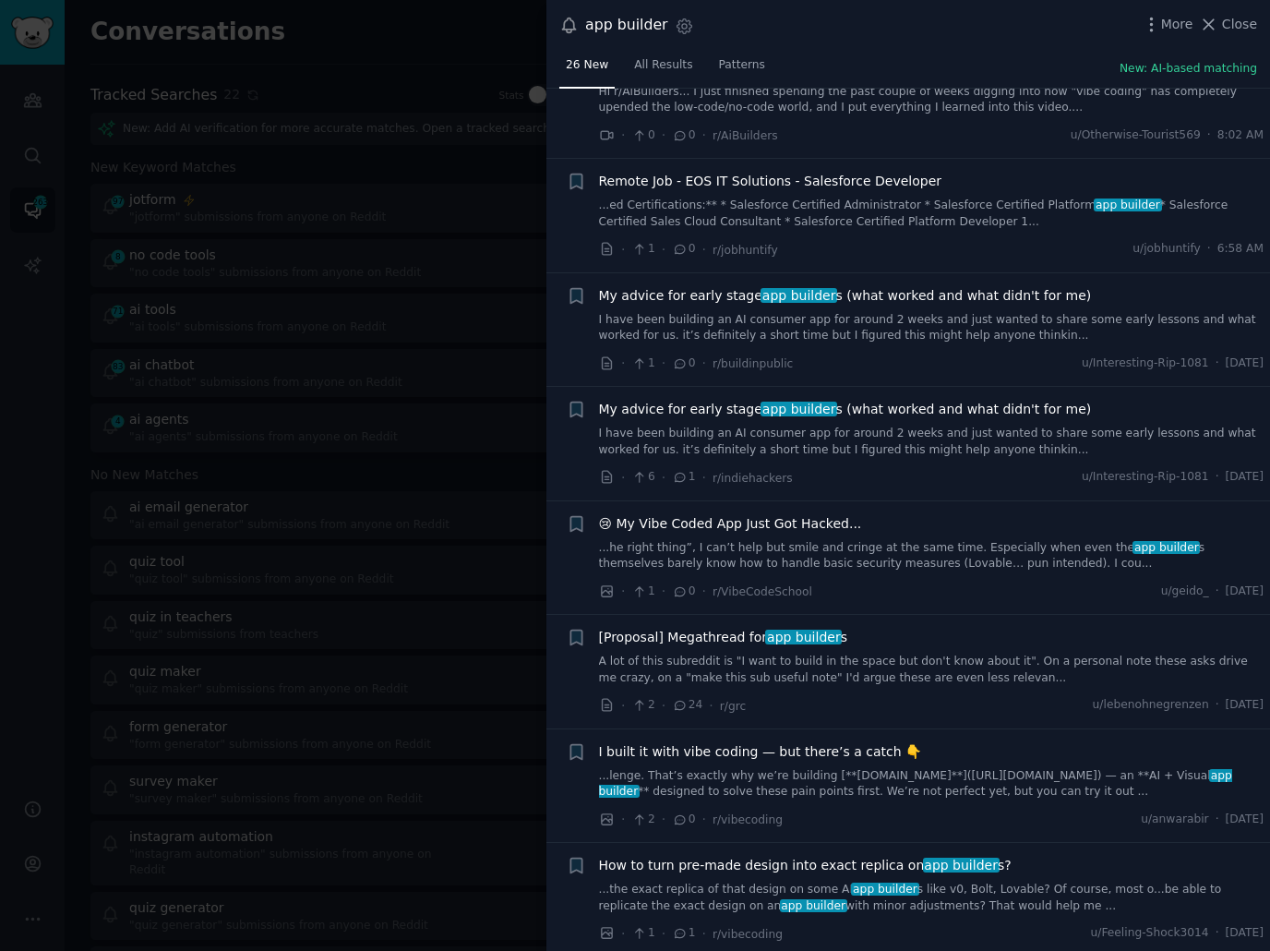
scroll to position [897, 0]
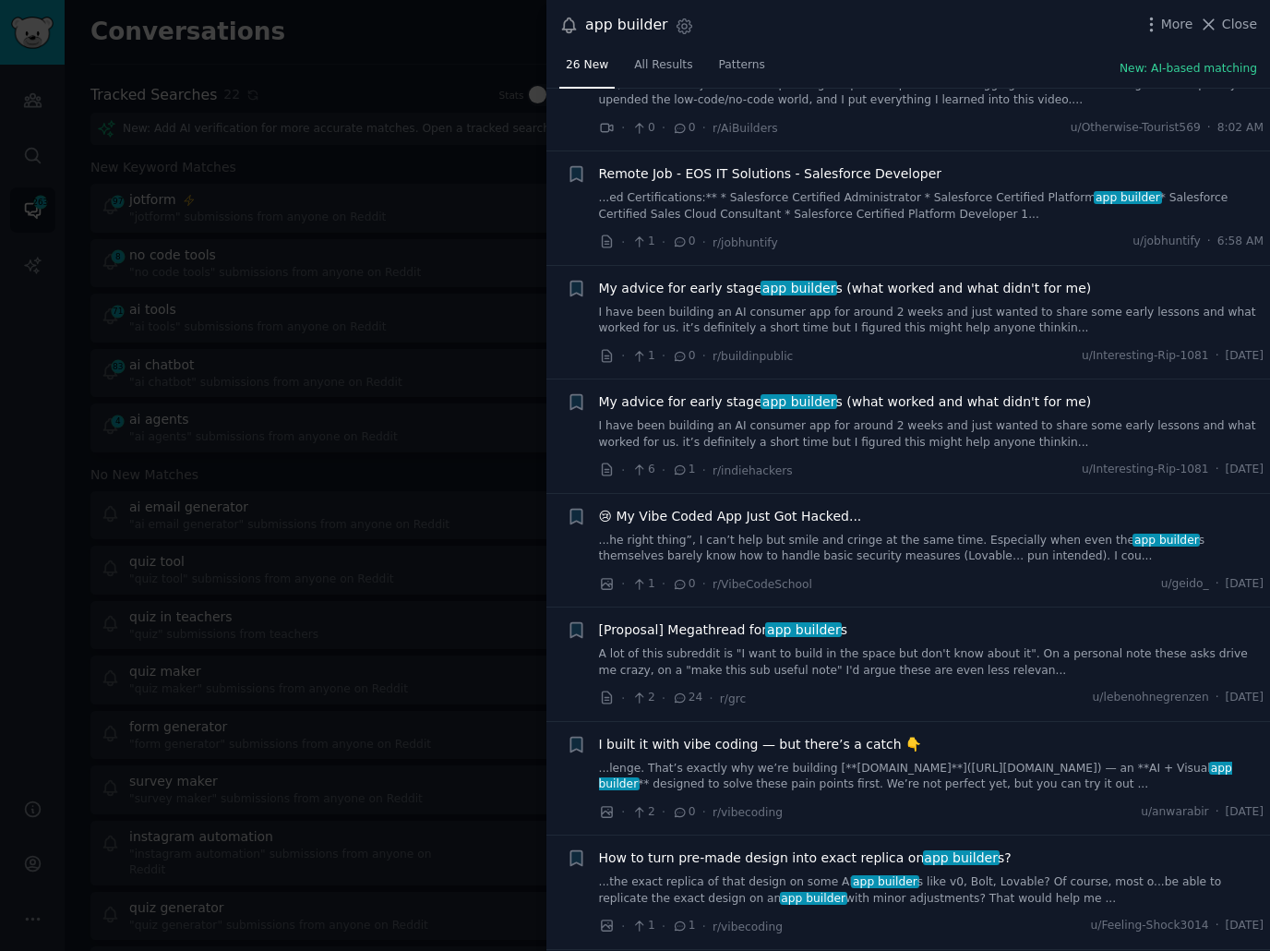
click at [943, 550] on link "...he right thing”, I can’t help but smile and cringe at the same time. Especia…" at bounding box center [931, 549] width 665 height 32
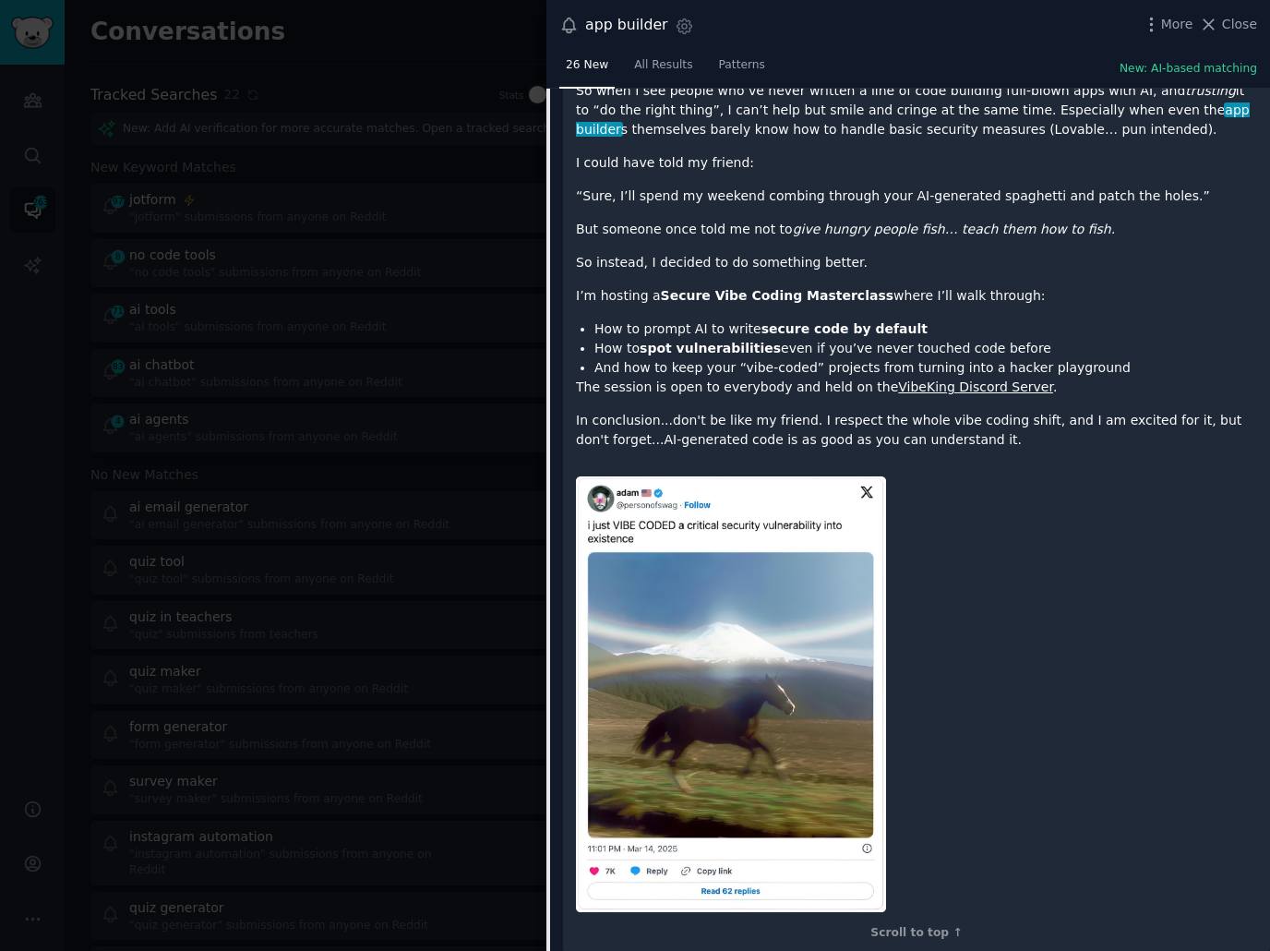
scroll to position [1673, 0]
click at [943, 550] on div at bounding box center [916, 692] width 681 height 461
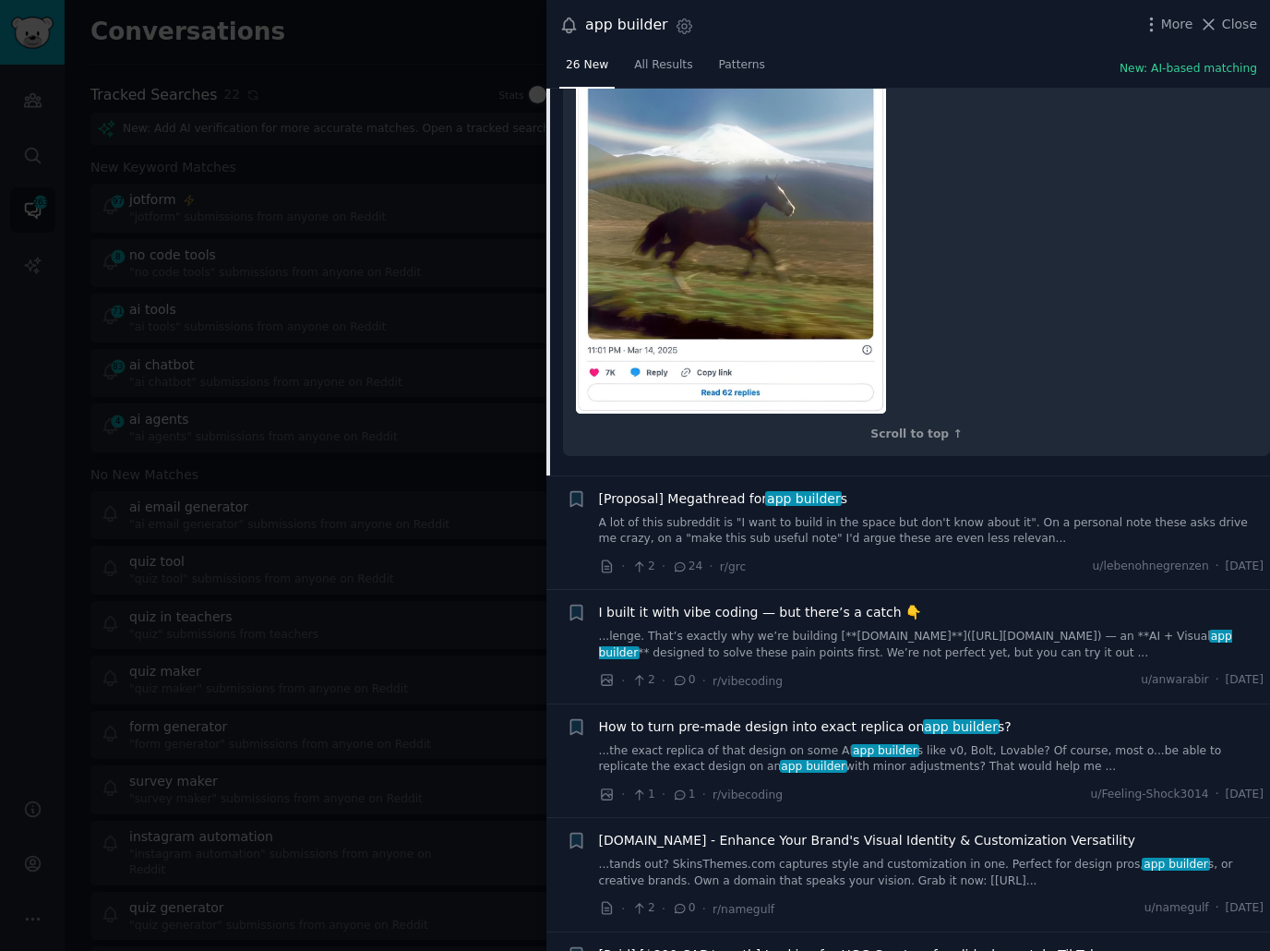
scroll to position [2230, 0]
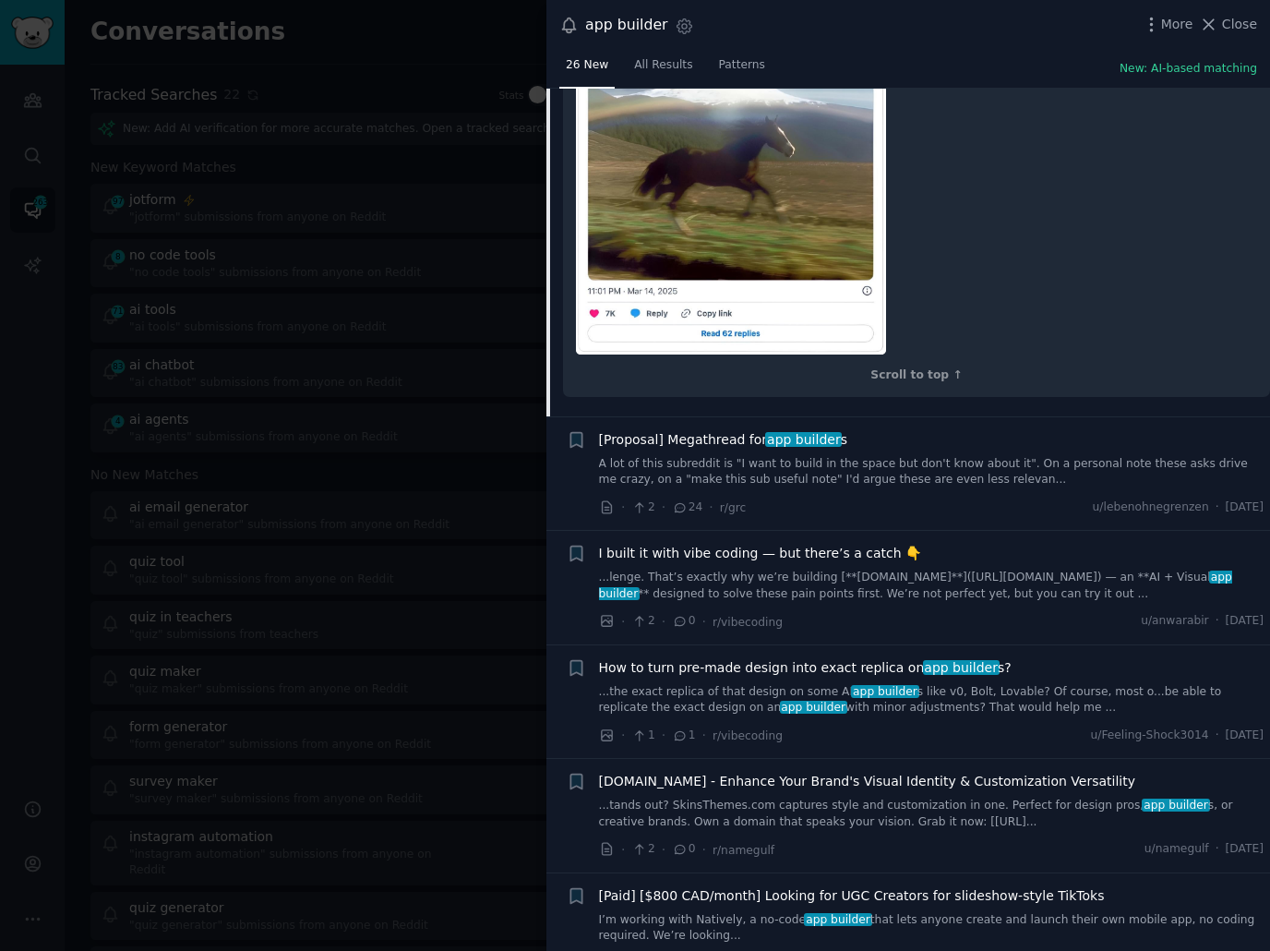
click at [955, 616] on div "· 2 · 0 · r/vibecoding u/anwarabir · Sun 10/5/2025" at bounding box center [931, 621] width 665 height 19
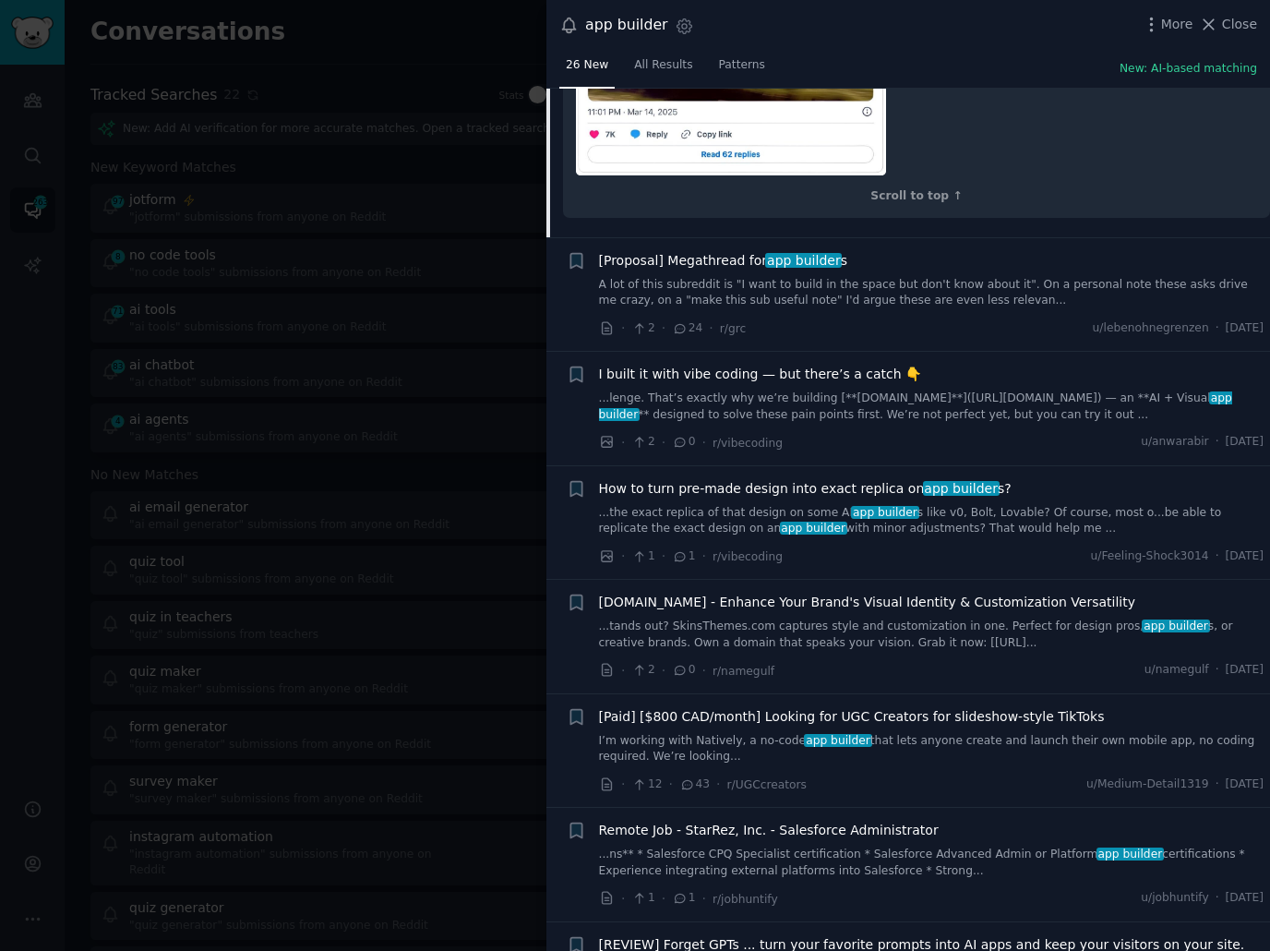
scroll to position [2409, 0]
click at [886, 446] on div "· 2 · 0 · r/vibecoding u/anwarabir · Sun 10/5/2025" at bounding box center [931, 442] width 665 height 19
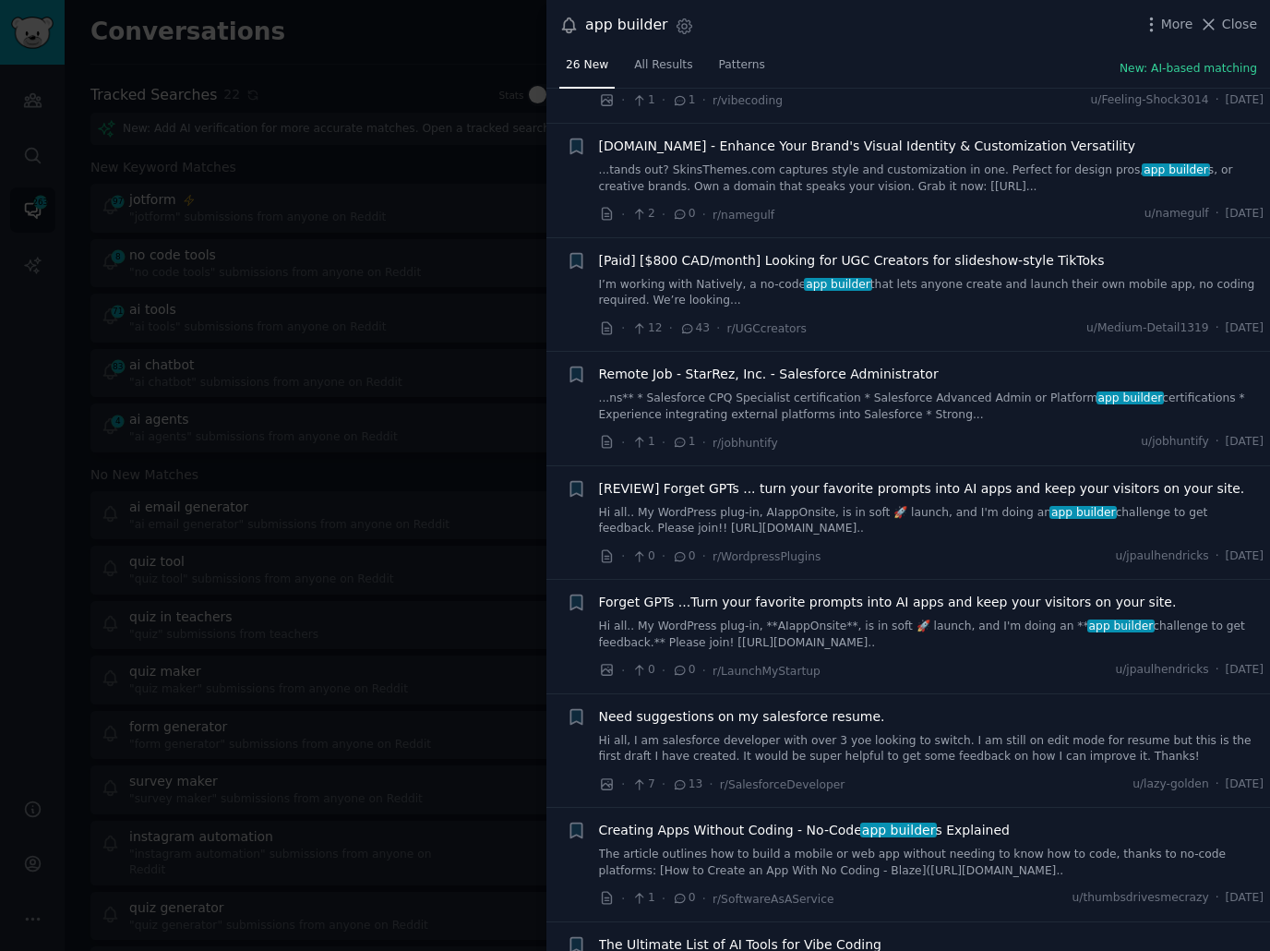
scroll to position [2885, 0]
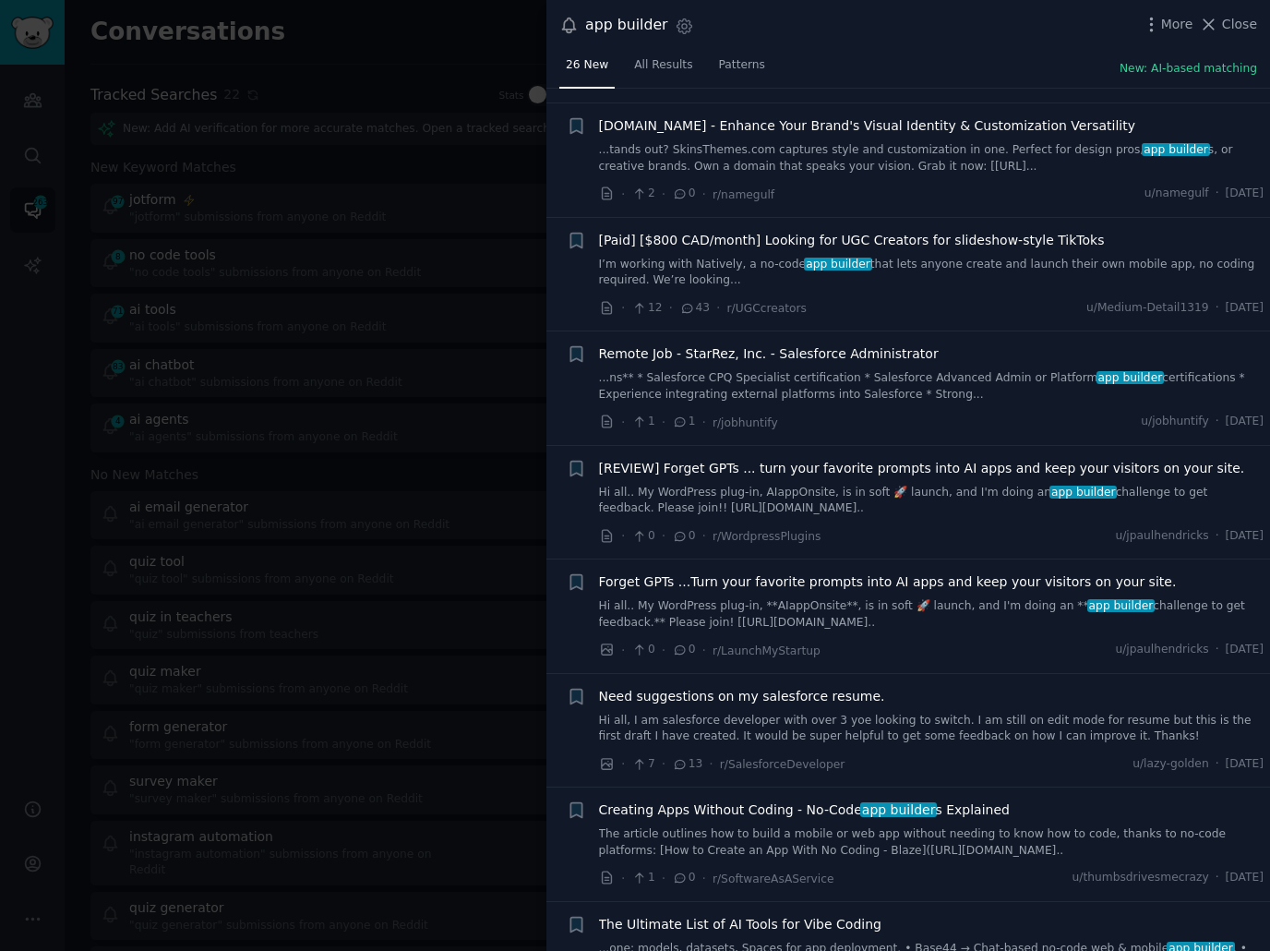
click at [970, 641] on div "· 0 · 0 · r/LaunchMyStartup u/jpaulhendricks · Sat 10/4/2025" at bounding box center [931, 650] width 665 height 19
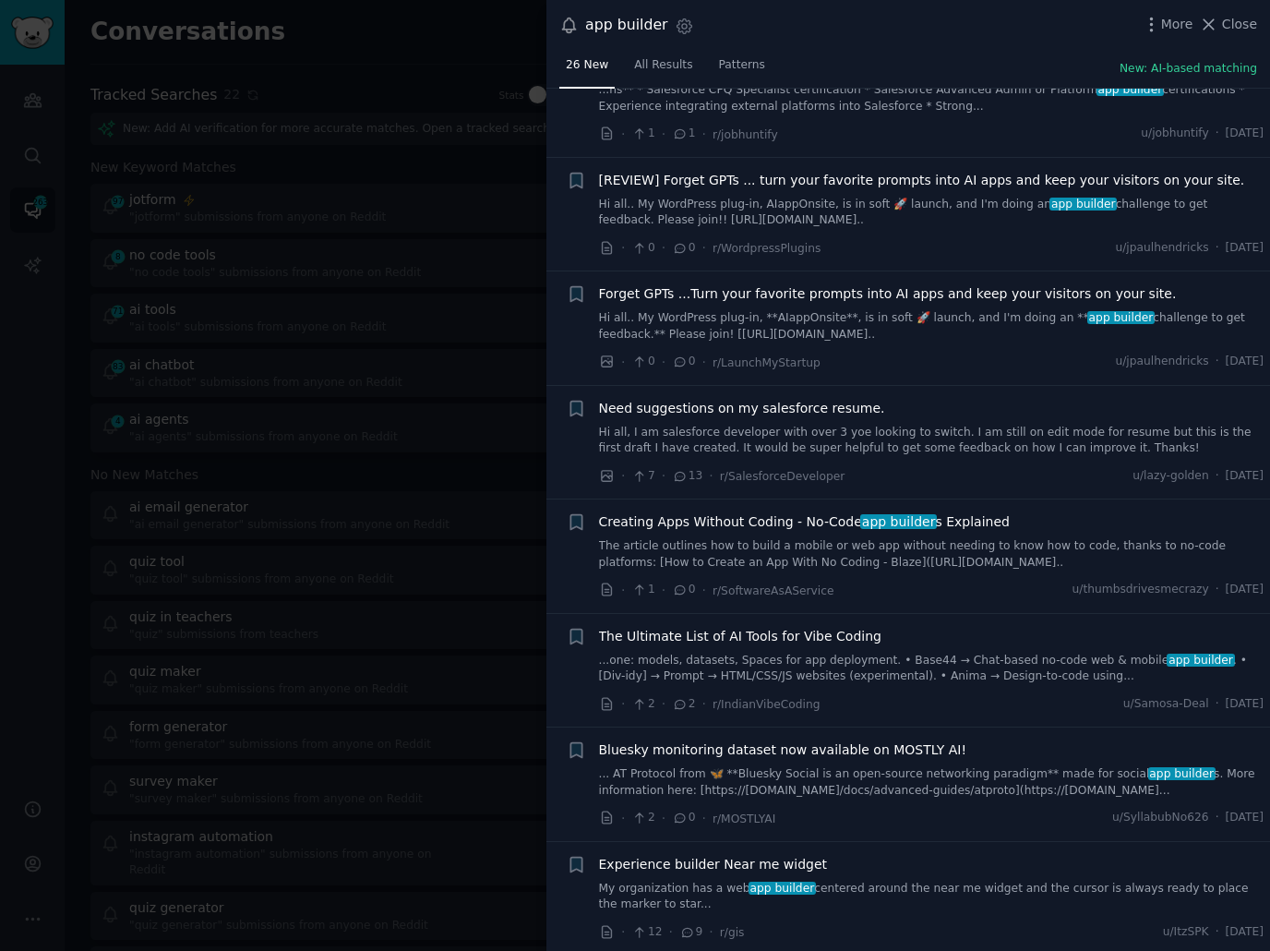
scroll to position [3175, 0]
click at [976, 588] on div "· 1 · 0 · r/SoftwareAsAService u/thumbsdrivesmecrazy · Sat 10/4/2025" at bounding box center [931, 588] width 665 height 19
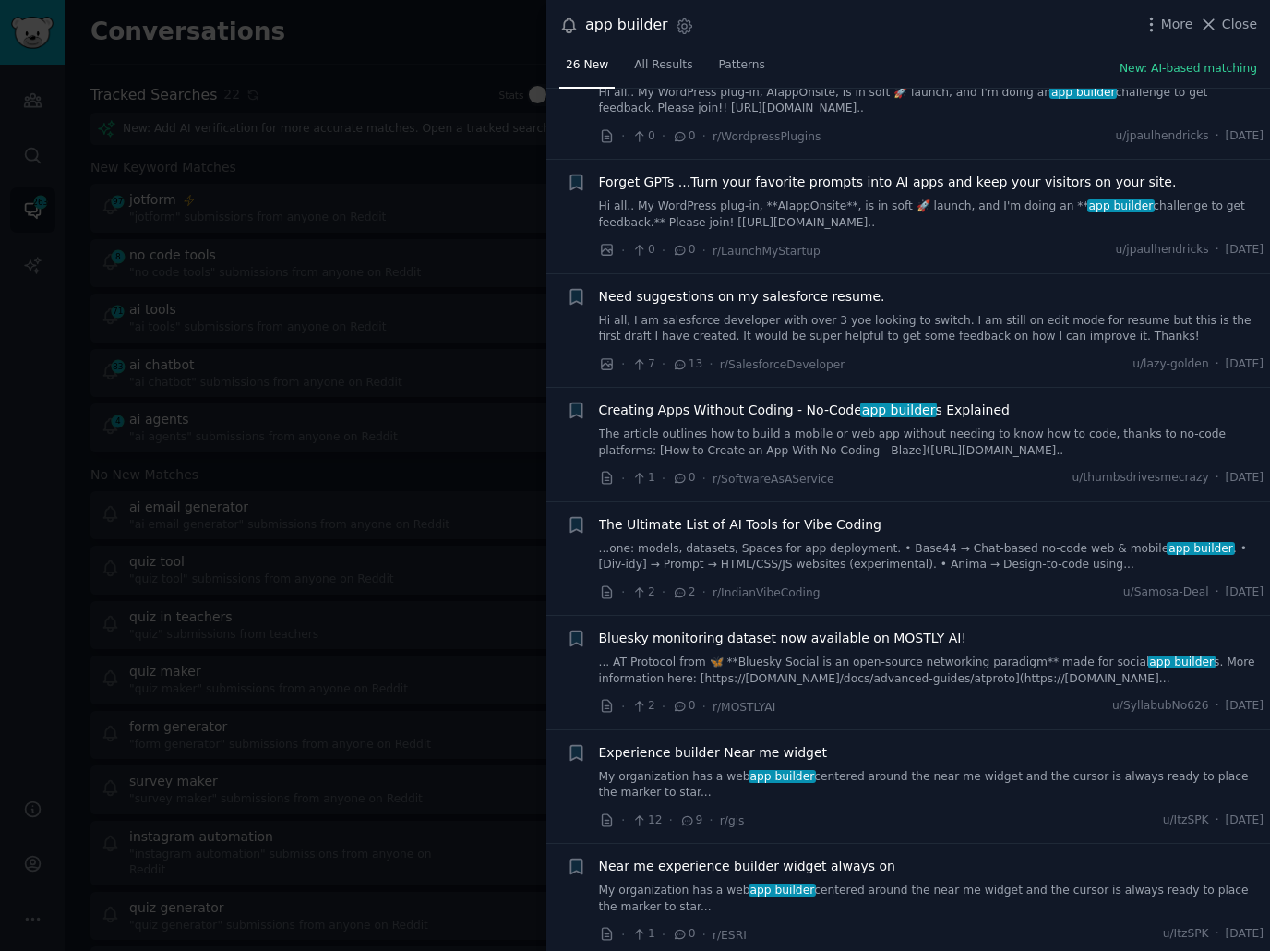
click at [947, 825] on li "+ Experience builder Near me widget My organization has a web app builder cente…" at bounding box center [908, 787] width 724 height 114
click at [409, 318] on div at bounding box center [635, 475] width 1270 height 951
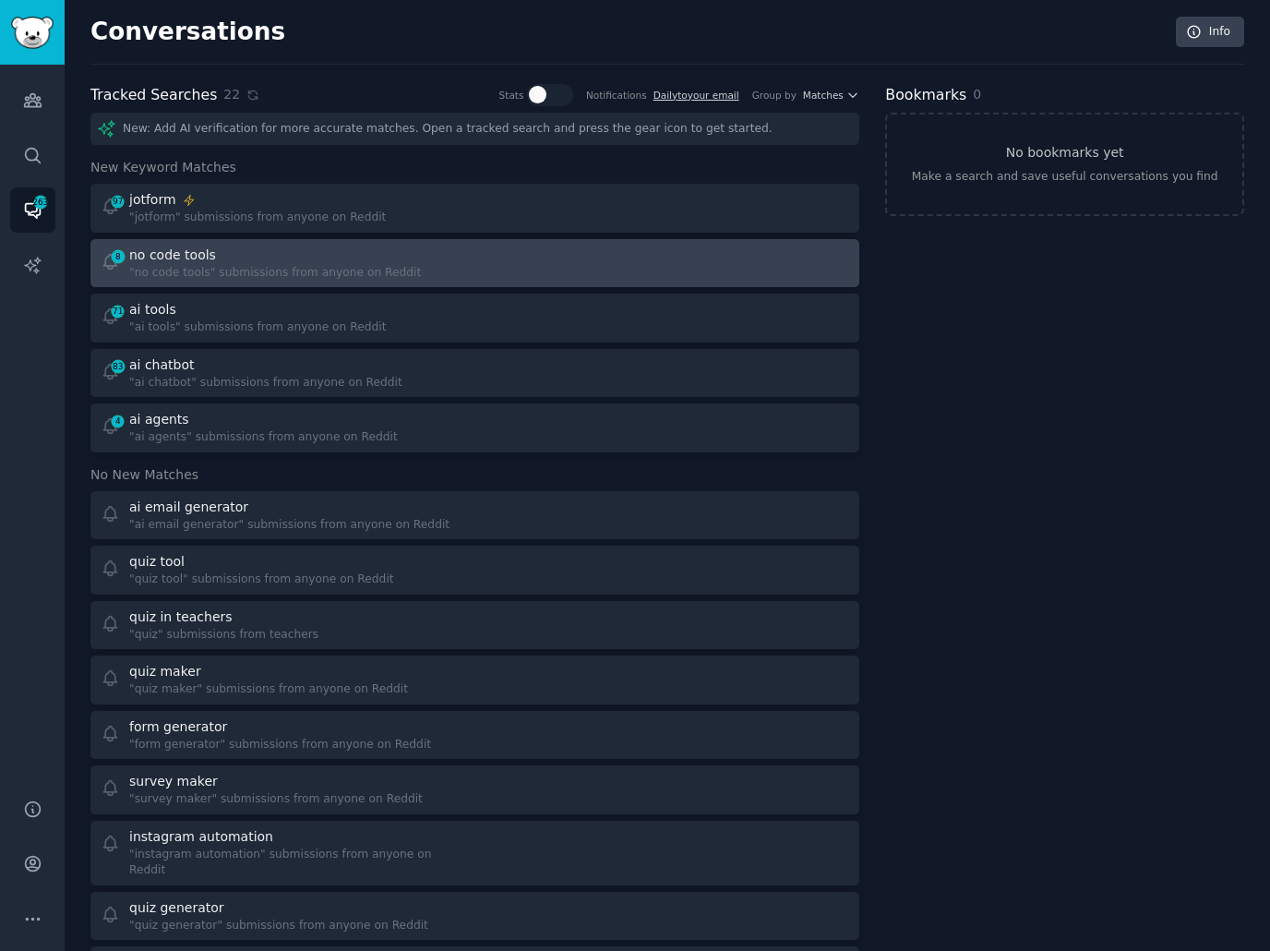
click at [569, 257] on div at bounding box center [669, 264] width 362 height 36
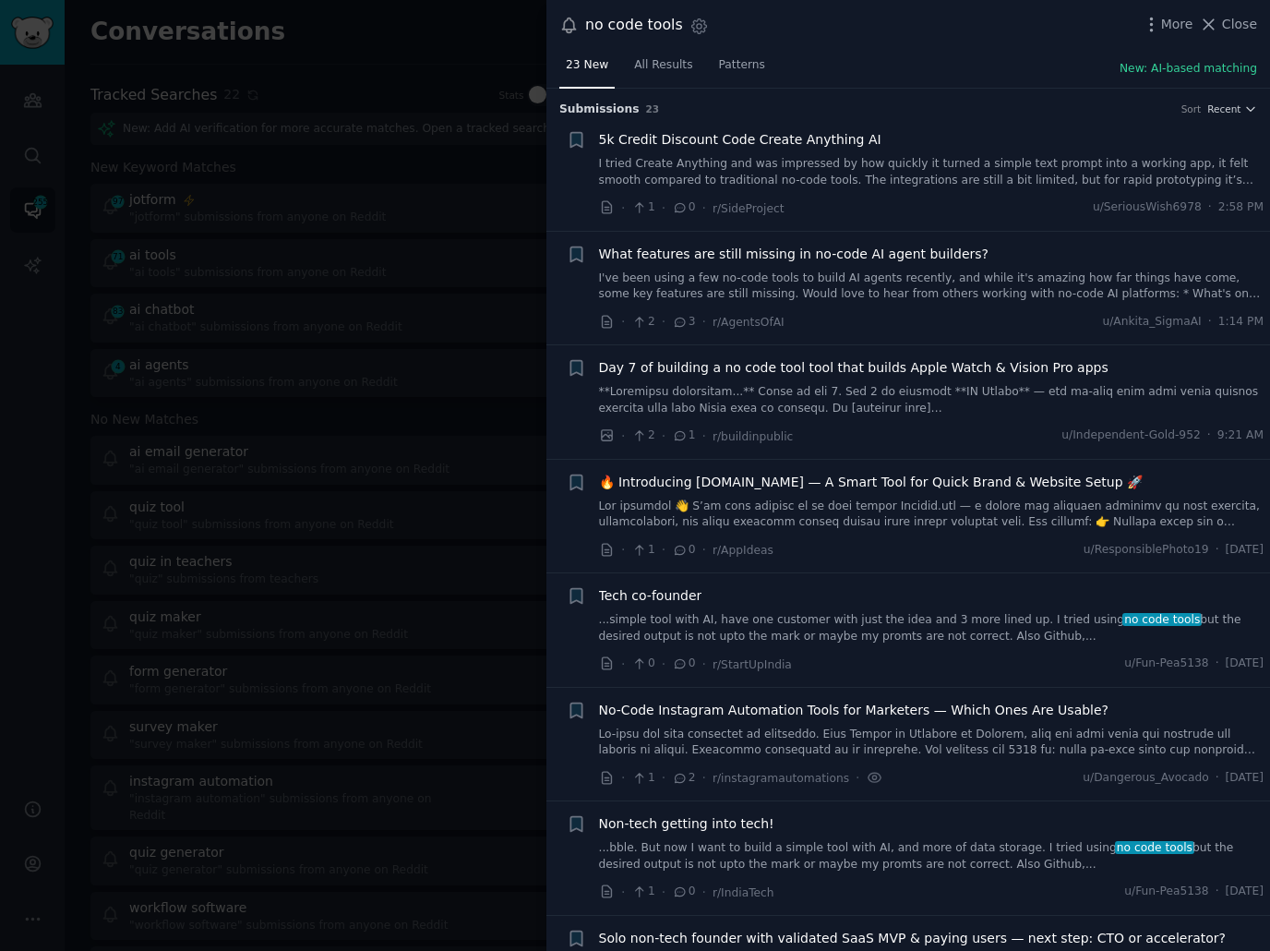
click at [958, 53] on div "23 New All Results Patterns New: AI-based matching" at bounding box center [908, 70] width 724 height 38
click at [951, 275] on link "I've been using a few no-code tools to build AI agents recently, and while it's…" at bounding box center [931, 286] width 665 height 32
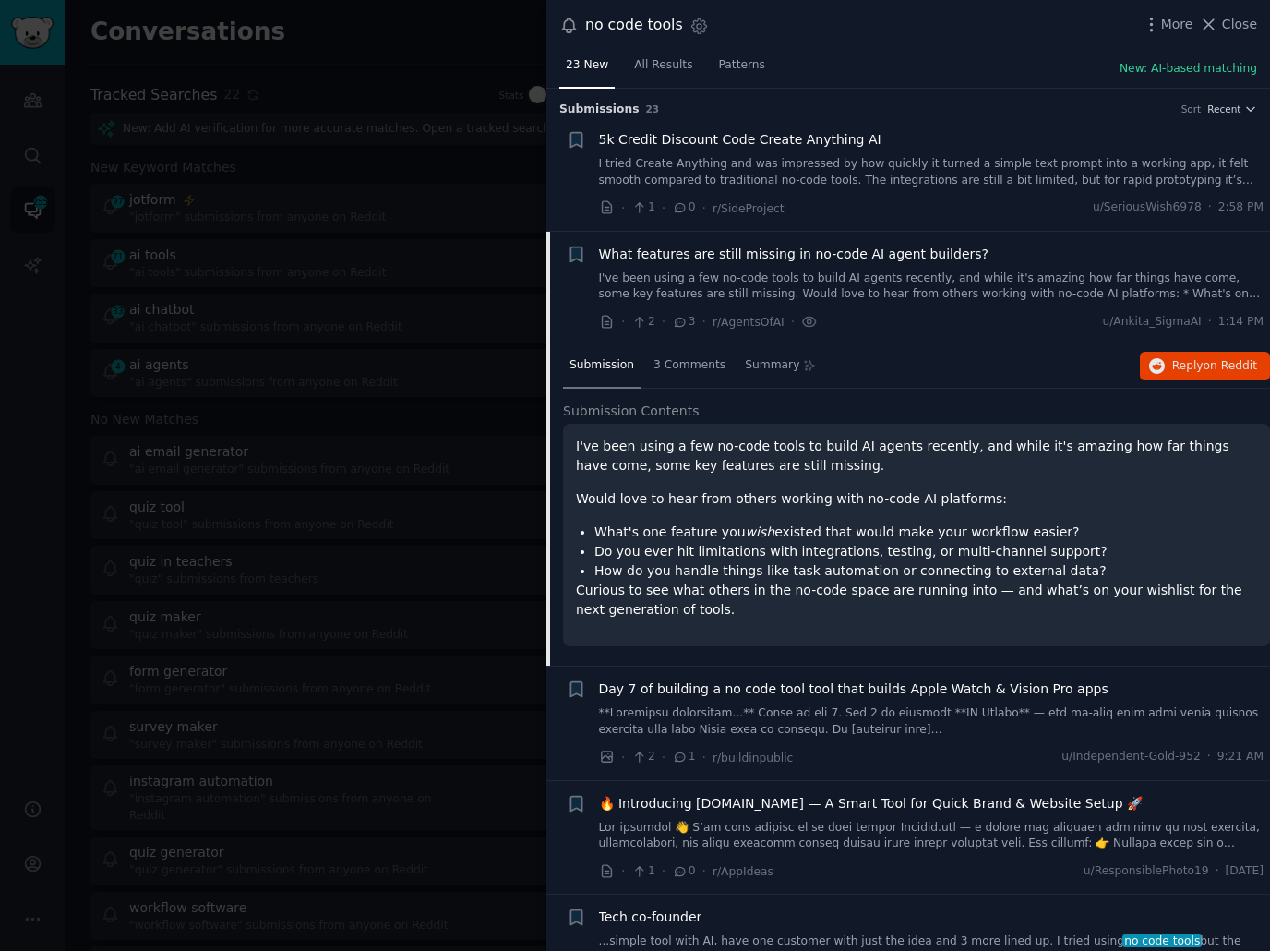
scroll to position [143, 0]
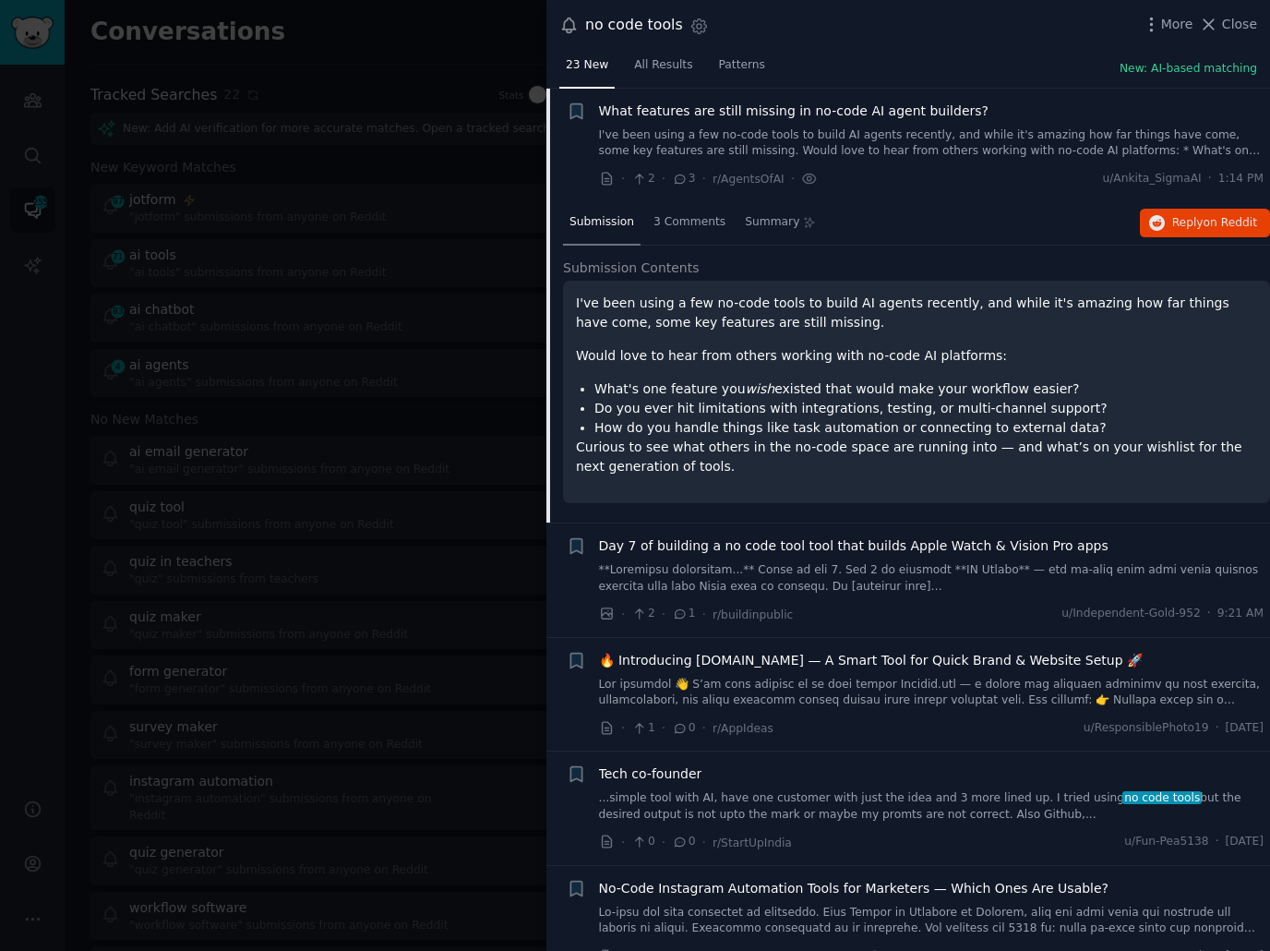
click at [1001, 394] on li "What's one feature you wish existed that would make your workflow easier?" at bounding box center [925, 388] width 663 height 19
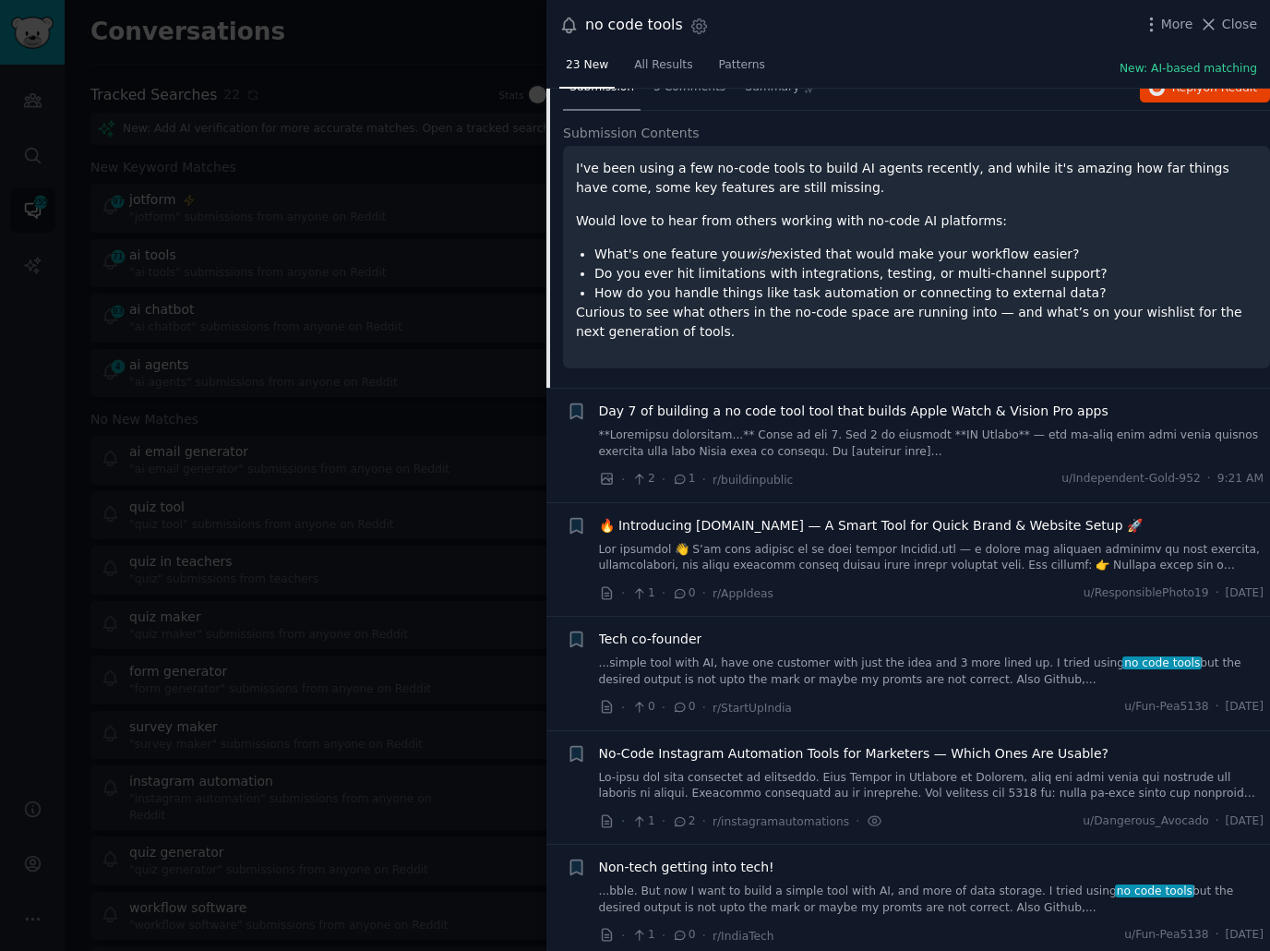
scroll to position [275, 0]
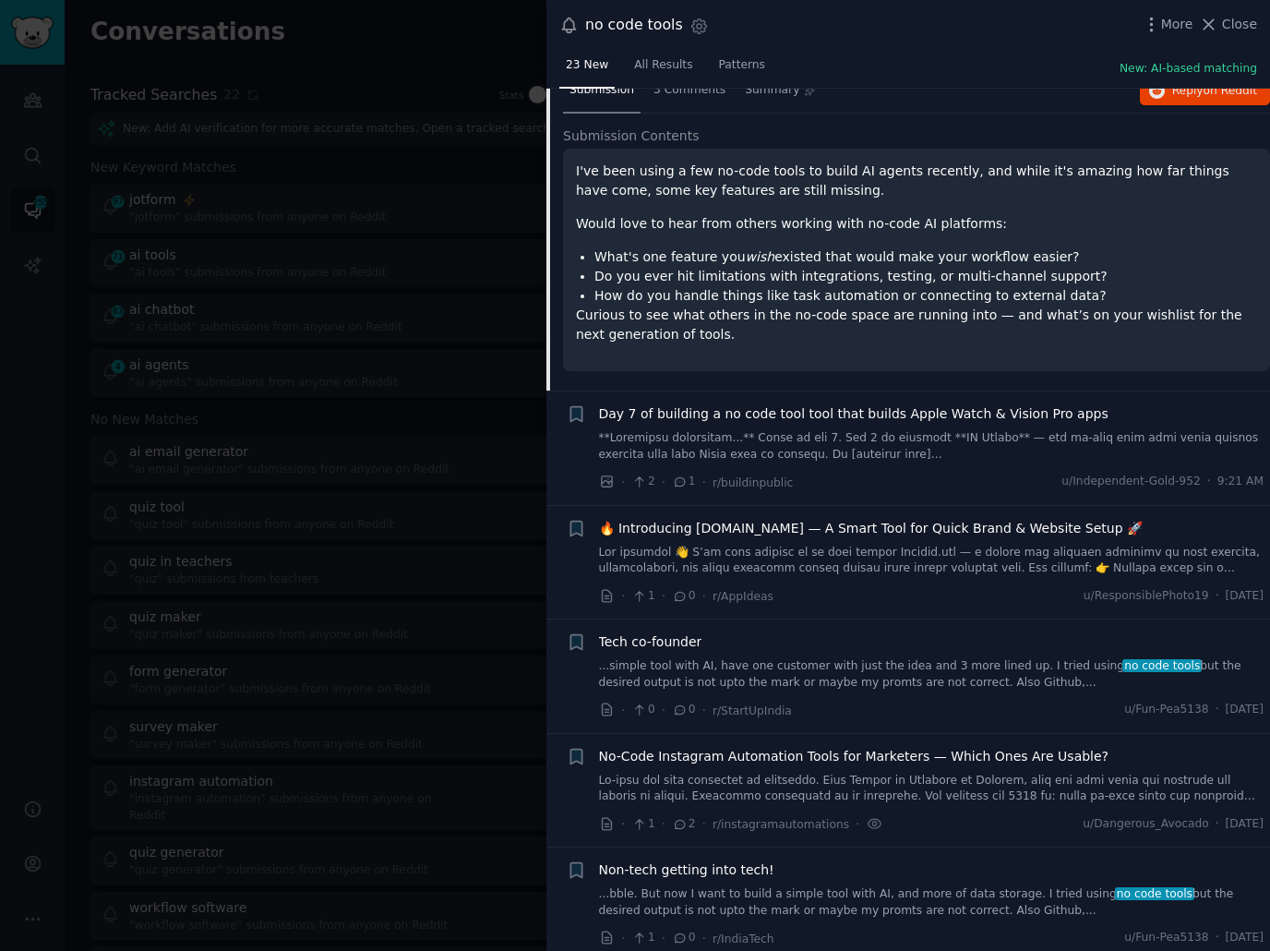
click at [972, 480] on div "· 2 · 1 · r/buildinpublic u/Independent-Gold-952 · 9:21 AM" at bounding box center [931, 482] width 665 height 19
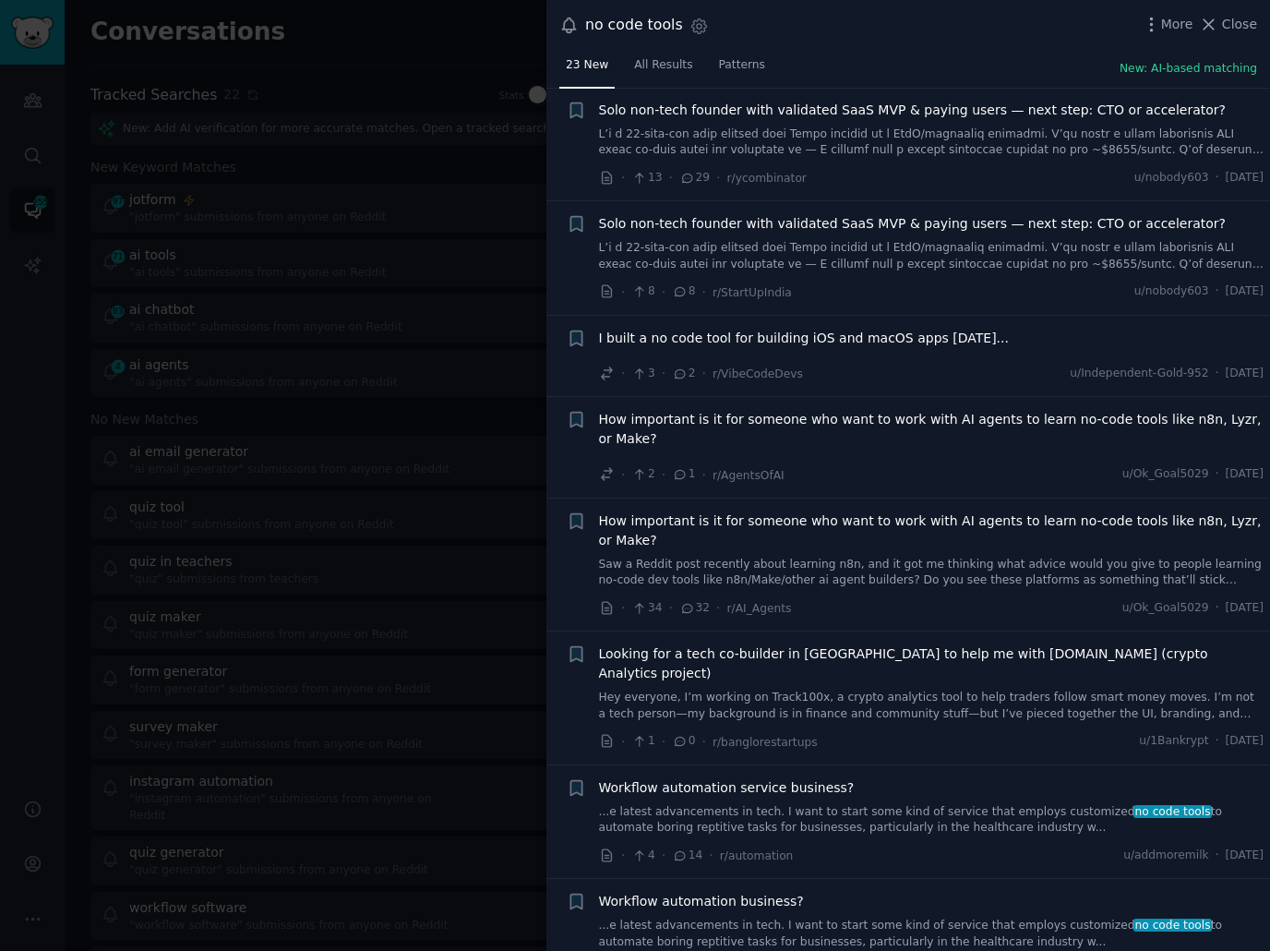
scroll to position [1156, 0]
